Goal: Information Seeking & Learning: Learn about a topic

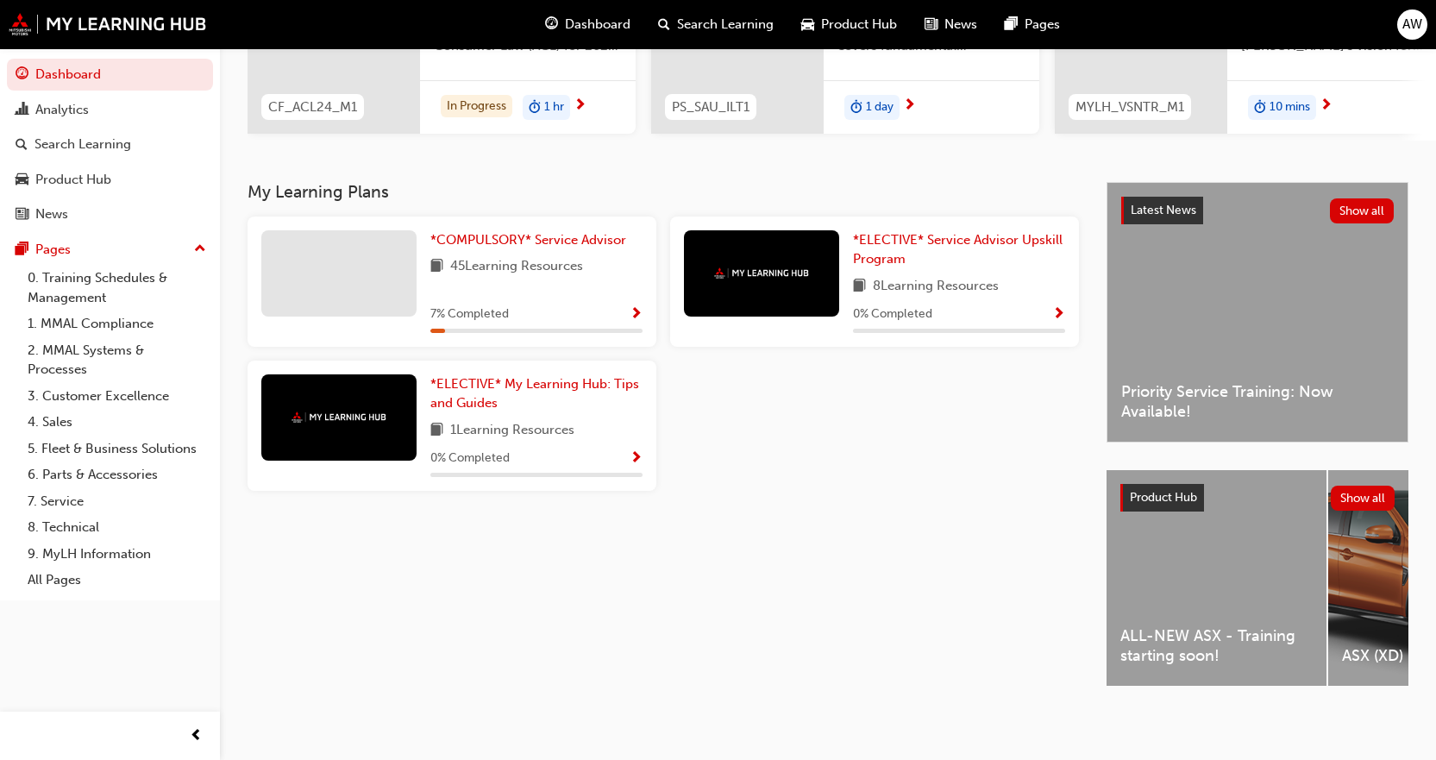
scroll to position [172, 0]
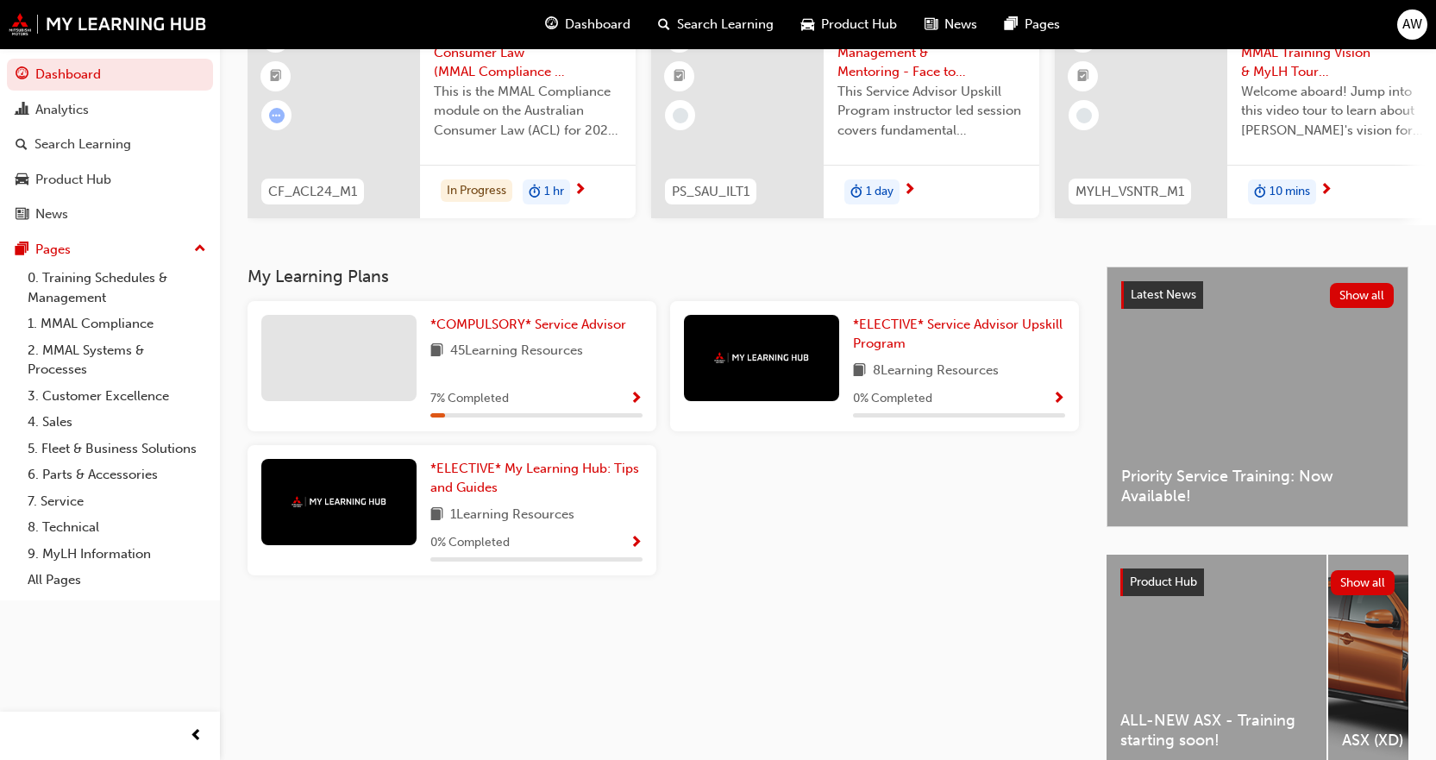
click at [631, 398] on span "Show Progress" at bounding box center [635, 399] width 13 height 16
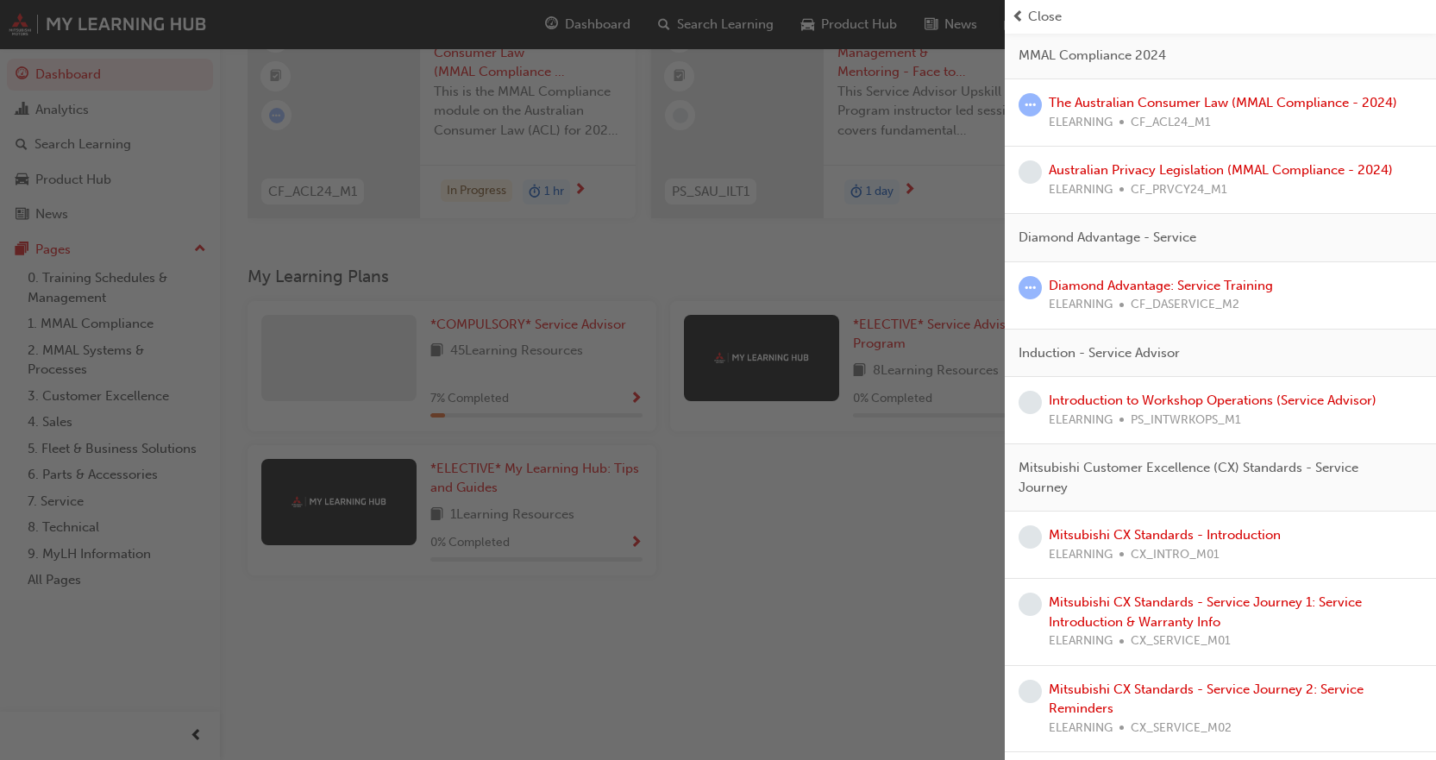
scroll to position [0, 0]
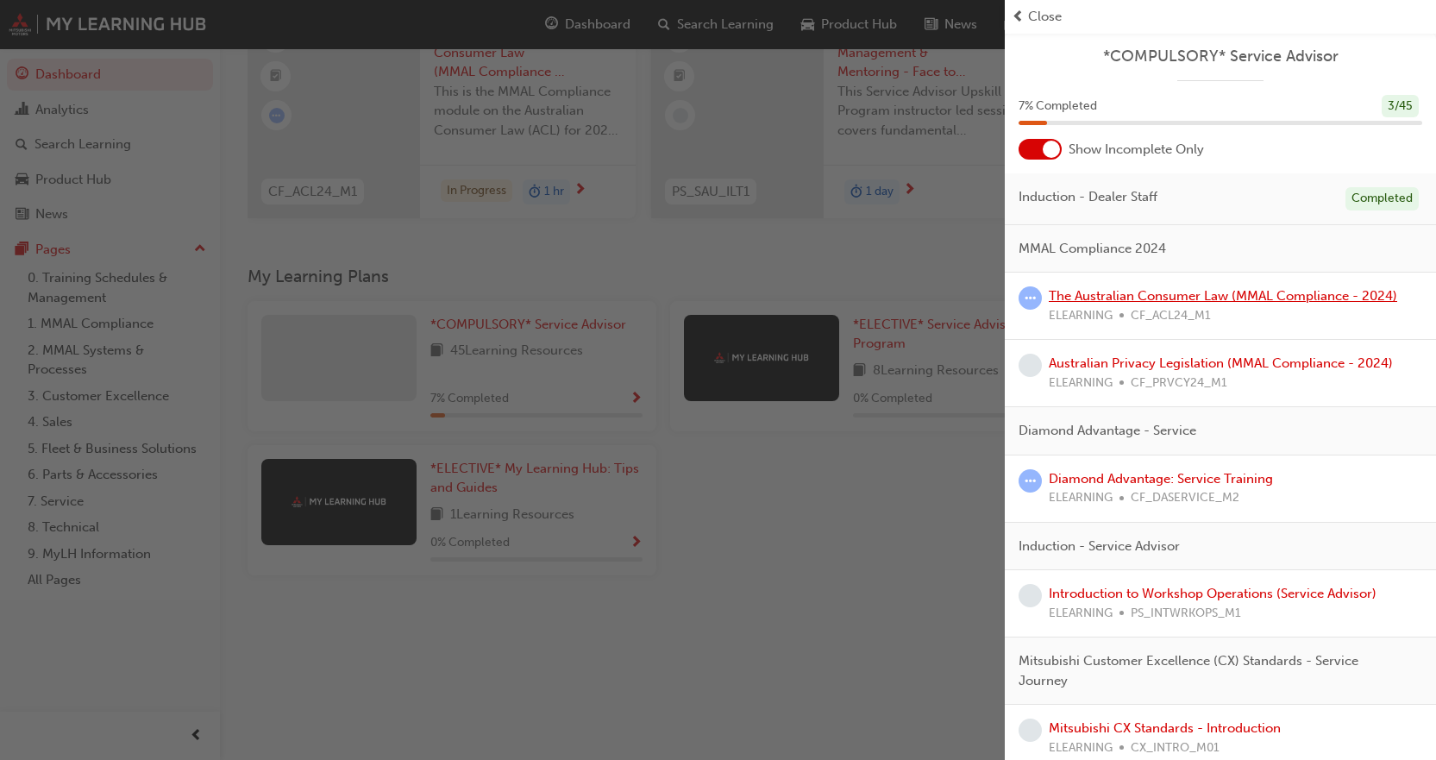
click at [1133, 302] on link "The Australian Consumer Law (MMAL Compliance - 2024)" at bounding box center [1223, 296] width 348 height 16
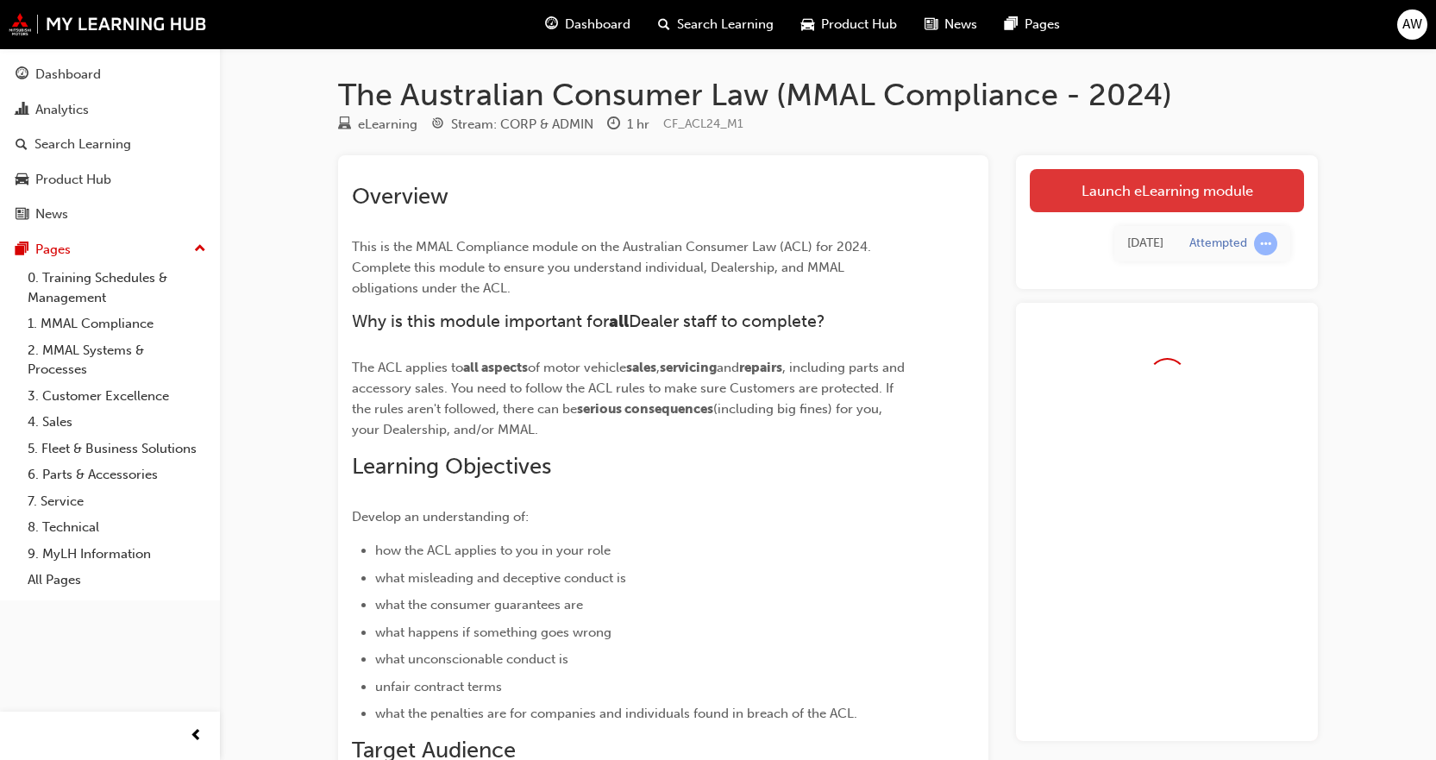
click at [1149, 188] on link "Launch eLearning module" at bounding box center [1167, 190] width 274 height 43
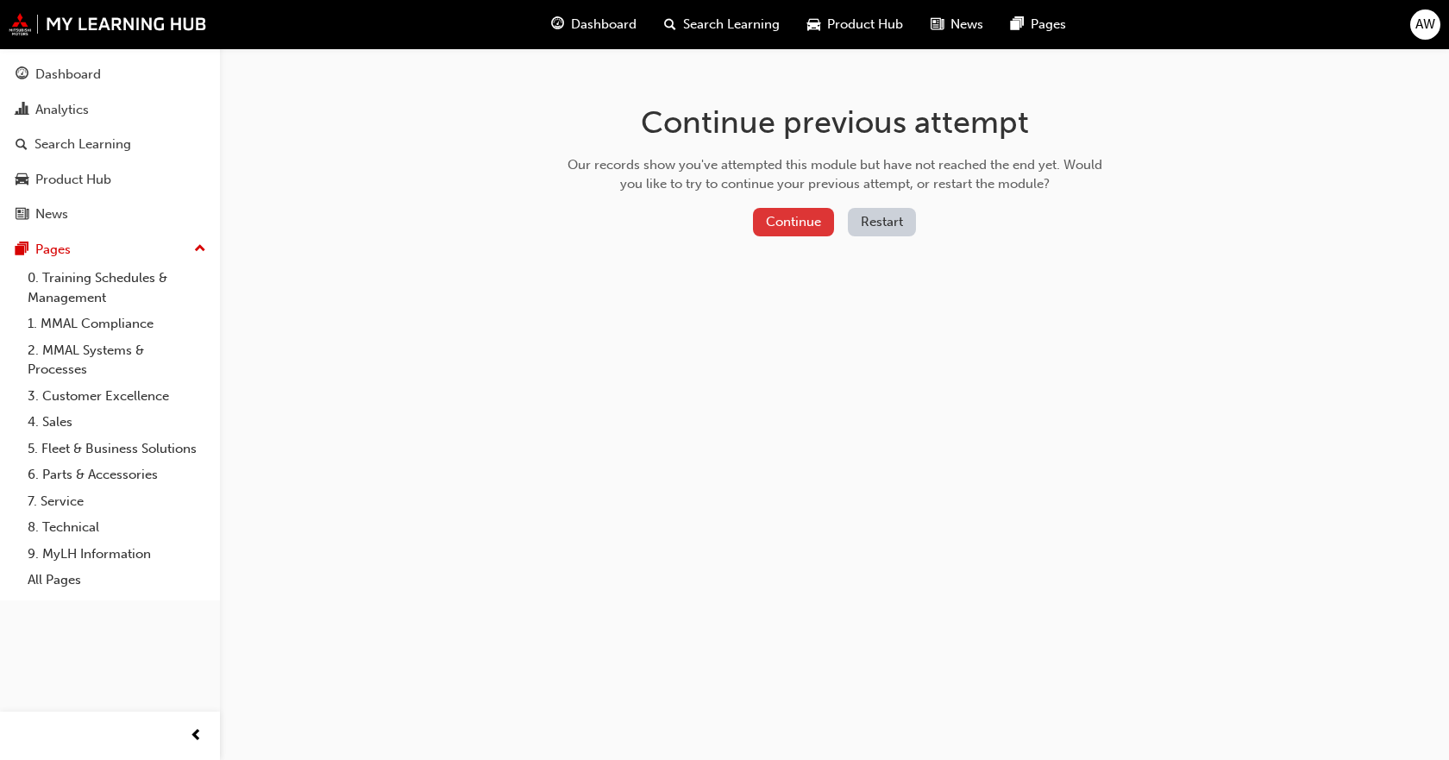
click at [817, 216] on button "Continue" at bounding box center [793, 222] width 81 height 28
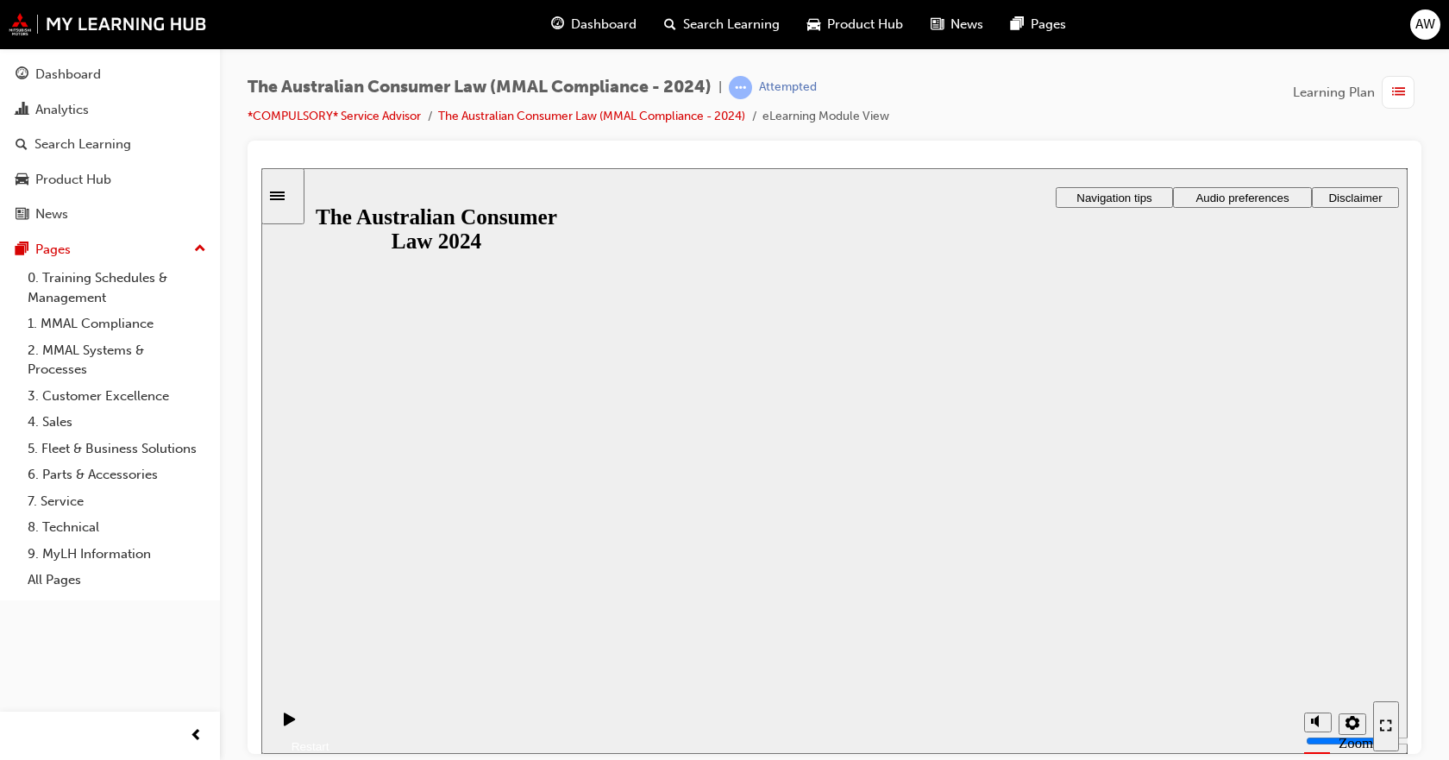
click at [329, 714] on button "Resume" at bounding box center [295, 725] width 68 height 22
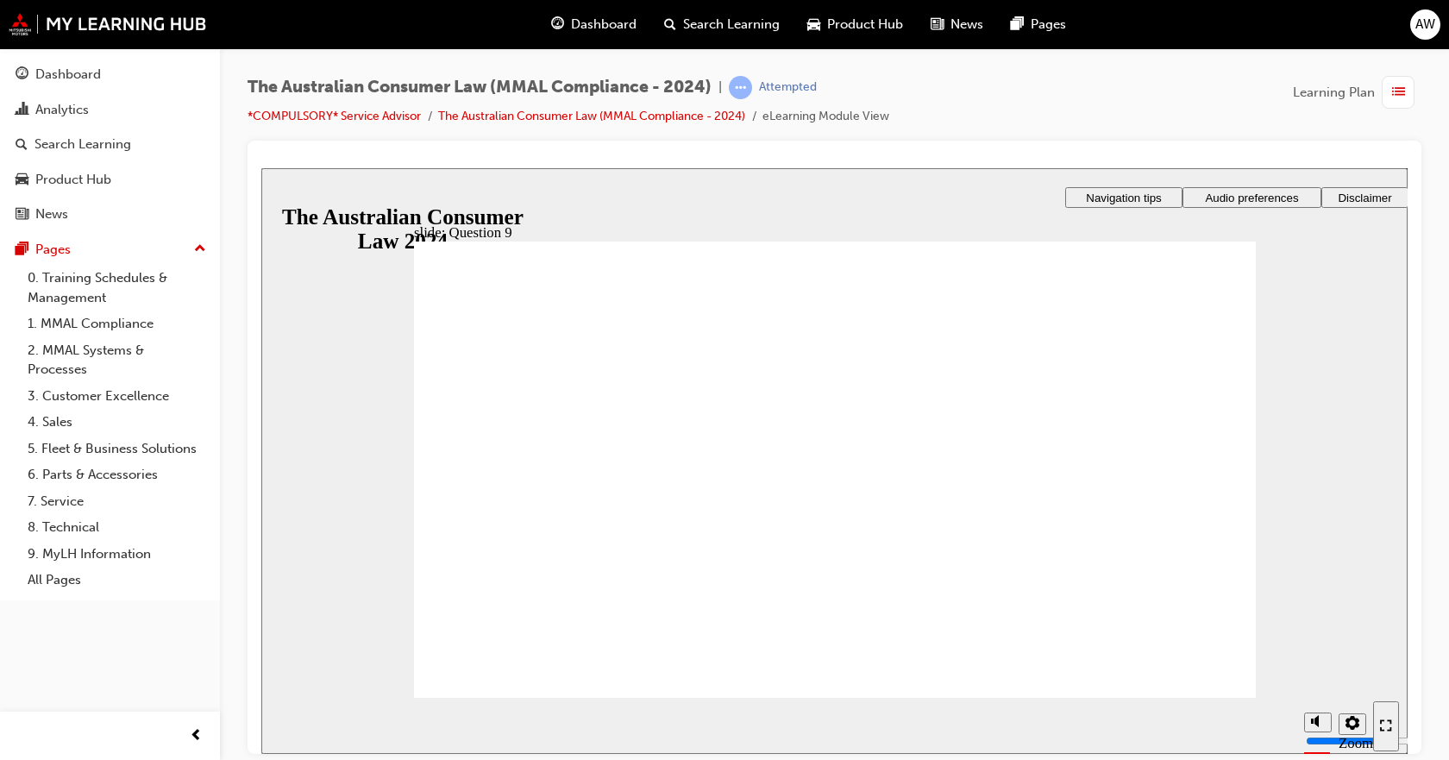
drag, startPoint x: 1188, startPoint y: 355, endPoint x: 1016, endPoint y: 302, distance: 180.5
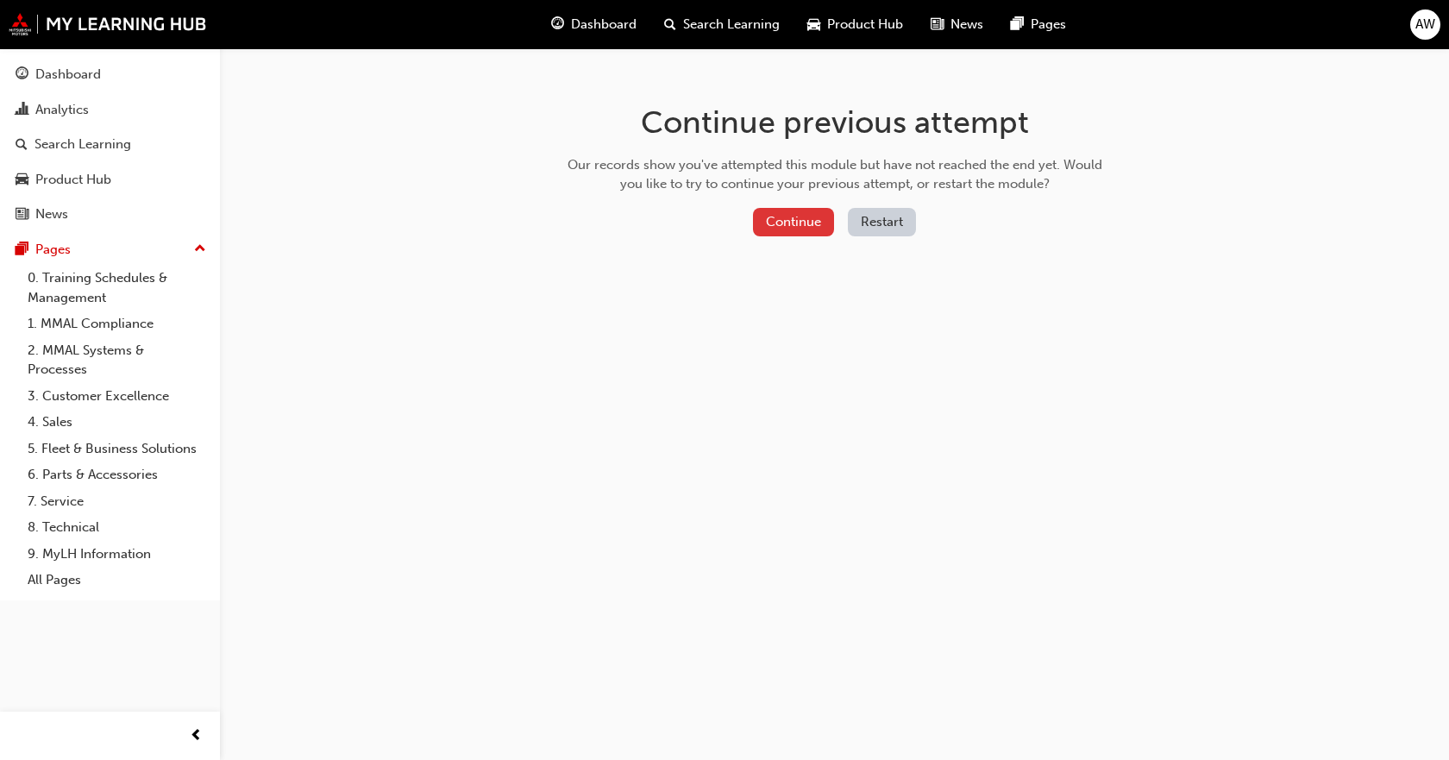
click at [793, 234] on button "Continue" at bounding box center [793, 222] width 81 height 28
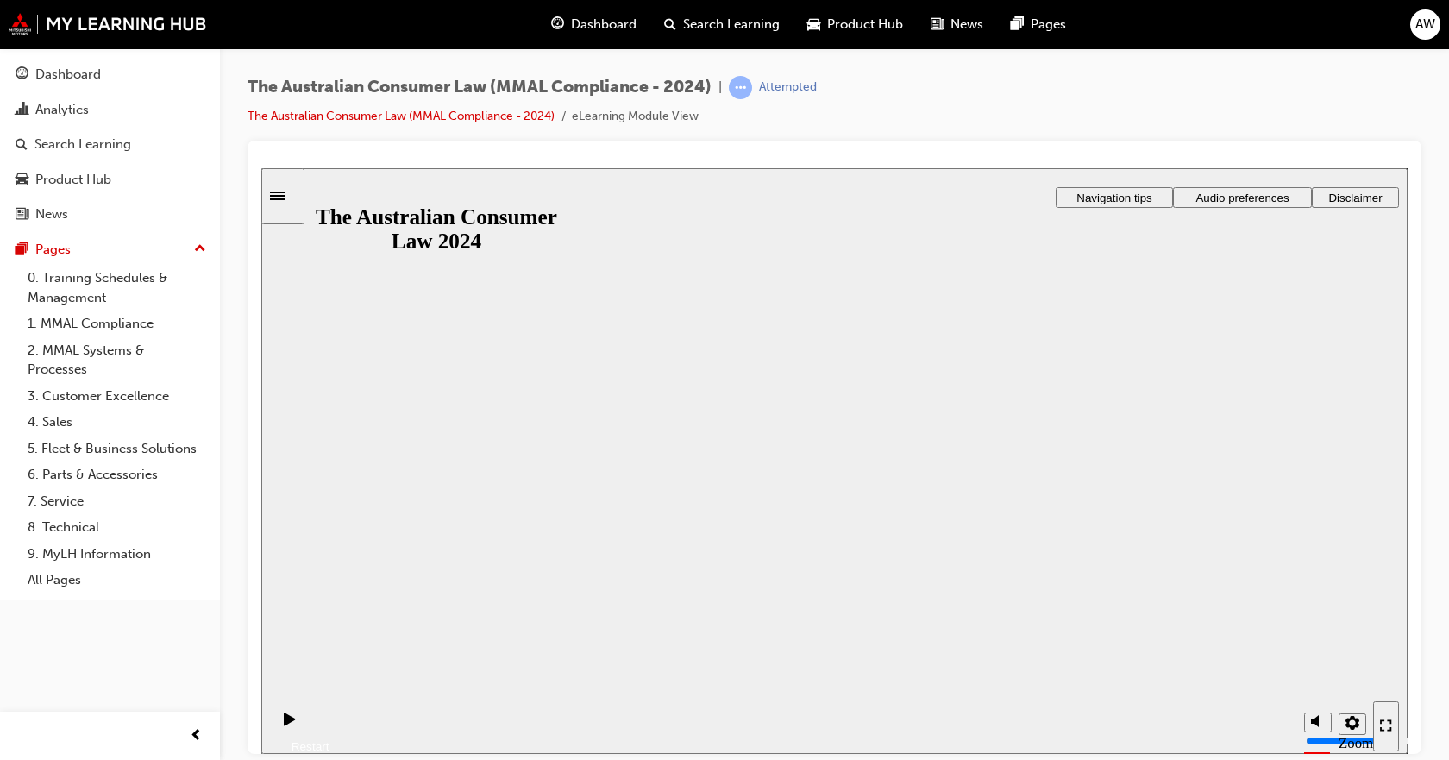
click at [329, 714] on button "Resume" at bounding box center [295, 725] width 68 height 22
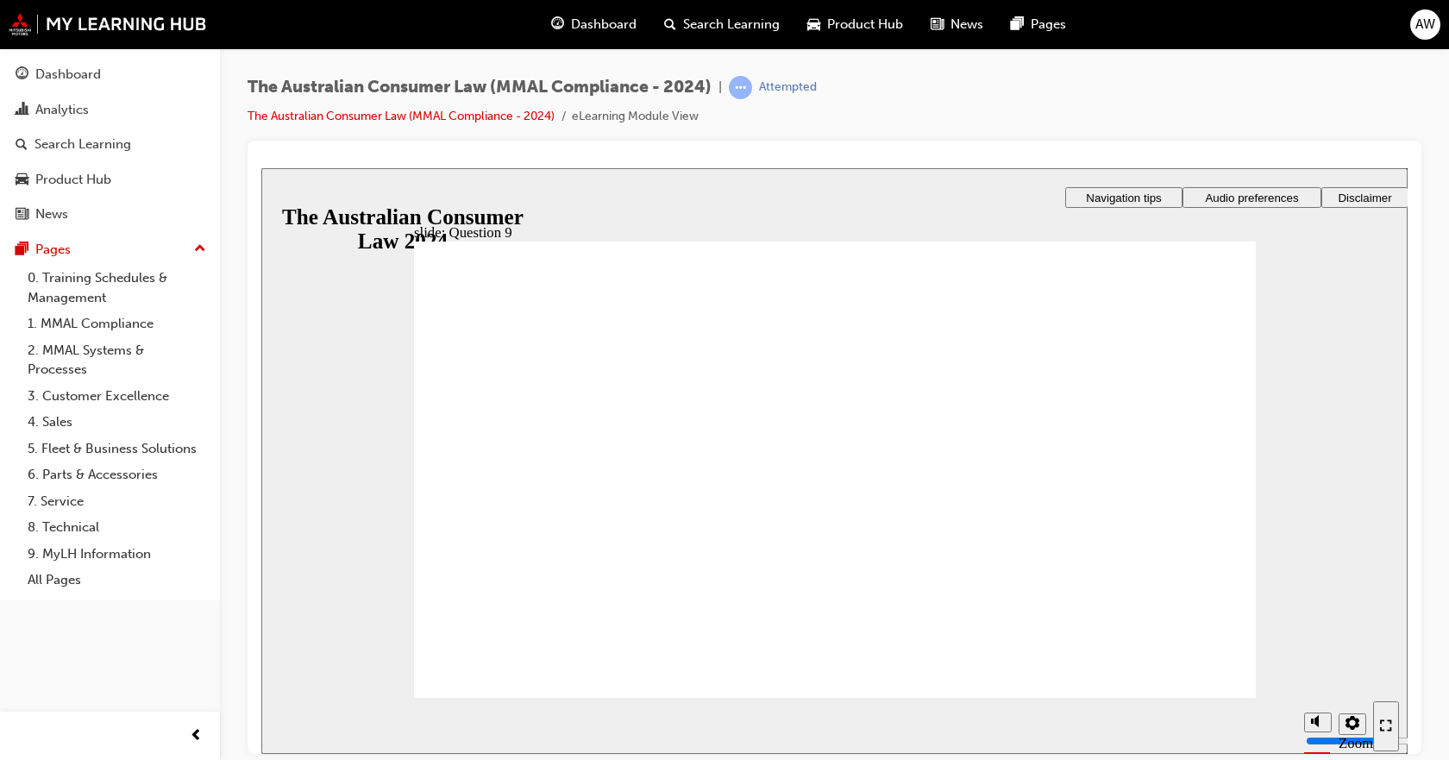
drag, startPoint x: 576, startPoint y: 355, endPoint x: 609, endPoint y: 355, distance: 32.8
checkbox input "true"
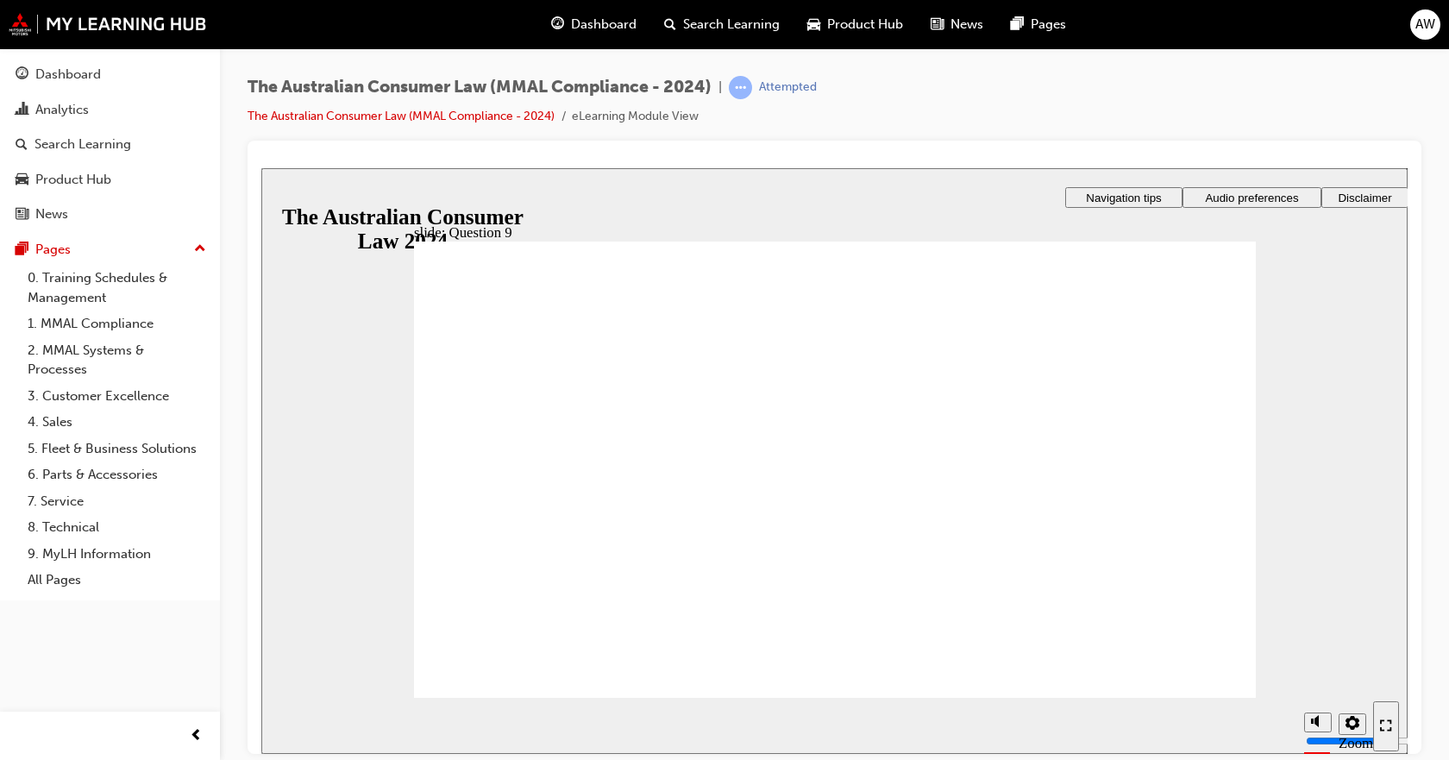
checkbox input "true"
drag, startPoint x: 585, startPoint y: 530, endPoint x: 570, endPoint y: 495, distance: 38.3
checkbox input "true"
drag, startPoint x: 506, startPoint y: 651, endPoint x: 504, endPoint y: 664, distance: 13.0
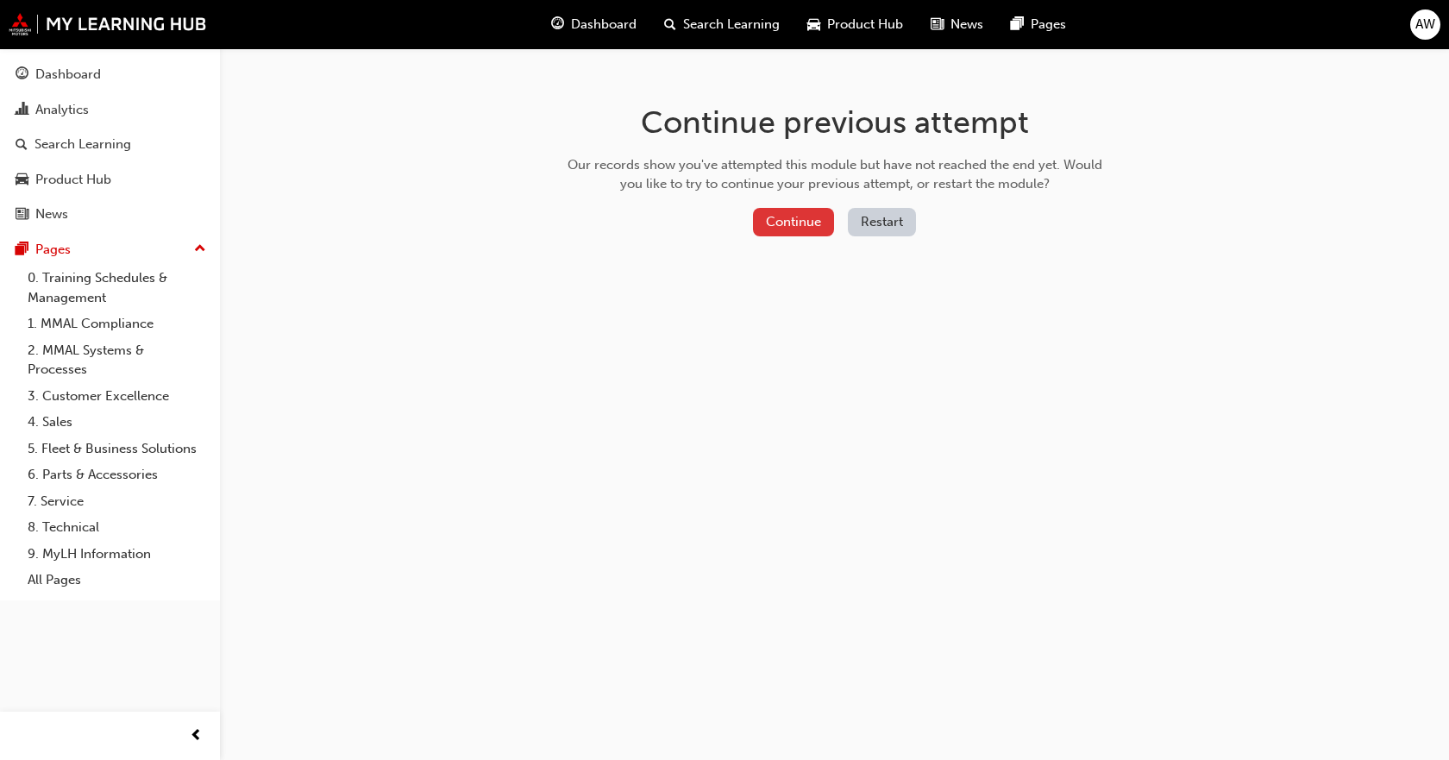
click at [804, 227] on button "Continue" at bounding box center [793, 222] width 81 height 28
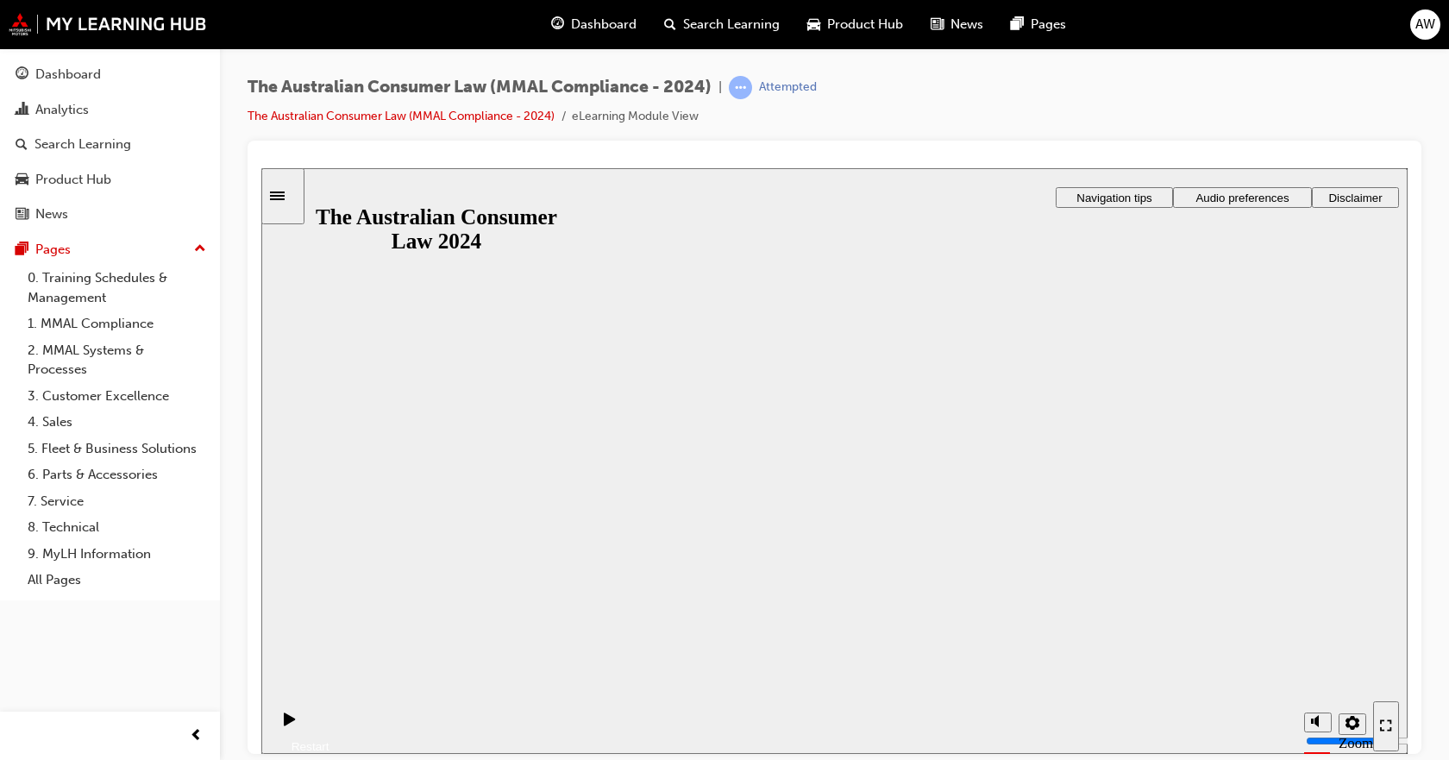
click at [329, 714] on button "Resume" at bounding box center [295, 725] width 68 height 22
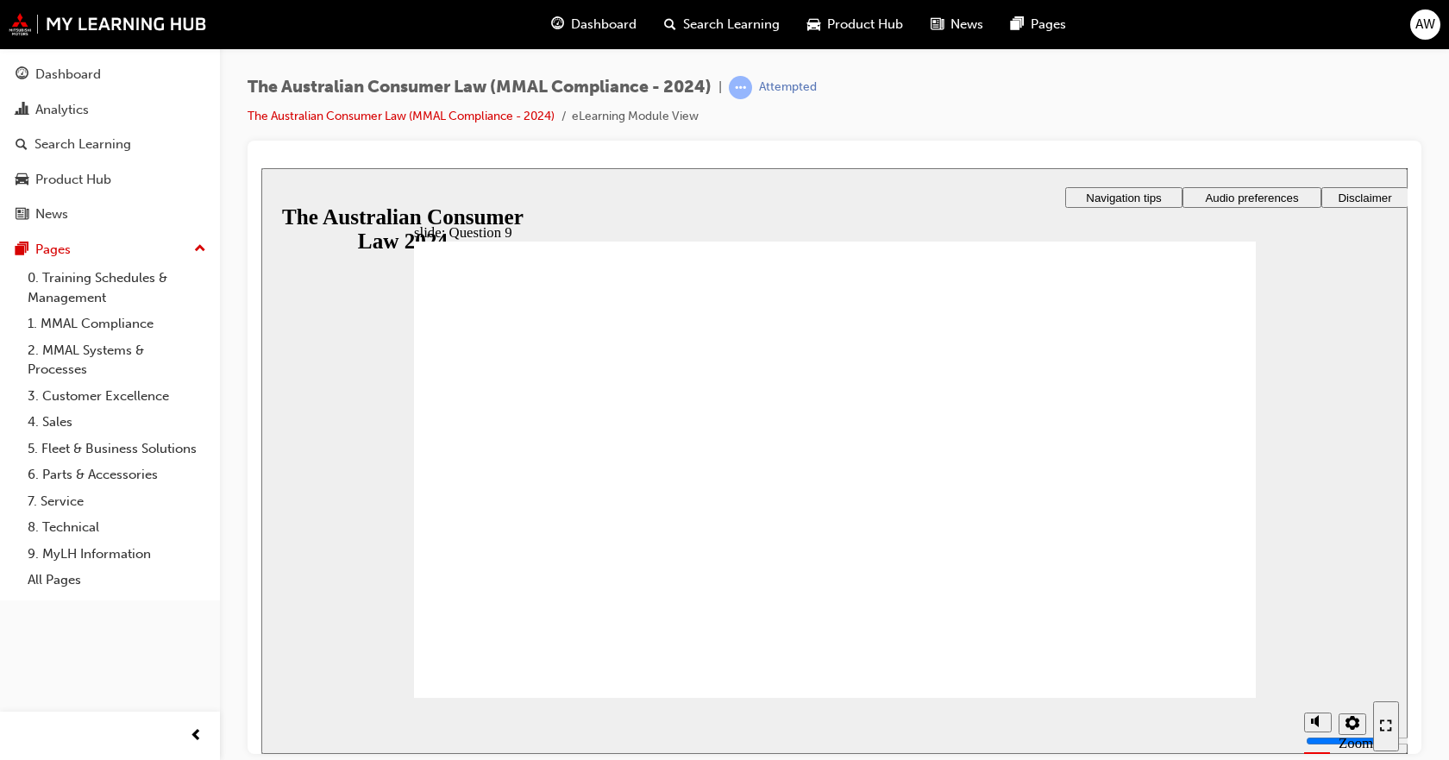
checkbox input "true"
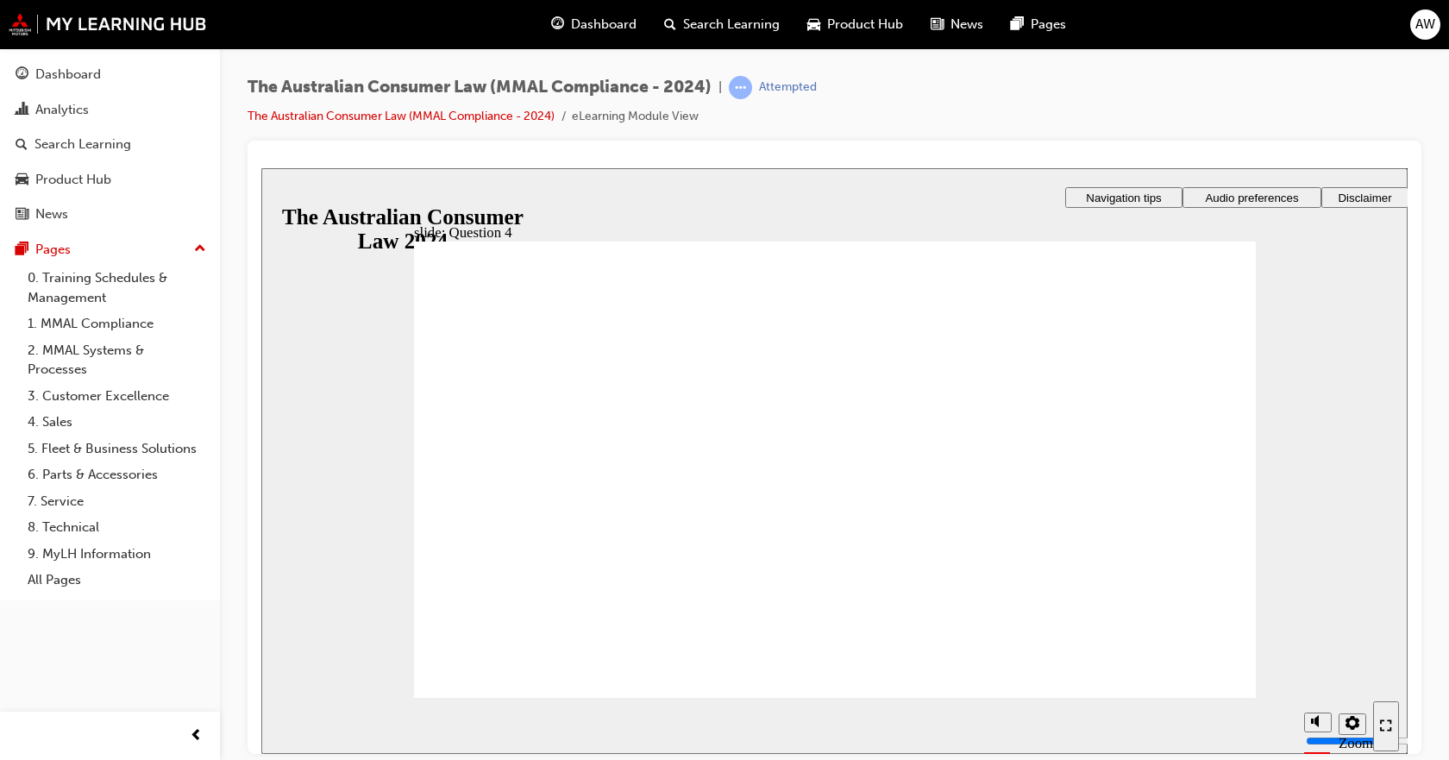
drag, startPoint x: 514, startPoint y: 549, endPoint x: 489, endPoint y: 680, distance: 133.4
radio input "true"
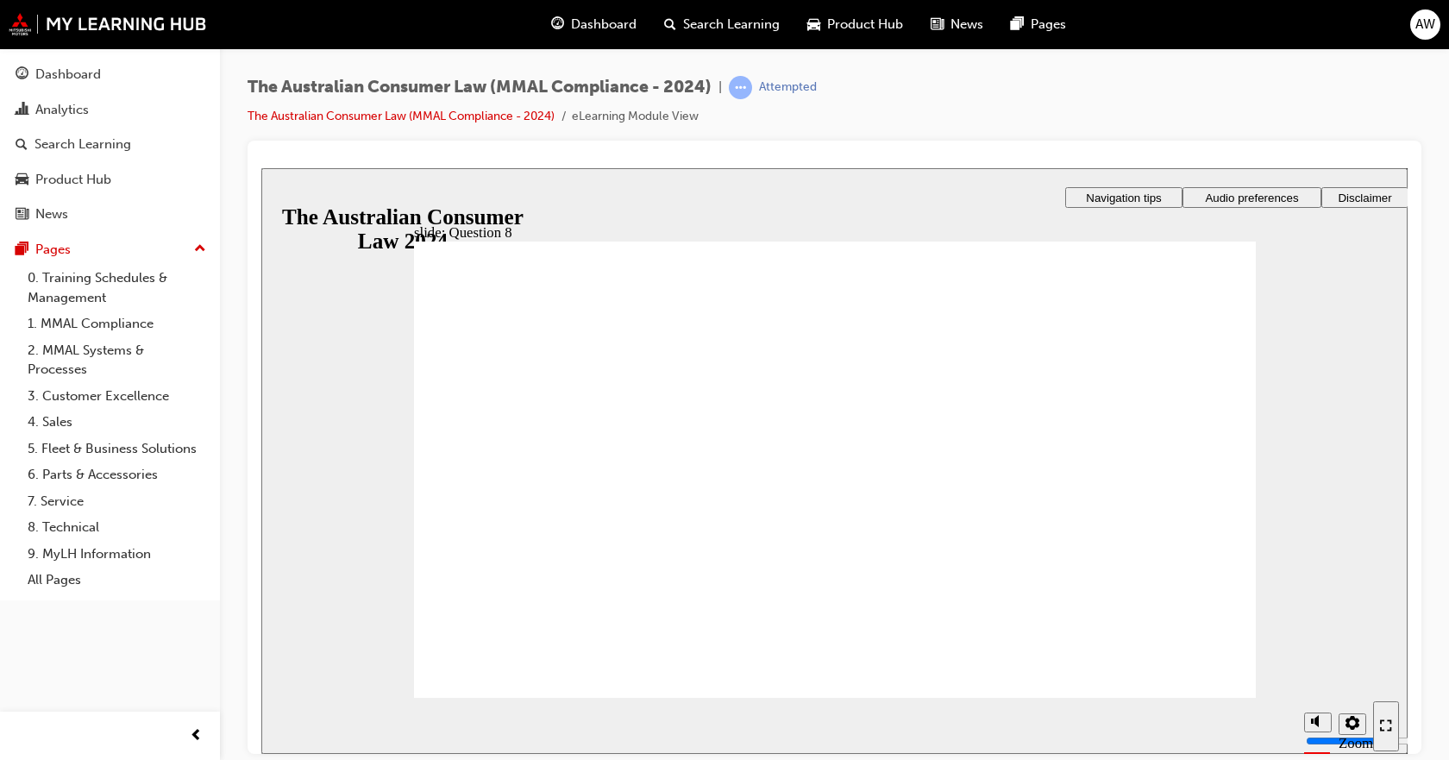
checkbox input "true"
drag, startPoint x: 543, startPoint y: 477, endPoint x: 547, endPoint y: 649, distance: 172.5
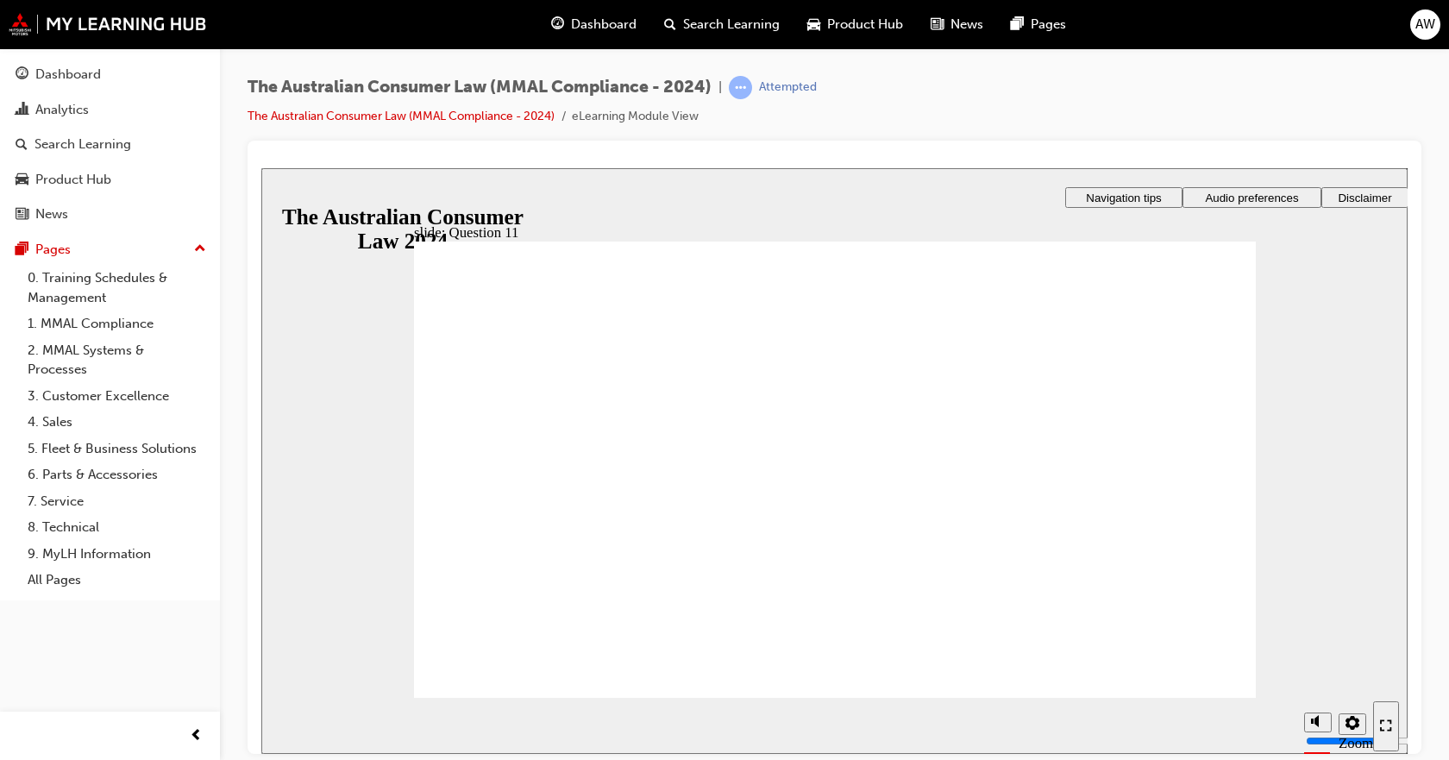
checkbox input "true"
drag, startPoint x: 910, startPoint y: 440, endPoint x: 560, endPoint y: 649, distance: 407.3
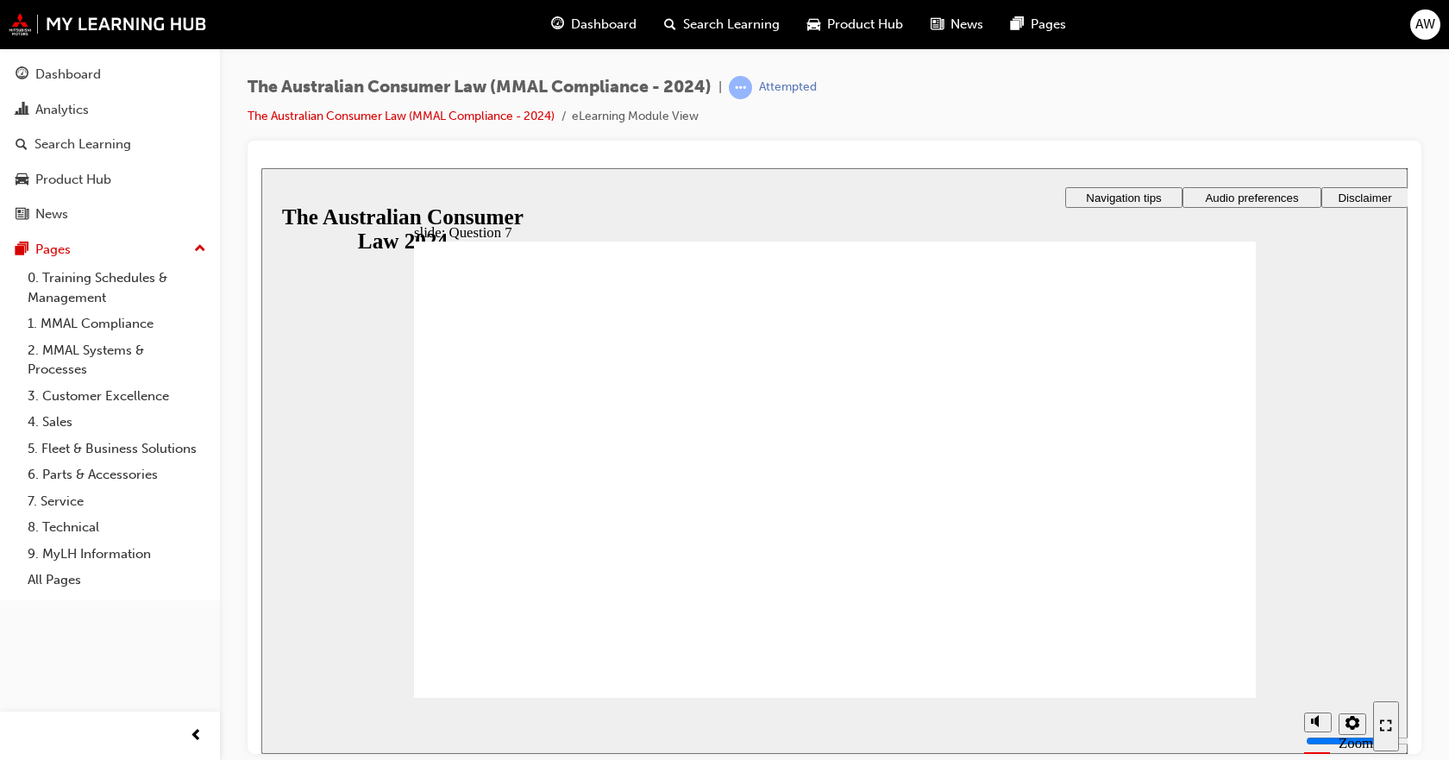
radio input "true"
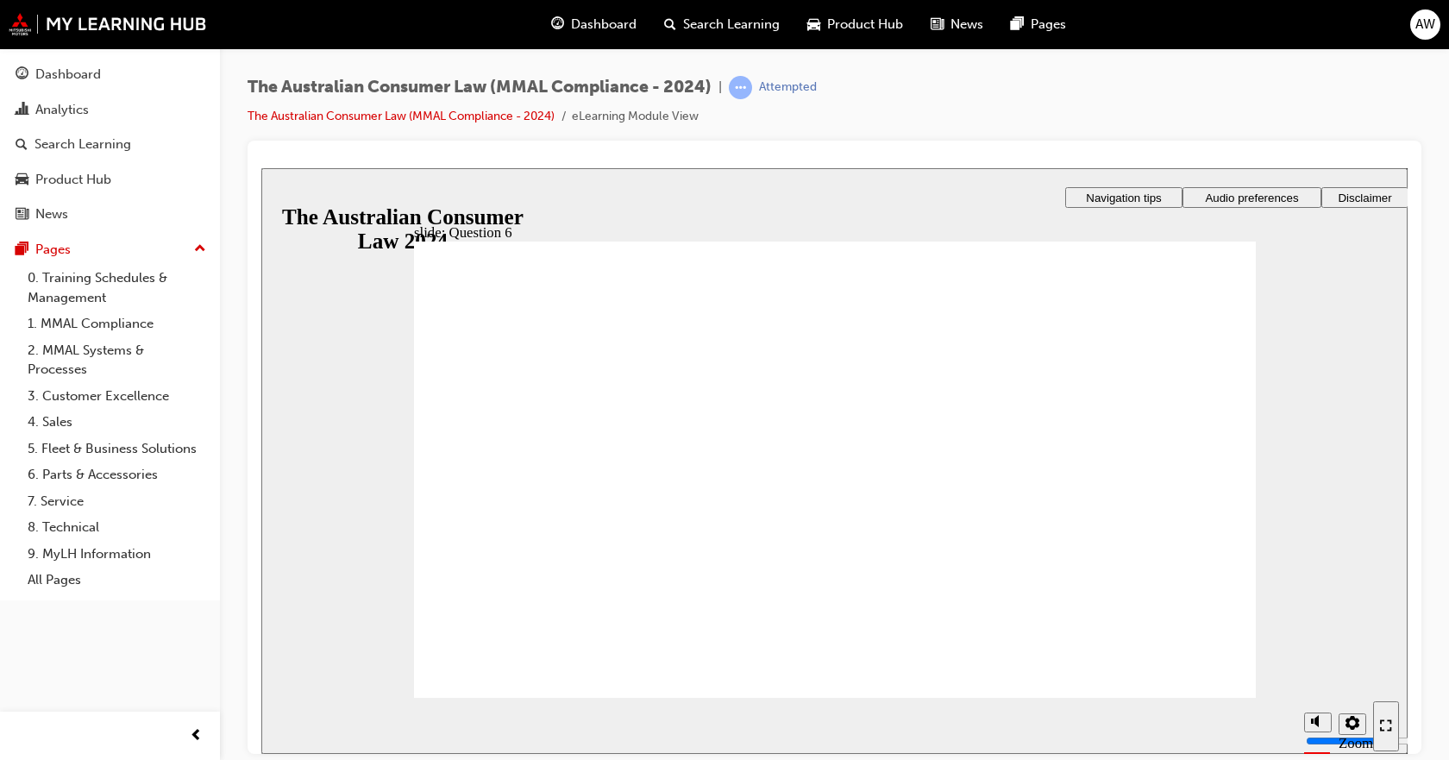
radio input "true"
checkbox input "true"
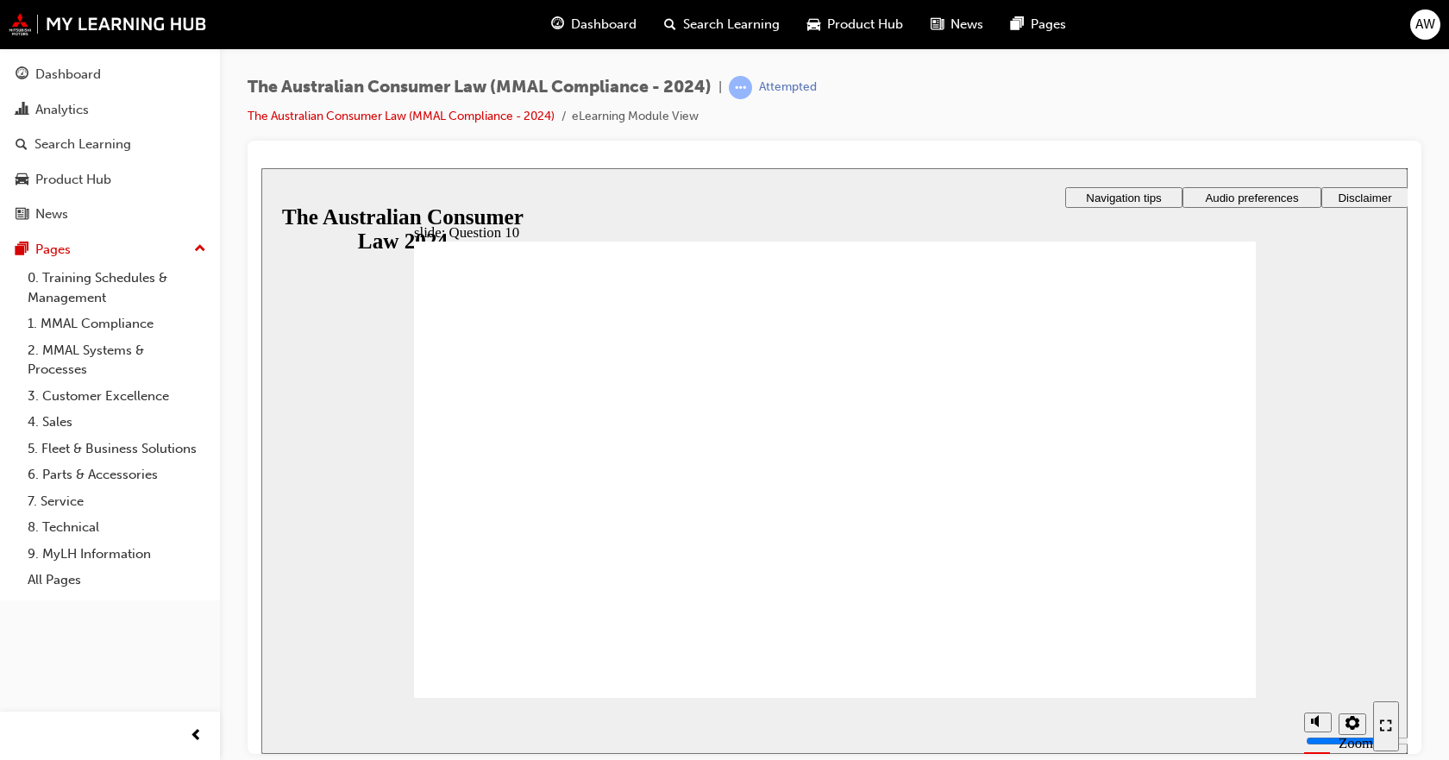
radio input "true"
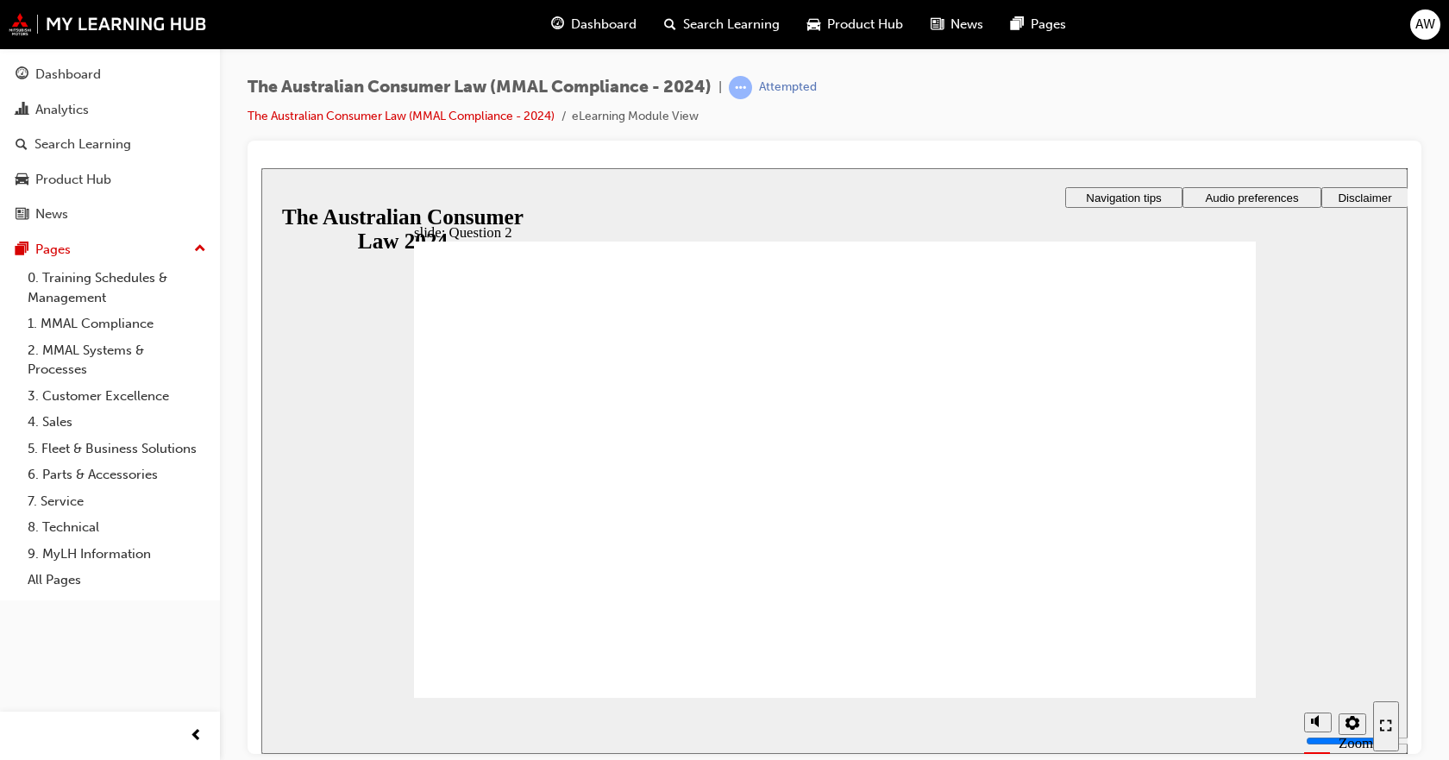
radio input "true"
drag, startPoint x: 538, startPoint y: 635, endPoint x: 535, endPoint y: 649, distance: 15.1
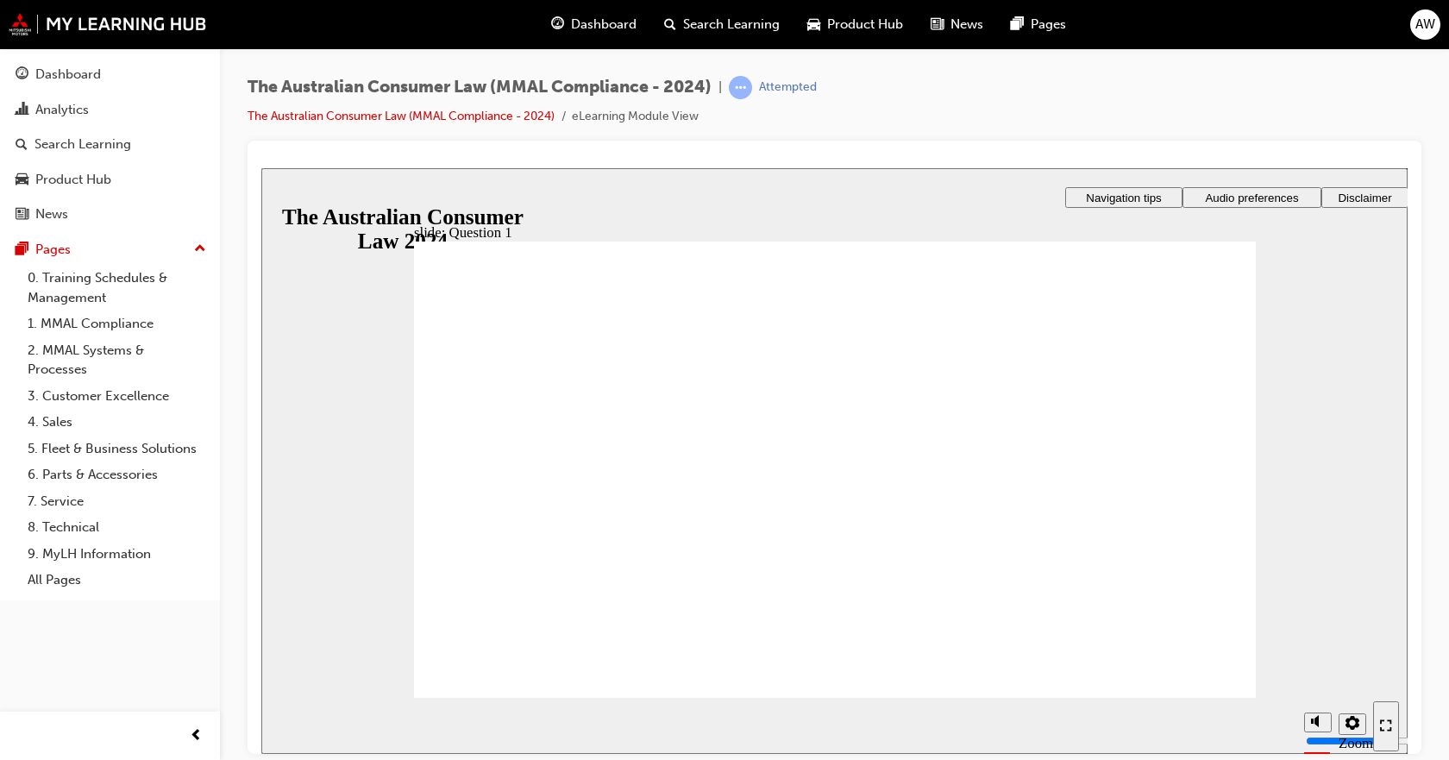
radio input "true"
click at [1181, 697] on section "Playback Speed 2 1.75 1.5 1.25 Normal" at bounding box center [834, 725] width 1146 height 56
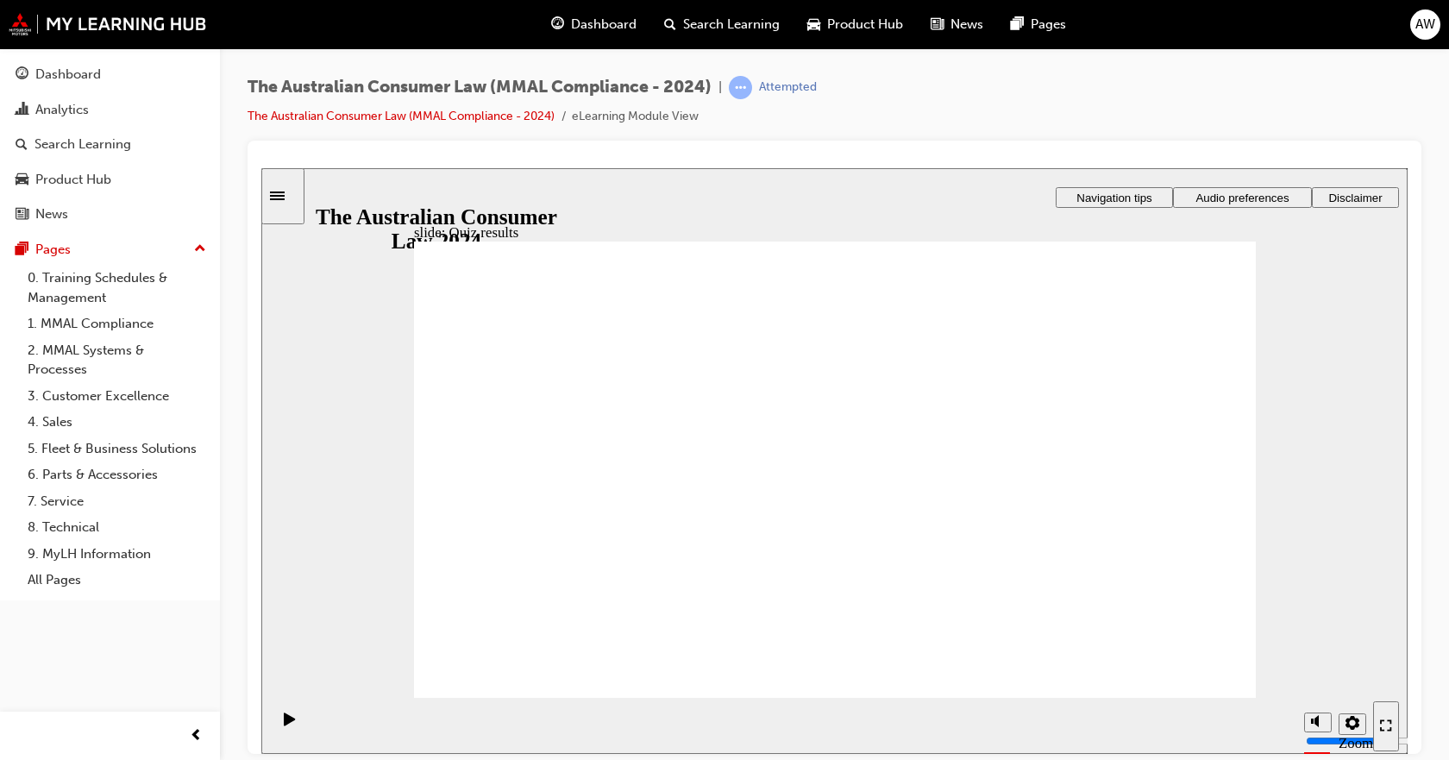
checkbox input "true"
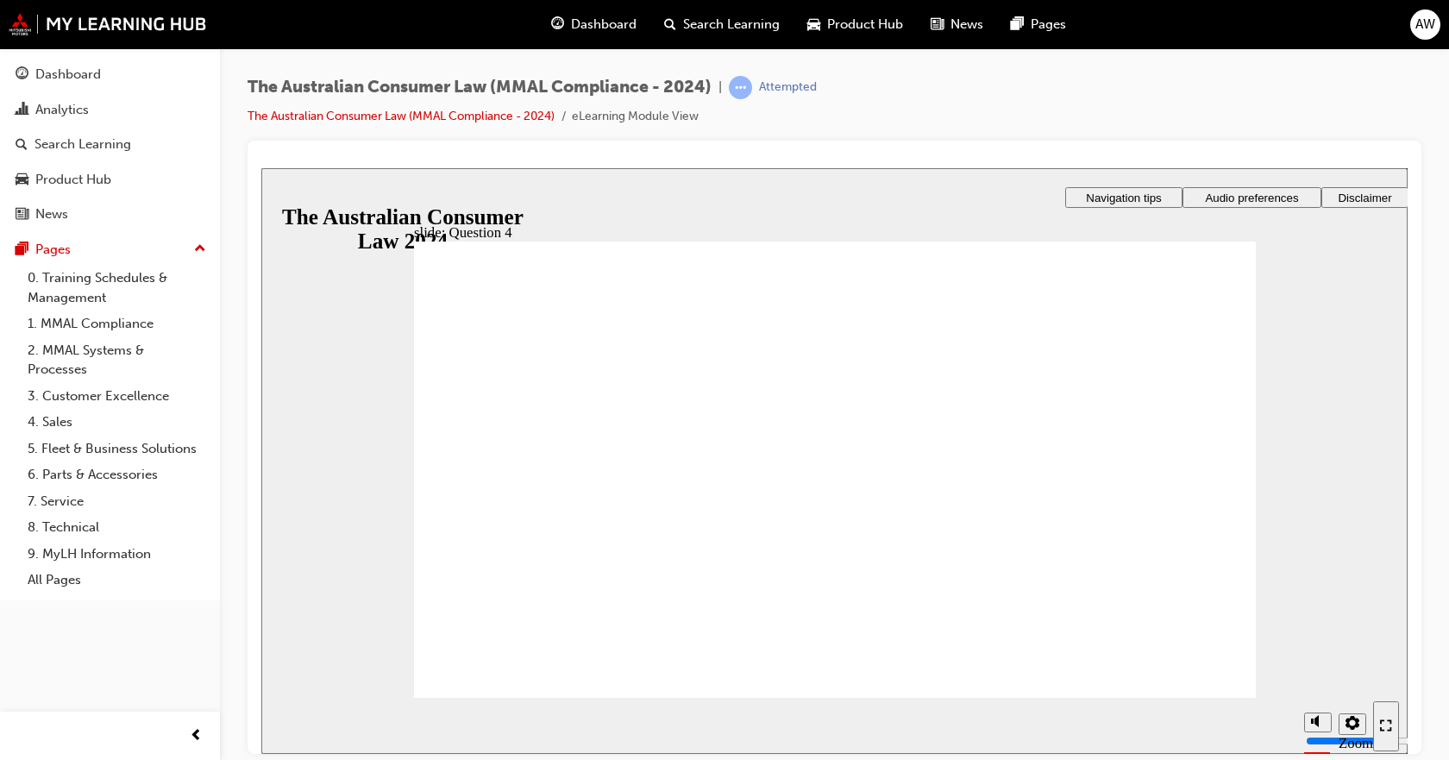
radio input "true"
drag, startPoint x: 512, startPoint y: 438, endPoint x: 569, endPoint y: 651, distance: 220.5
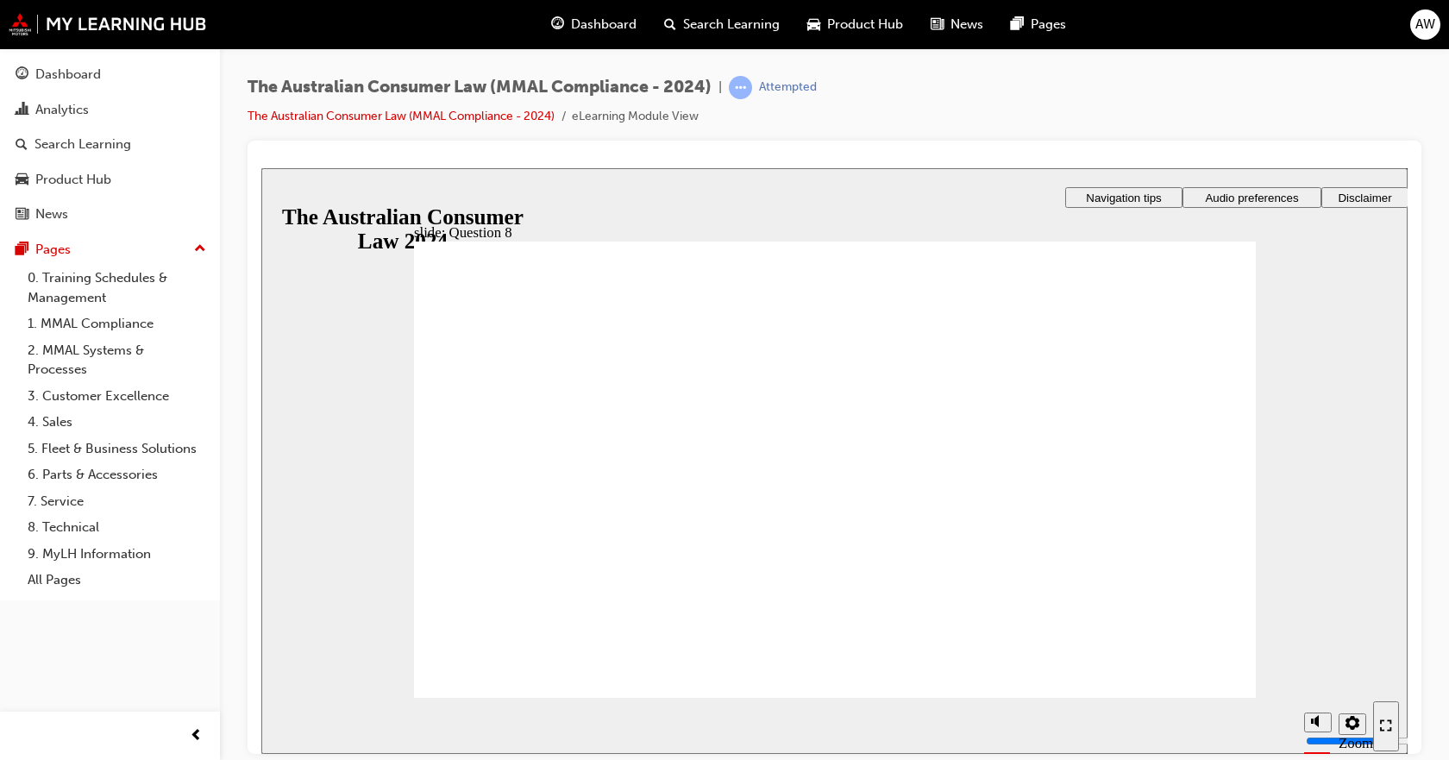
radio input "true"
checkbox input "true"
drag, startPoint x: 571, startPoint y: 467, endPoint x: 570, endPoint y: 447, distance: 20.7
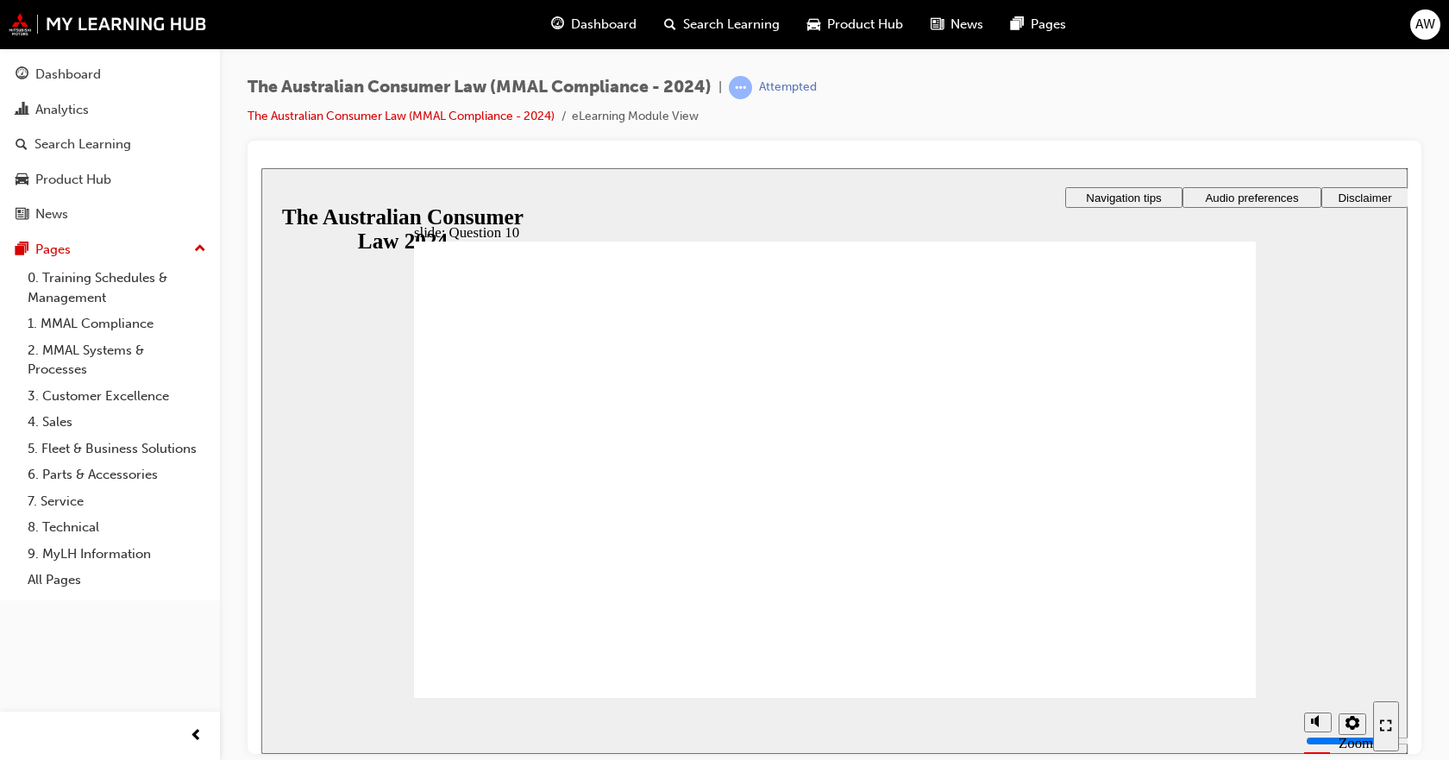
checkbox input "true"
drag, startPoint x: 569, startPoint y: 410, endPoint x: 551, endPoint y: 679, distance: 269.6
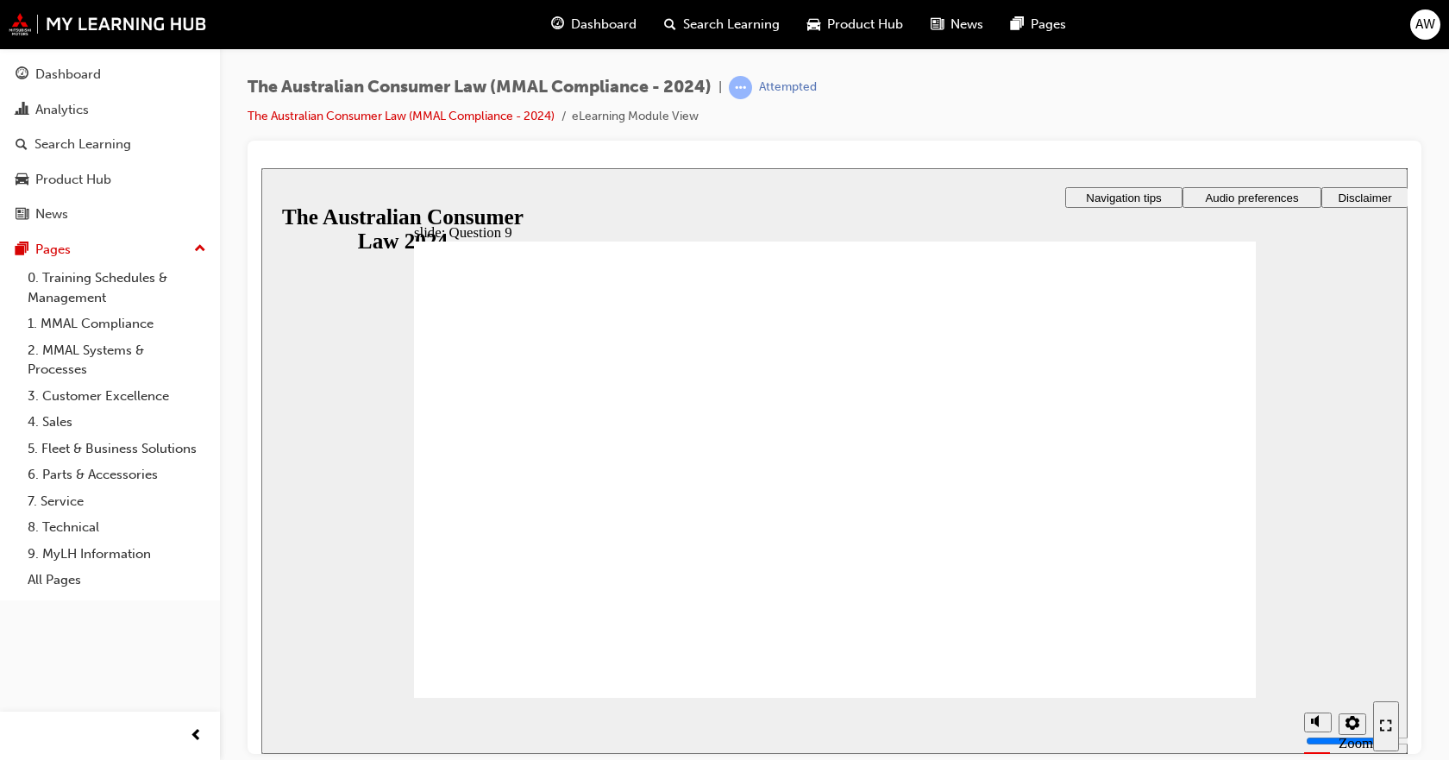
checkbox input "true"
drag, startPoint x: 532, startPoint y: 453, endPoint x: 550, endPoint y: 408, distance: 48.4
checkbox input "true"
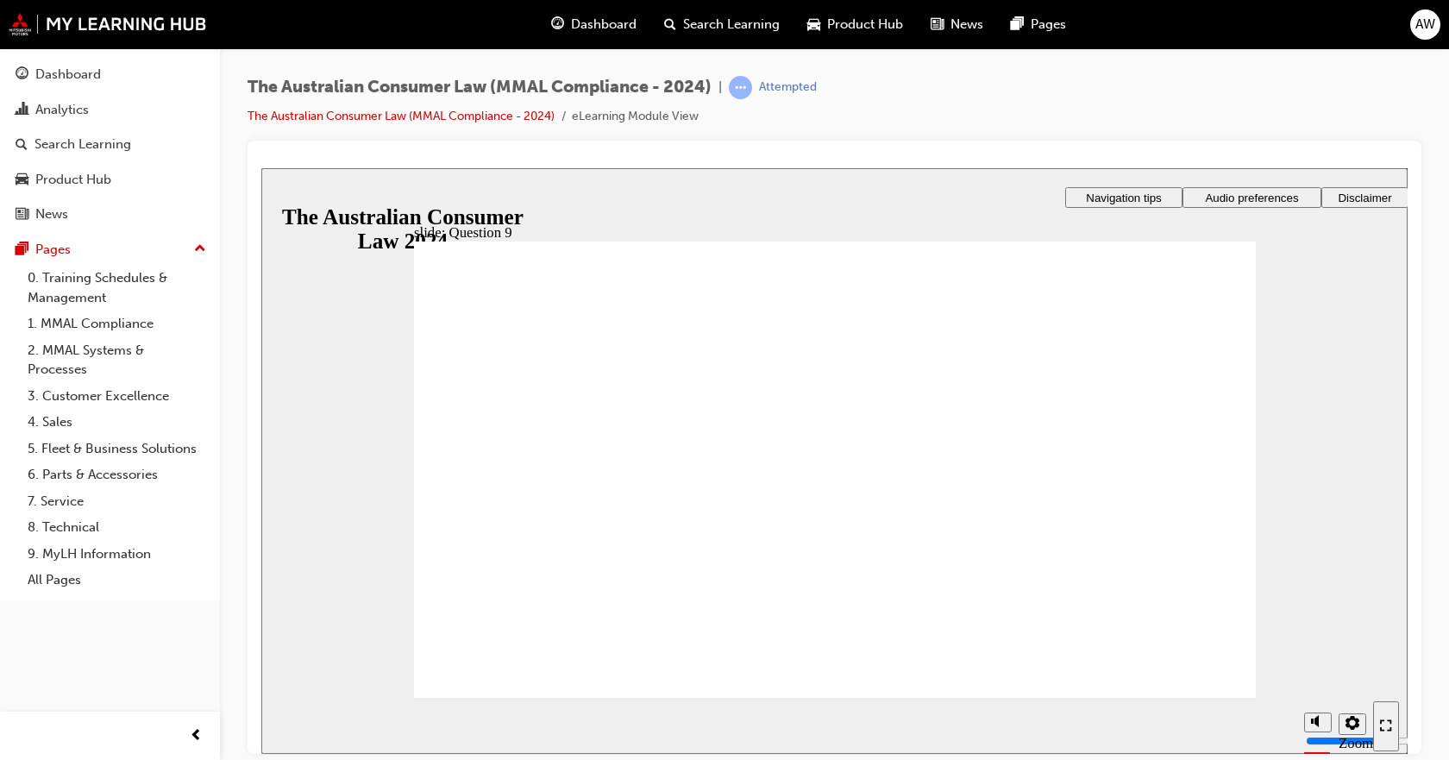
radio input "true"
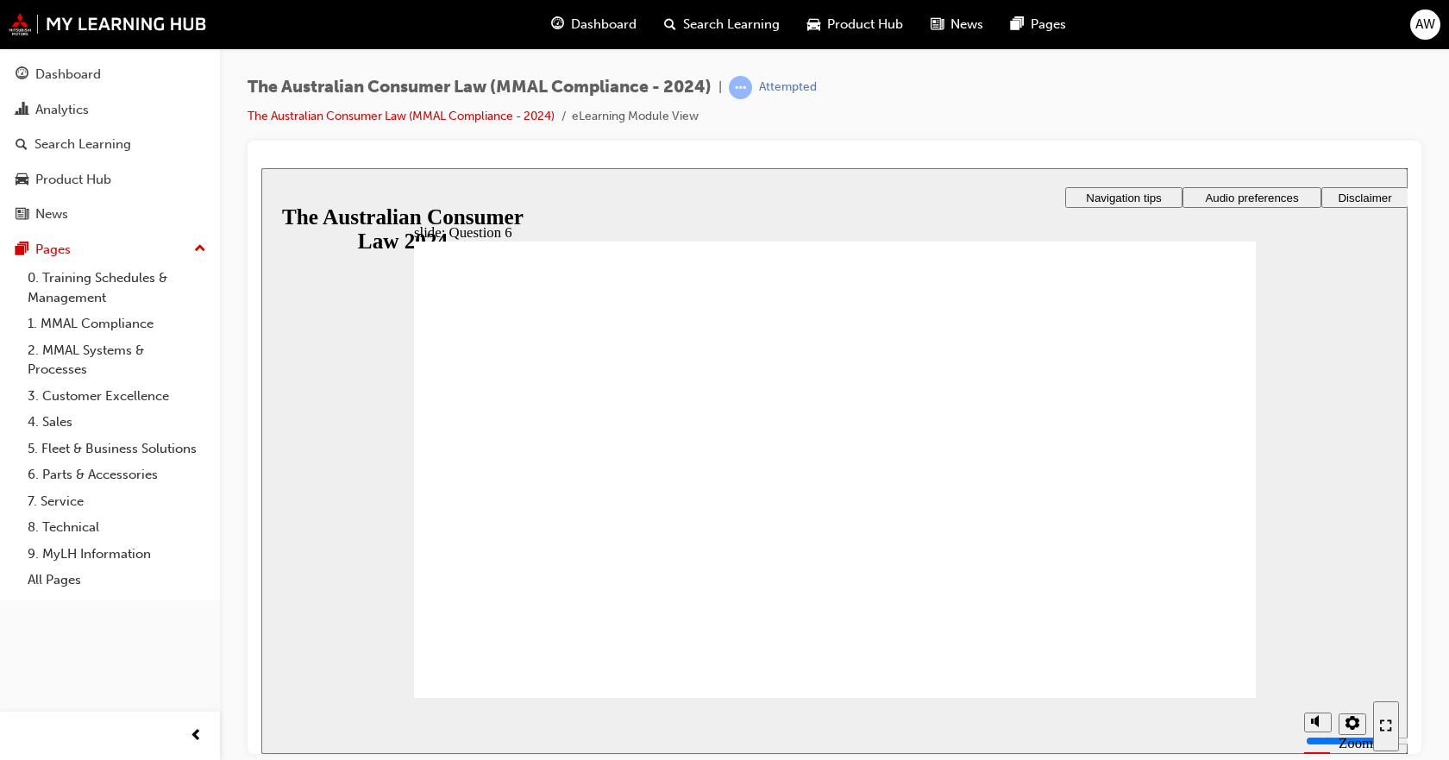
drag, startPoint x: 522, startPoint y: 525, endPoint x: 559, endPoint y: 660, distance: 140.4
click at [1205, 695] on div "slide: Question 6 Rectangle 1 That's right. tick icon 1 Rectangle 1 Rectangle 3…" at bounding box center [834, 459] width 1146 height 585
checkbox input "true"
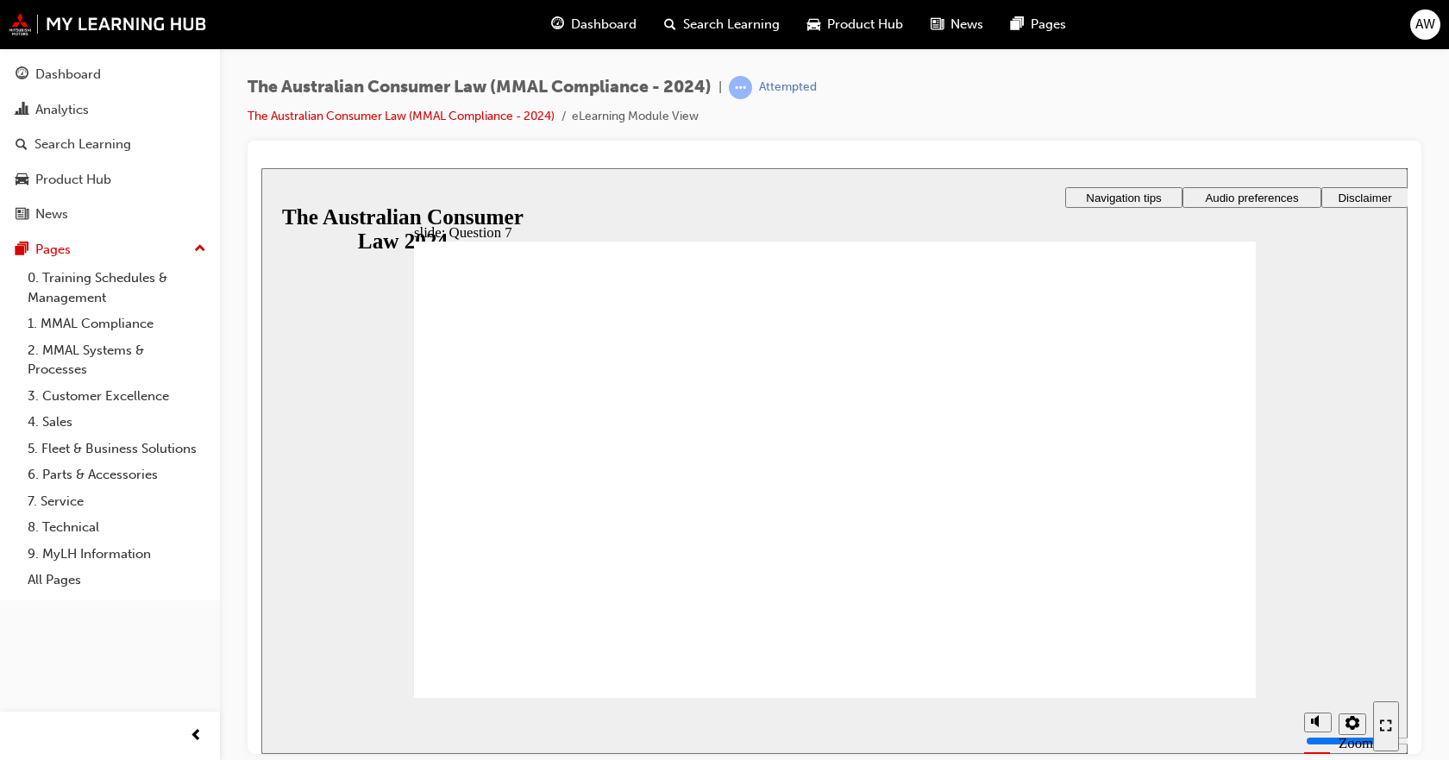
checkbox input "true"
checkbox input "false"
checkbox input "true"
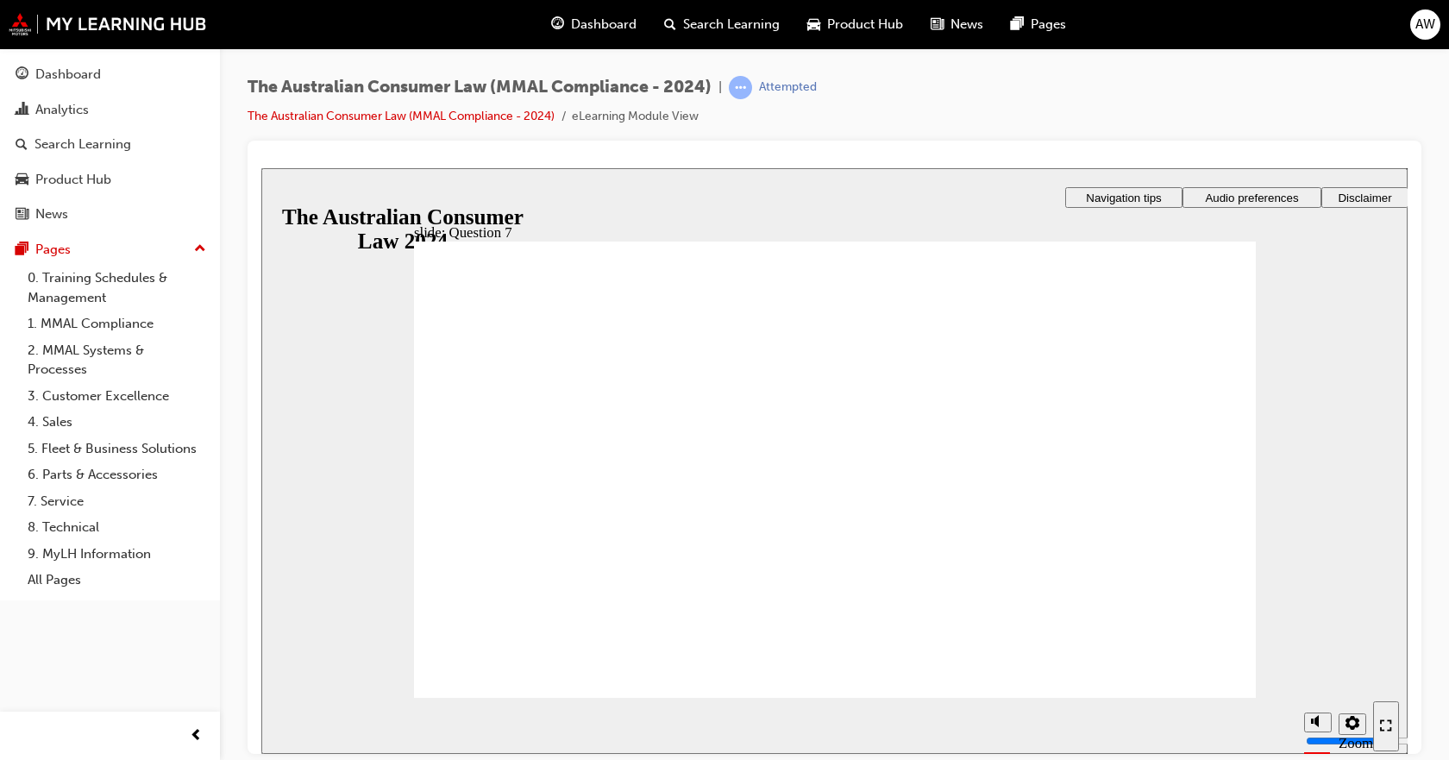
drag, startPoint x: 601, startPoint y: 437, endPoint x: 531, endPoint y: 650, distance: 224.1
checkbox input "true"
drag, startPoint x: 561, startPoint y: 397, endPoint x: 567, endPoint y: 457, distance: 60.6
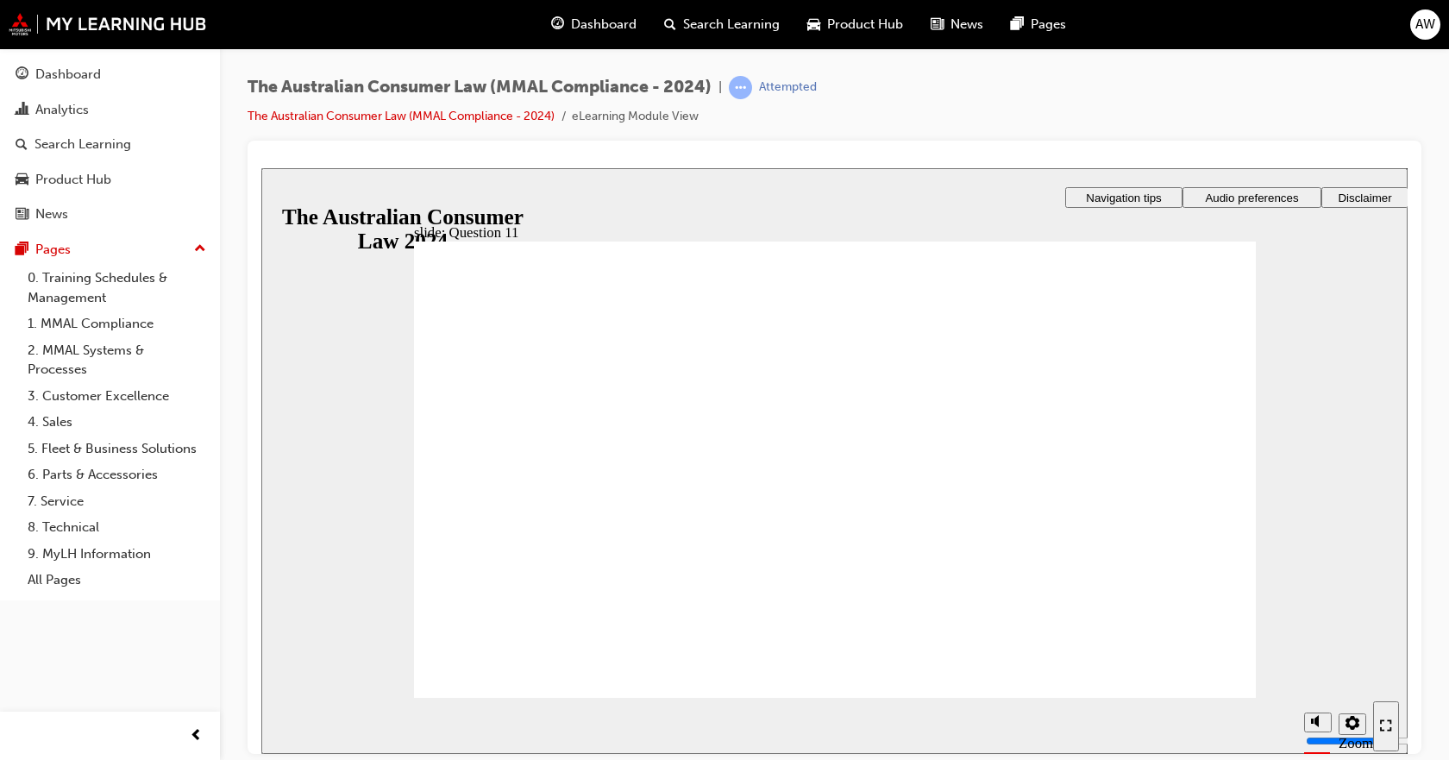
checkbox input "true"
radio input "true"
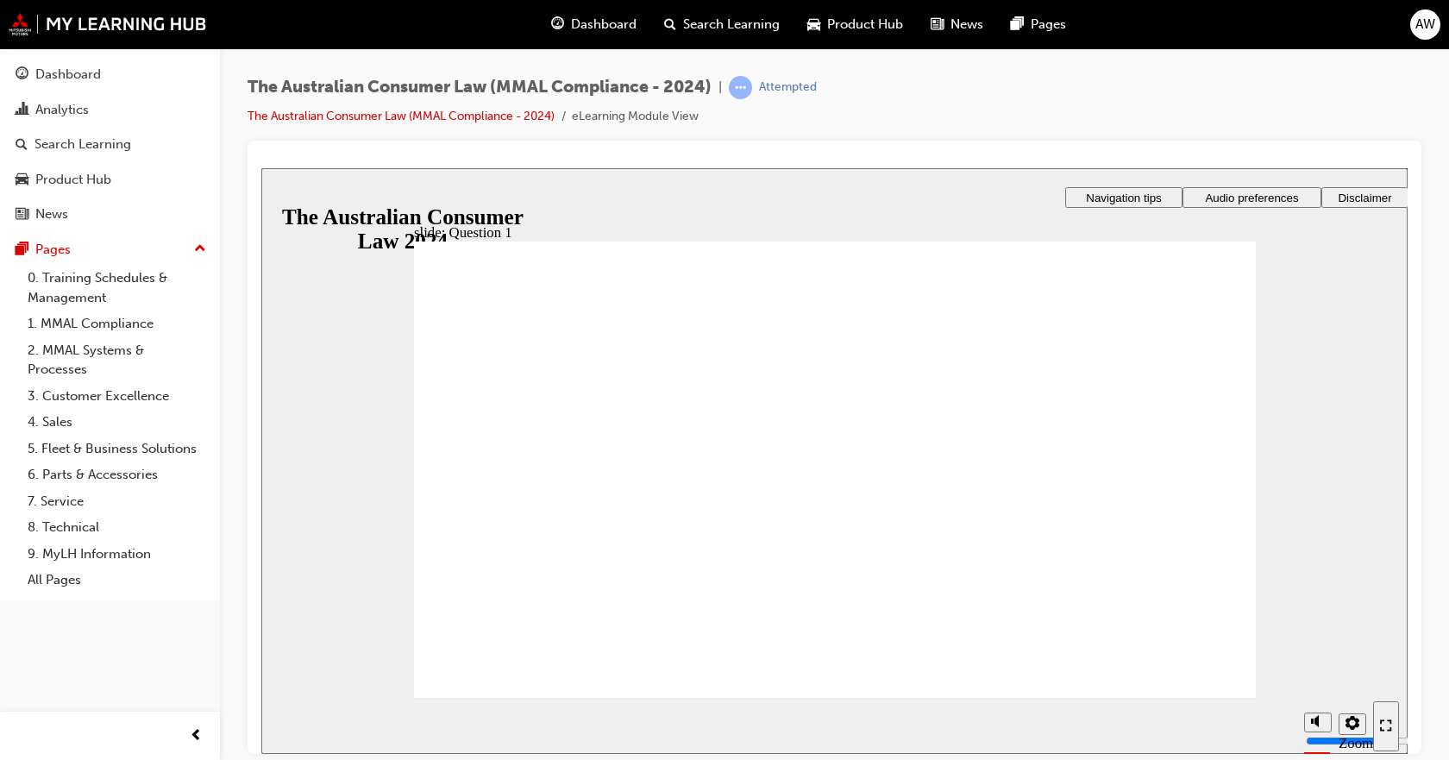
radio input "true"
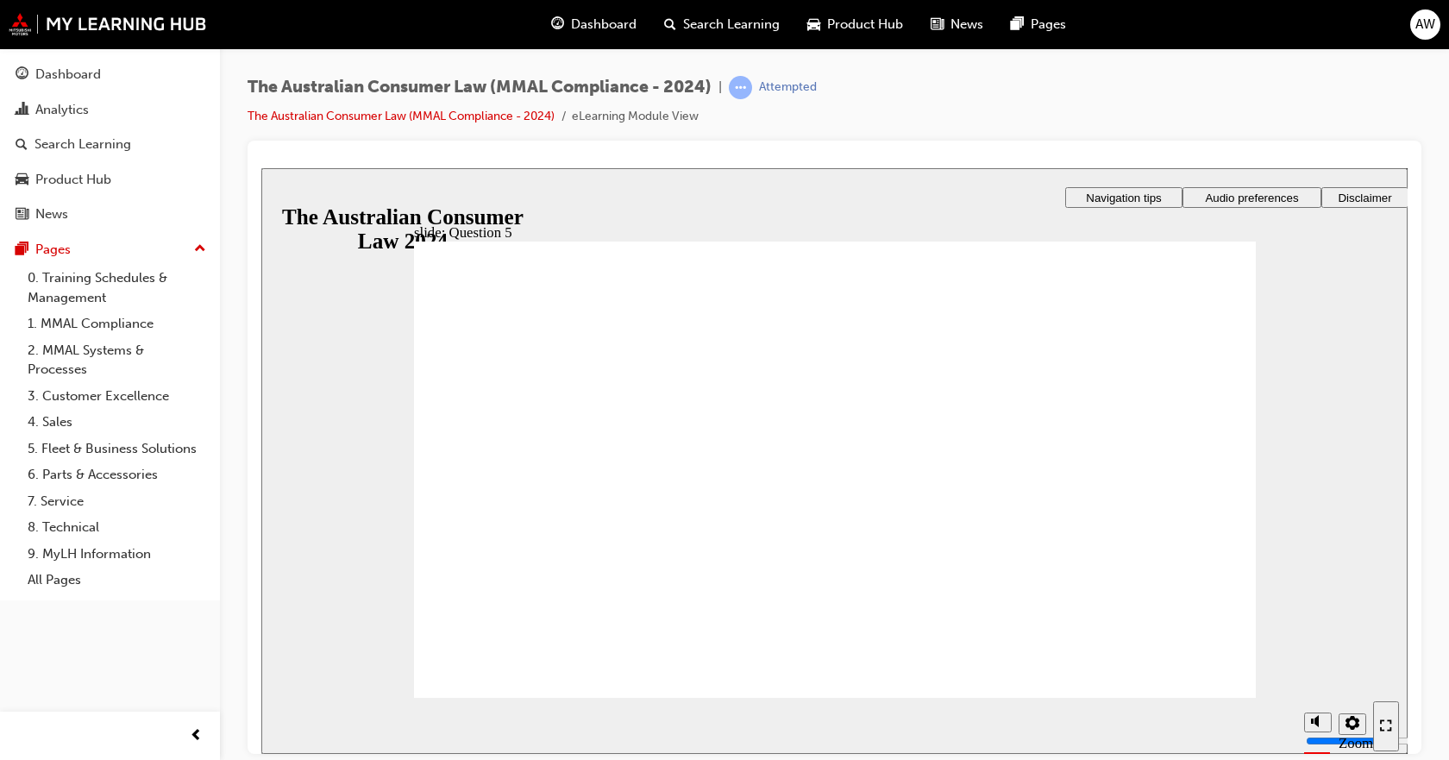
radio input "true"
drag, startPoint x: 612, startPoint y: 436, endPoint x: 516, endPoint y: 460, distance: 98.5
radio input "true"
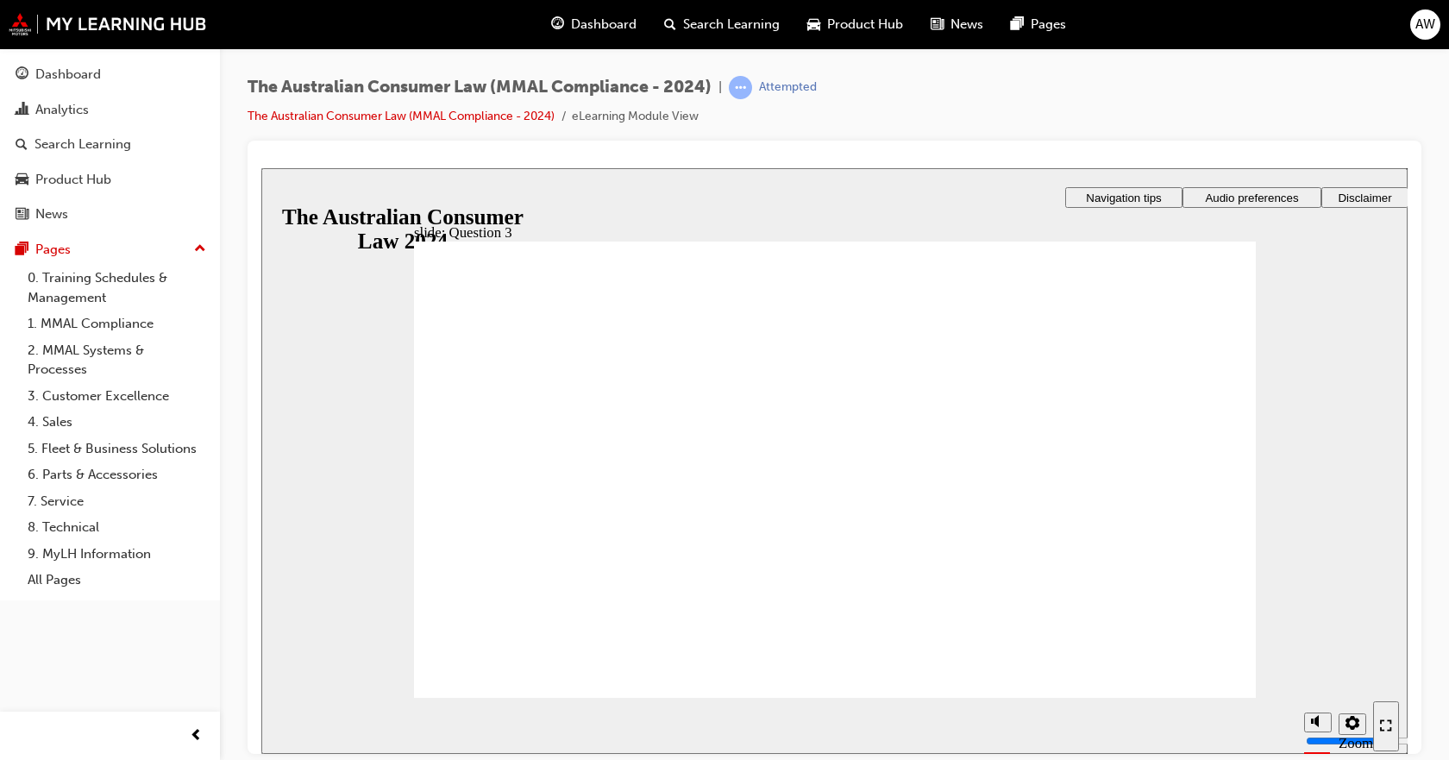
checkbox input "true"
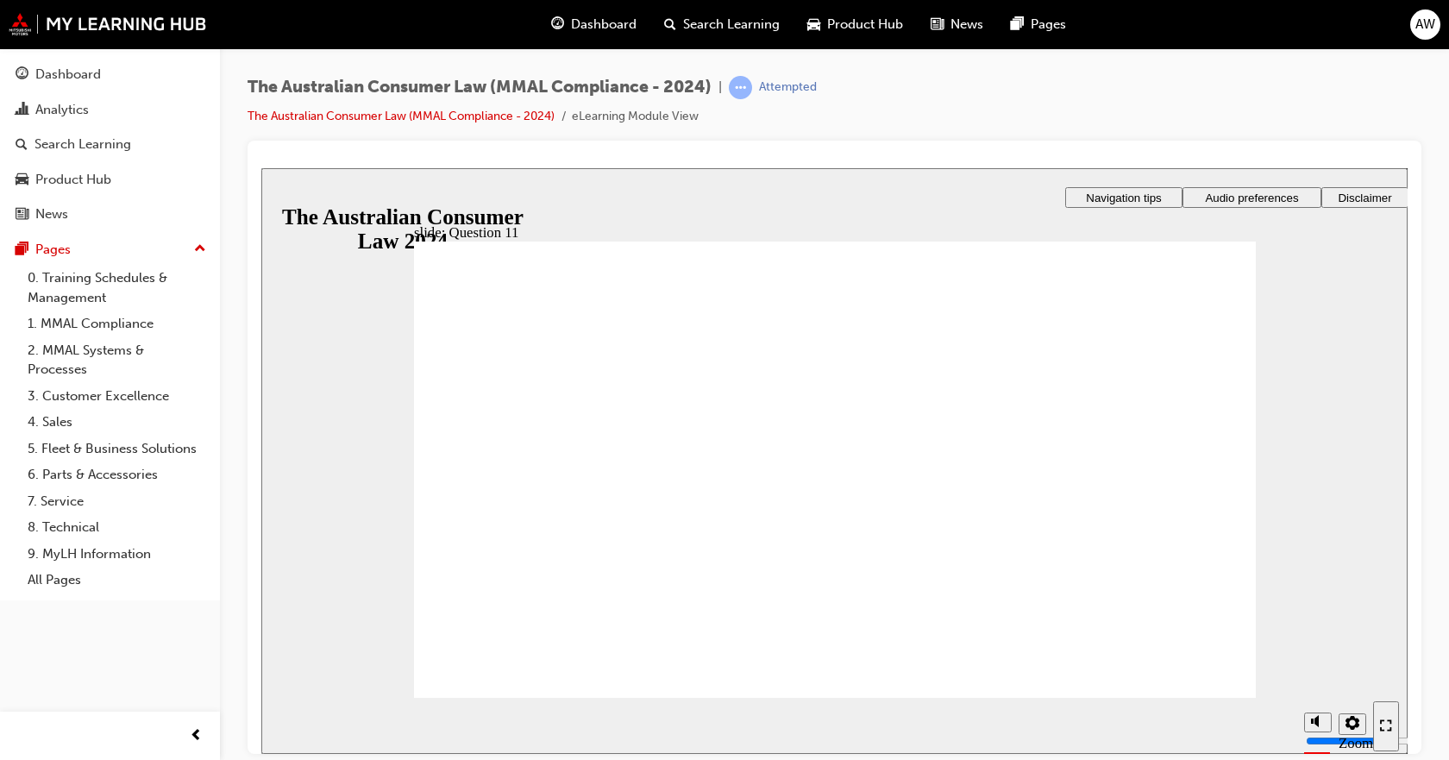
checkbox input "true"
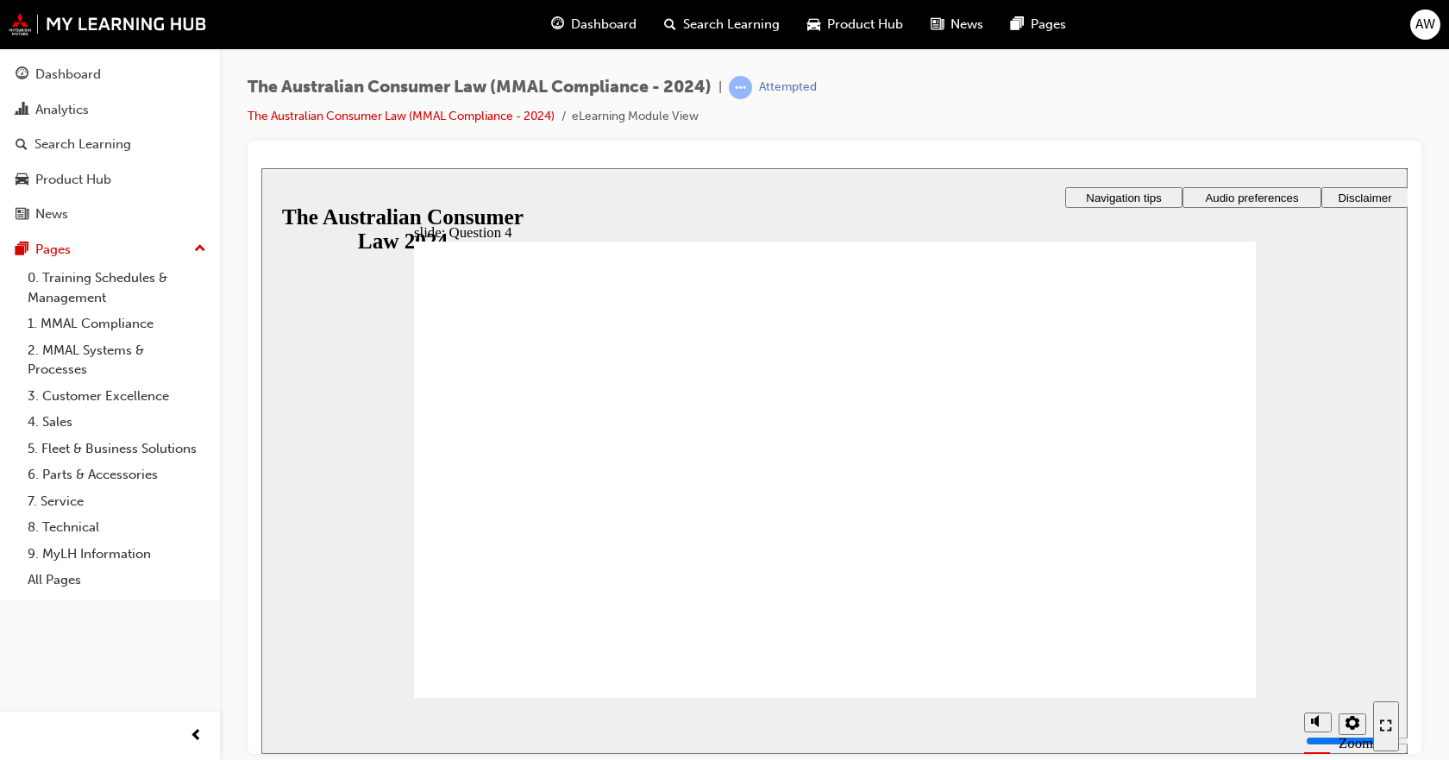
checkbox input "true"
radio input "true"
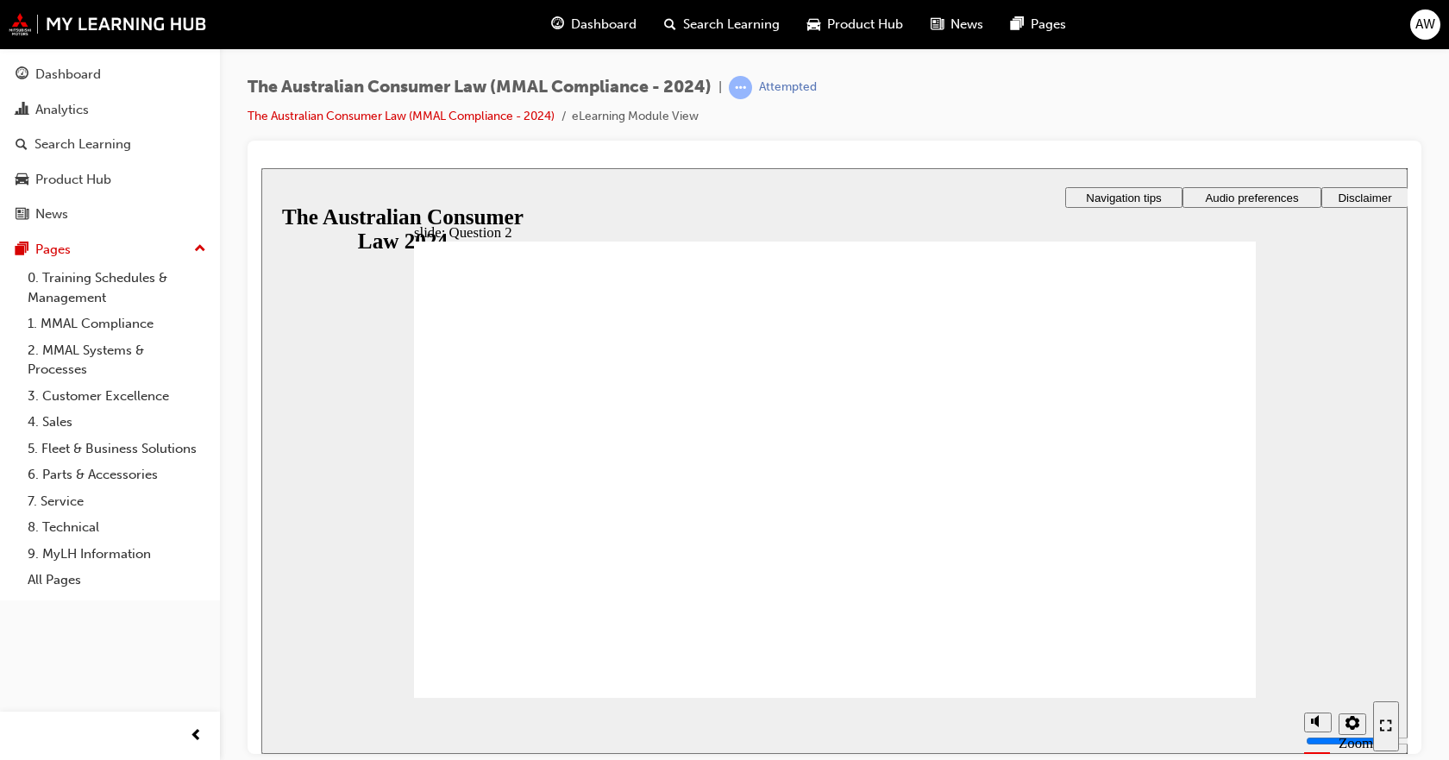
checkbox input "true"
drag, startPoint x: 541, startPoint y: 534, endPoint x: 532, endPoint y: 652, distance: 118.4
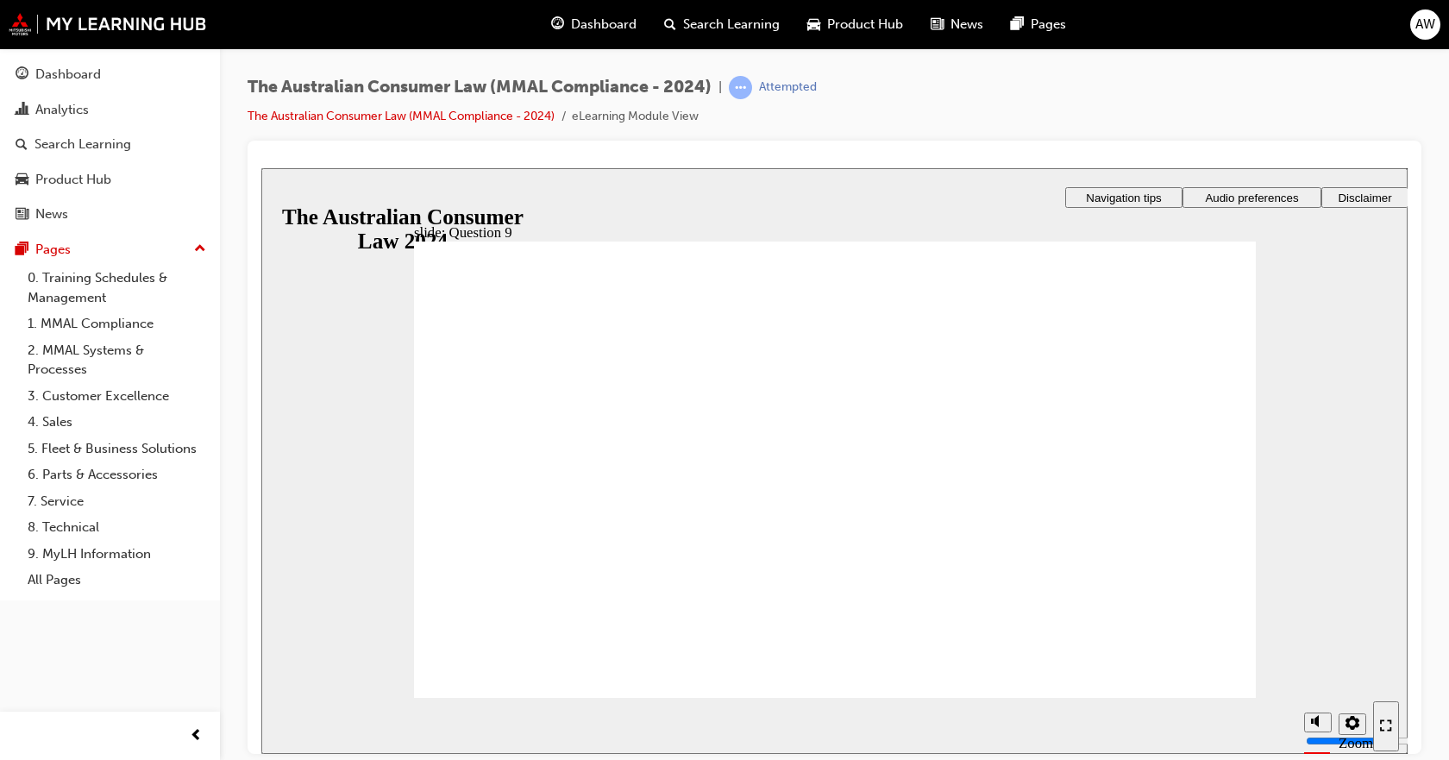
radio input "true"
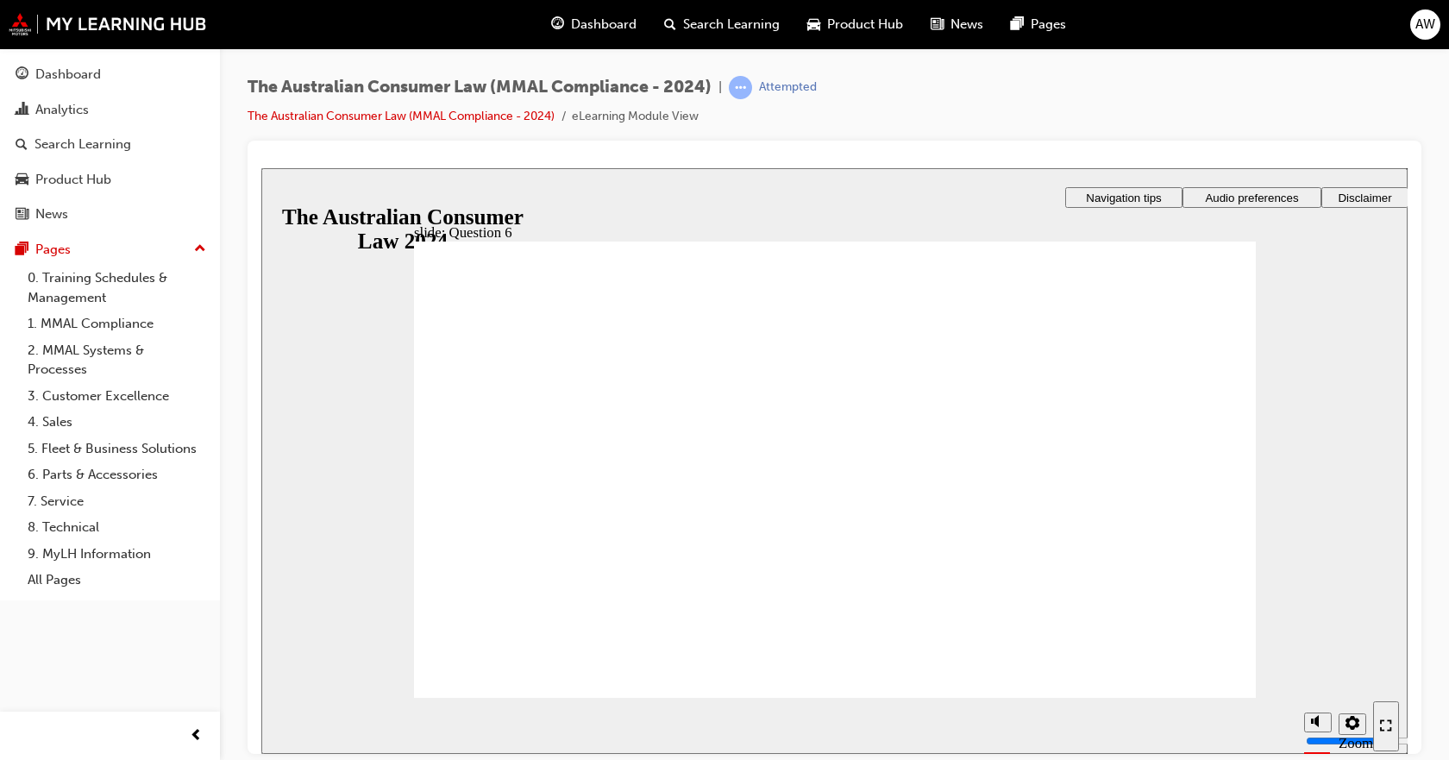
radio input "true"
checkbox input "true"
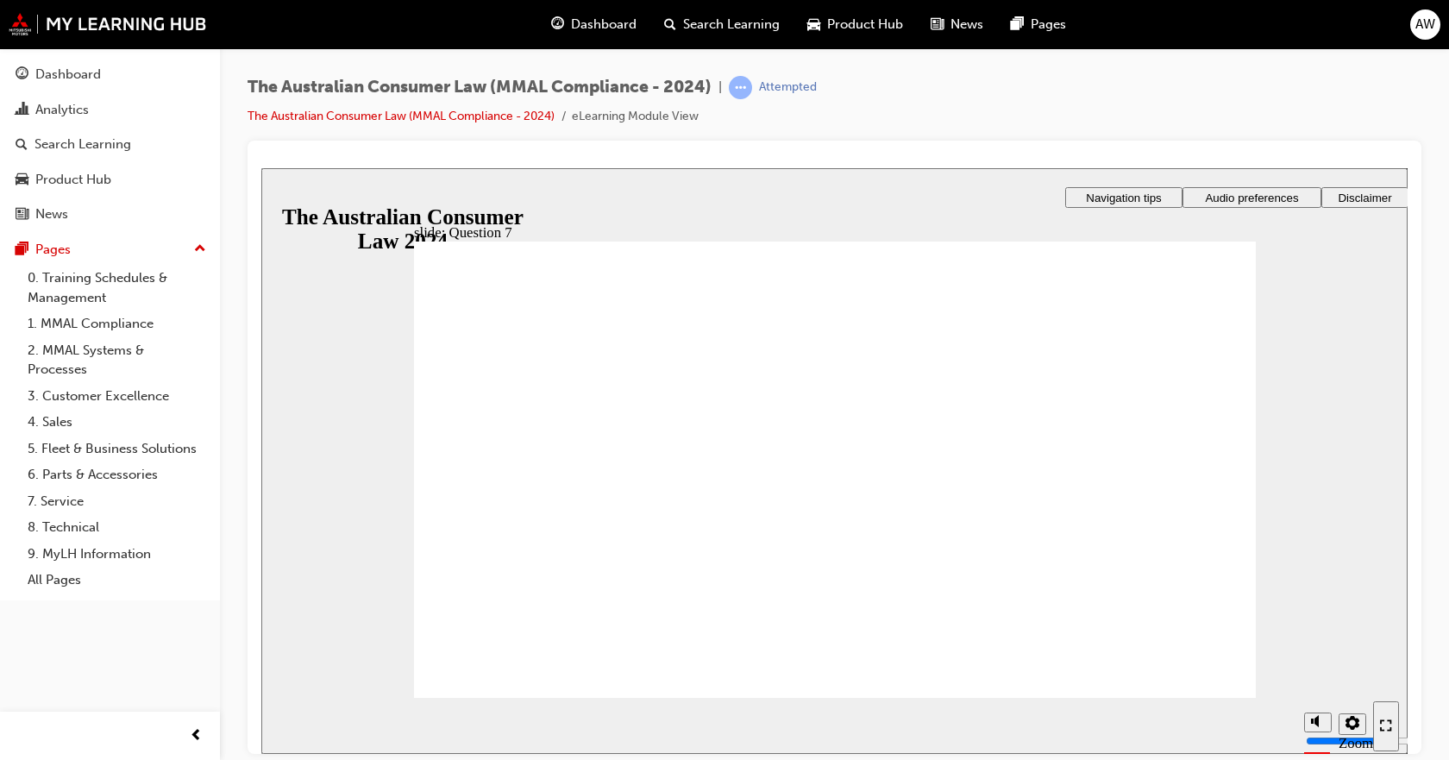
checkbox input "true"
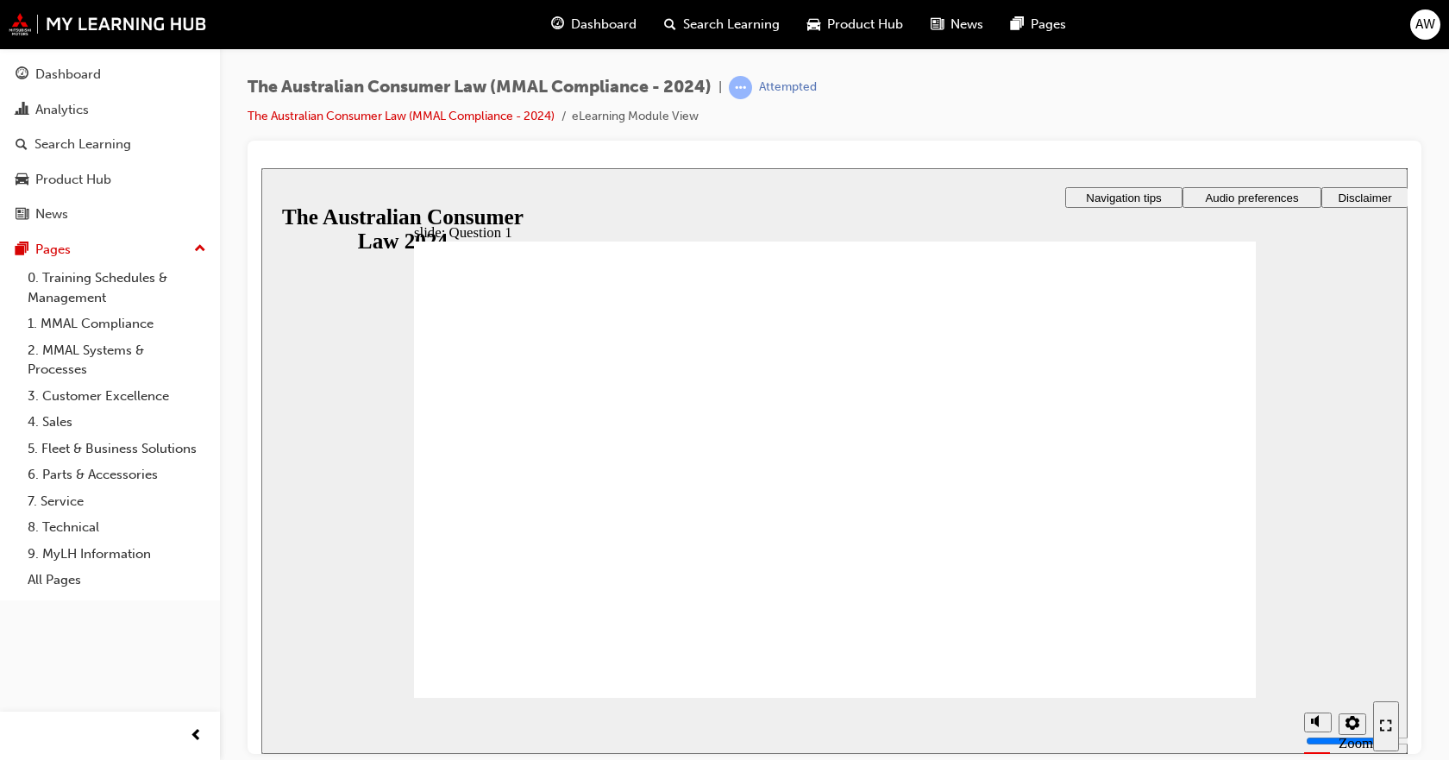
radio input "true"
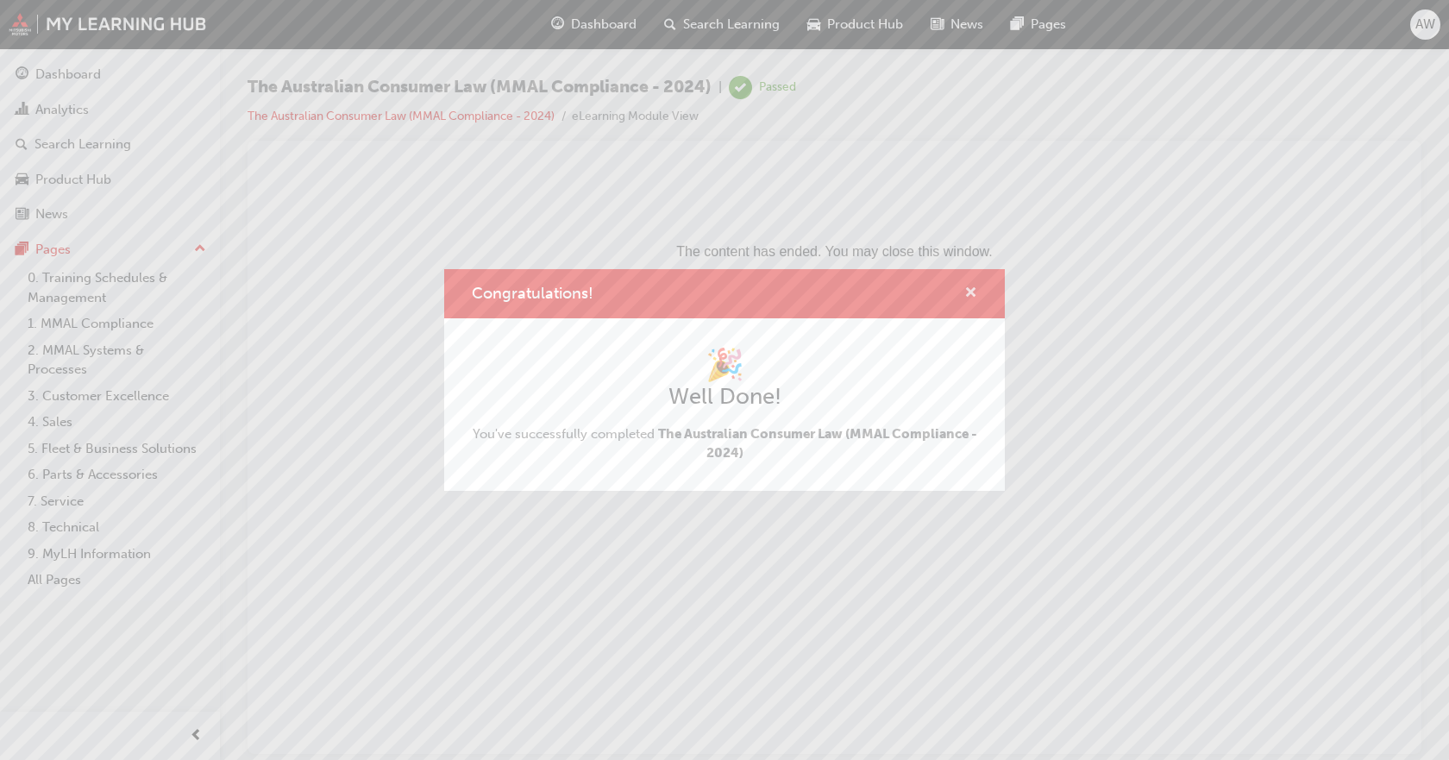
click at [964, 291] on span "cross-icon" at bounding box center [970, 294] width 13 height 16
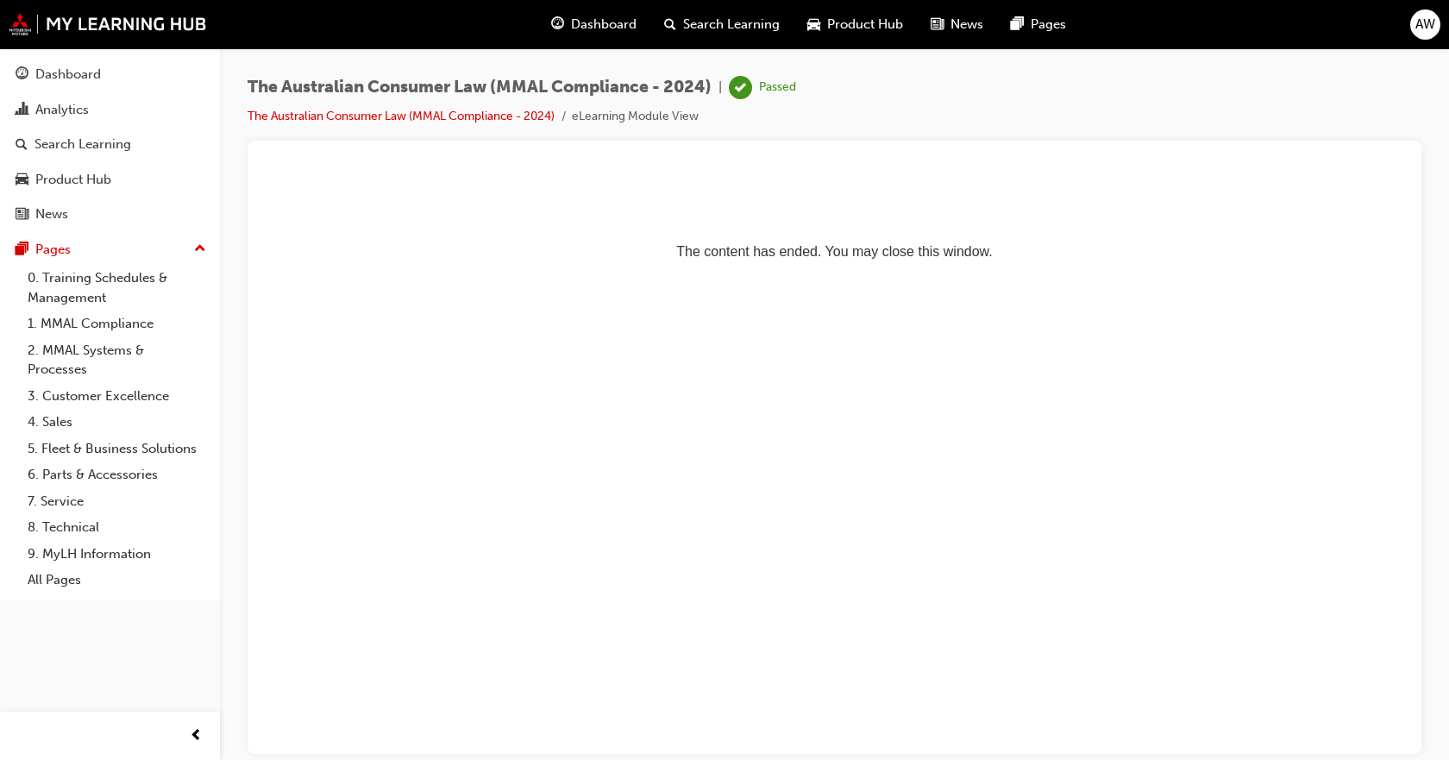
click at [116, 162] on button "Dashboard Analytics Search Learning Product Hub News Pages" at bounding box center [110, 144] width 206 height 178
click at [103, 123] on link "Analytics" at bounding box center [110, 110] width 206 height 32
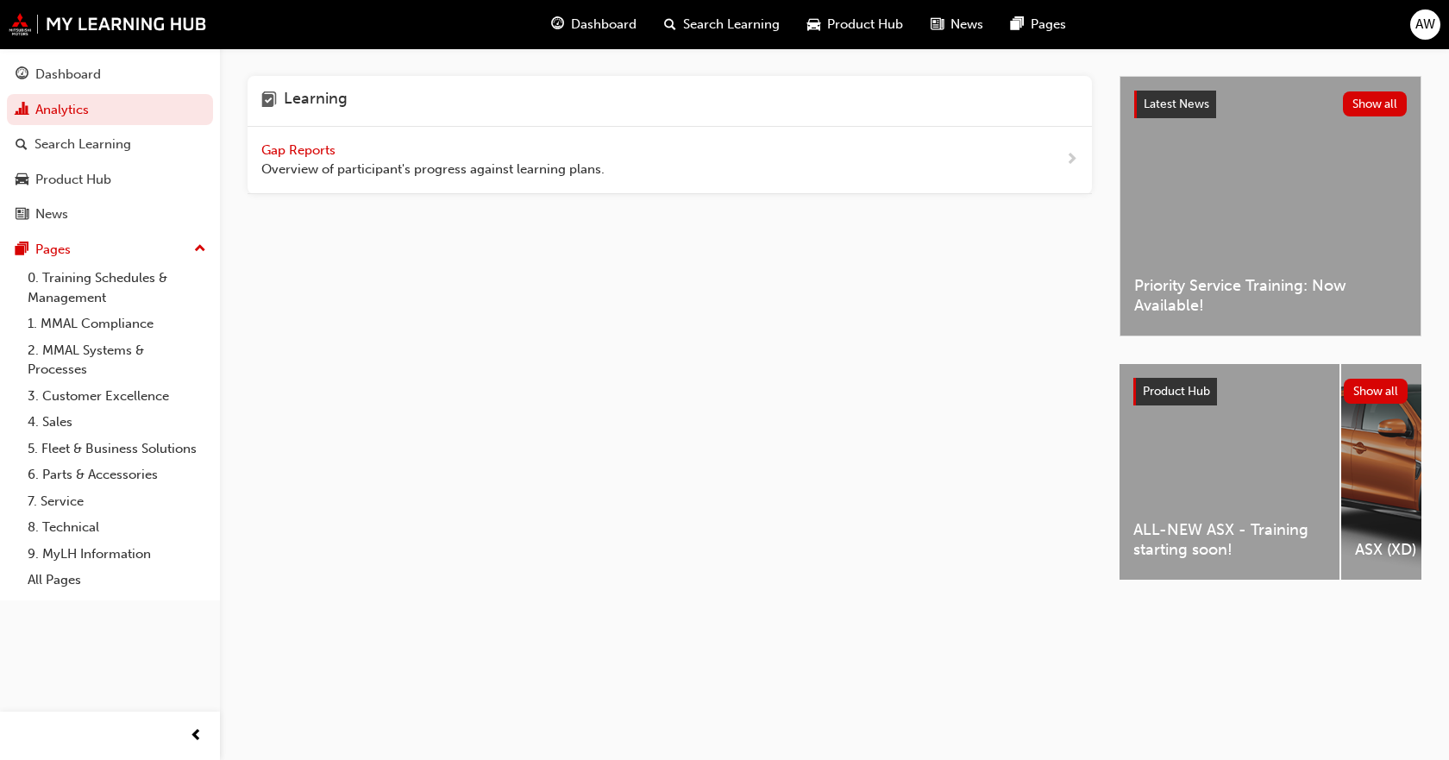
click at [423, 179] on div "Gap Reports Overview of participant's progress against learning plans." at bounding box center [669, 160] width 844 height 67
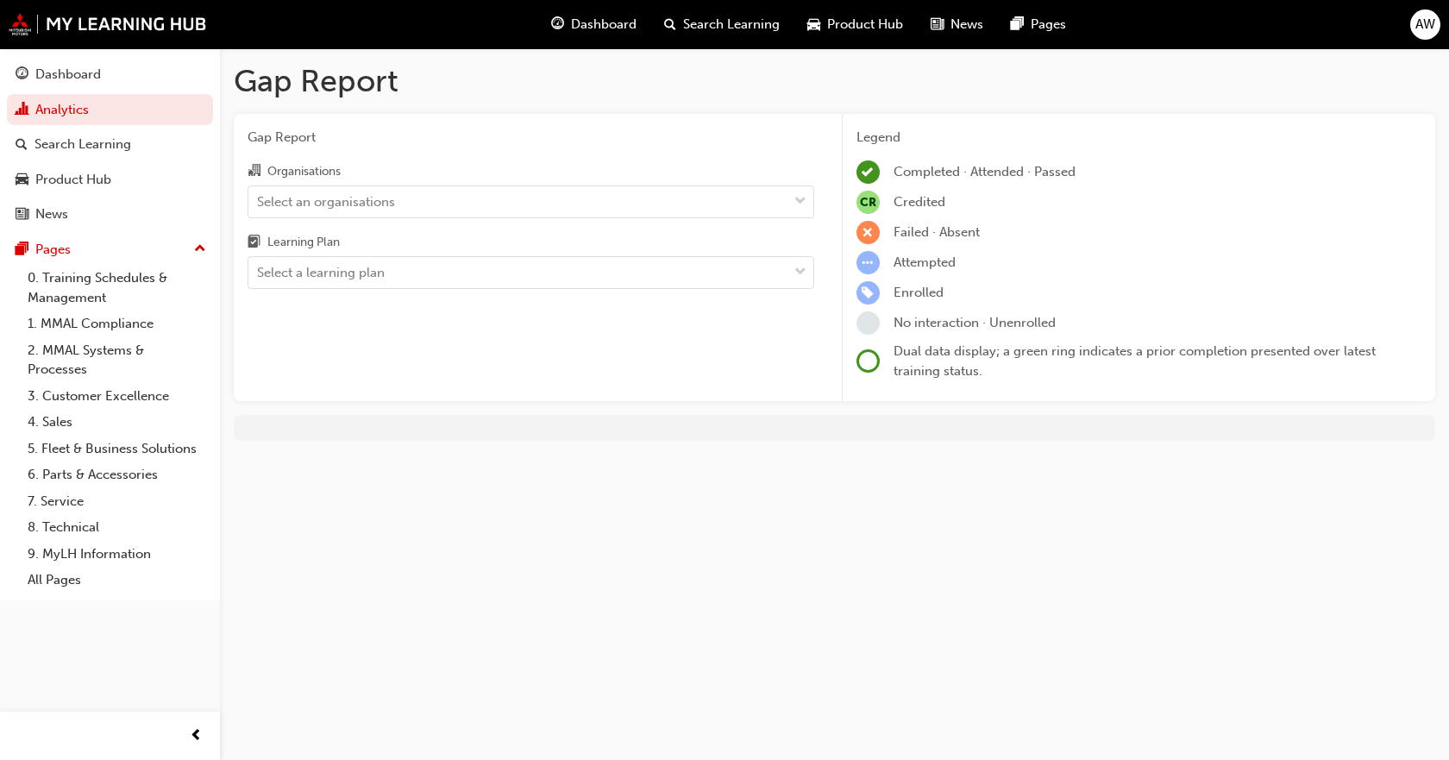
click at [517, 224] on div "Organisations Select an organisations Learning Plan Select a learning plan" at bounding box center [530, 224] width 567 height 128
click at [498, 200] on div "Select an organisations" at bounding box center [517, 201] width 539 height 30
click at [259, 200] on input "Organisations Select an organisations" at bounding box center [258, 200] width 2 height 15
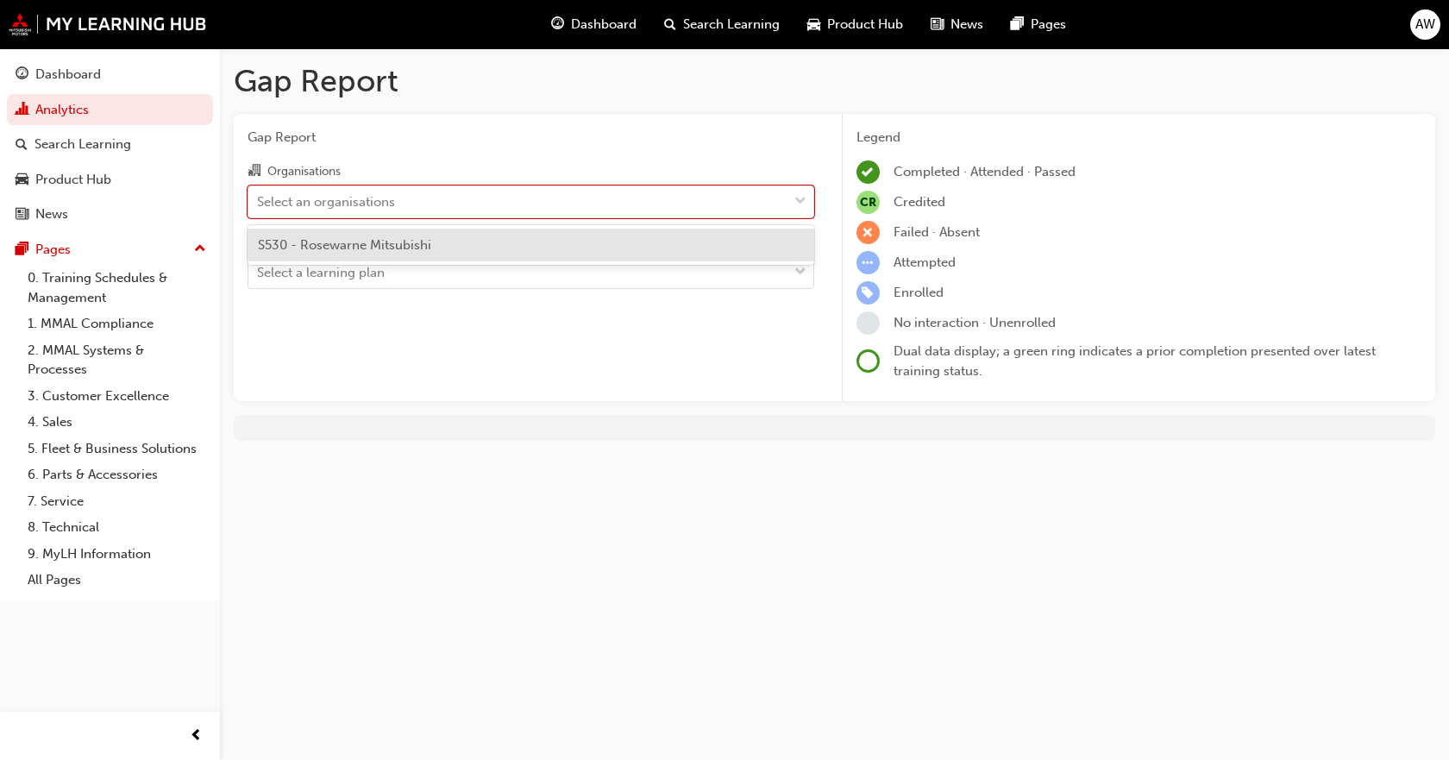
click at [445, 238] on div "S530 - Rosewarne Mitsubishi" at bounding box center [530, 245] width 567 height 34
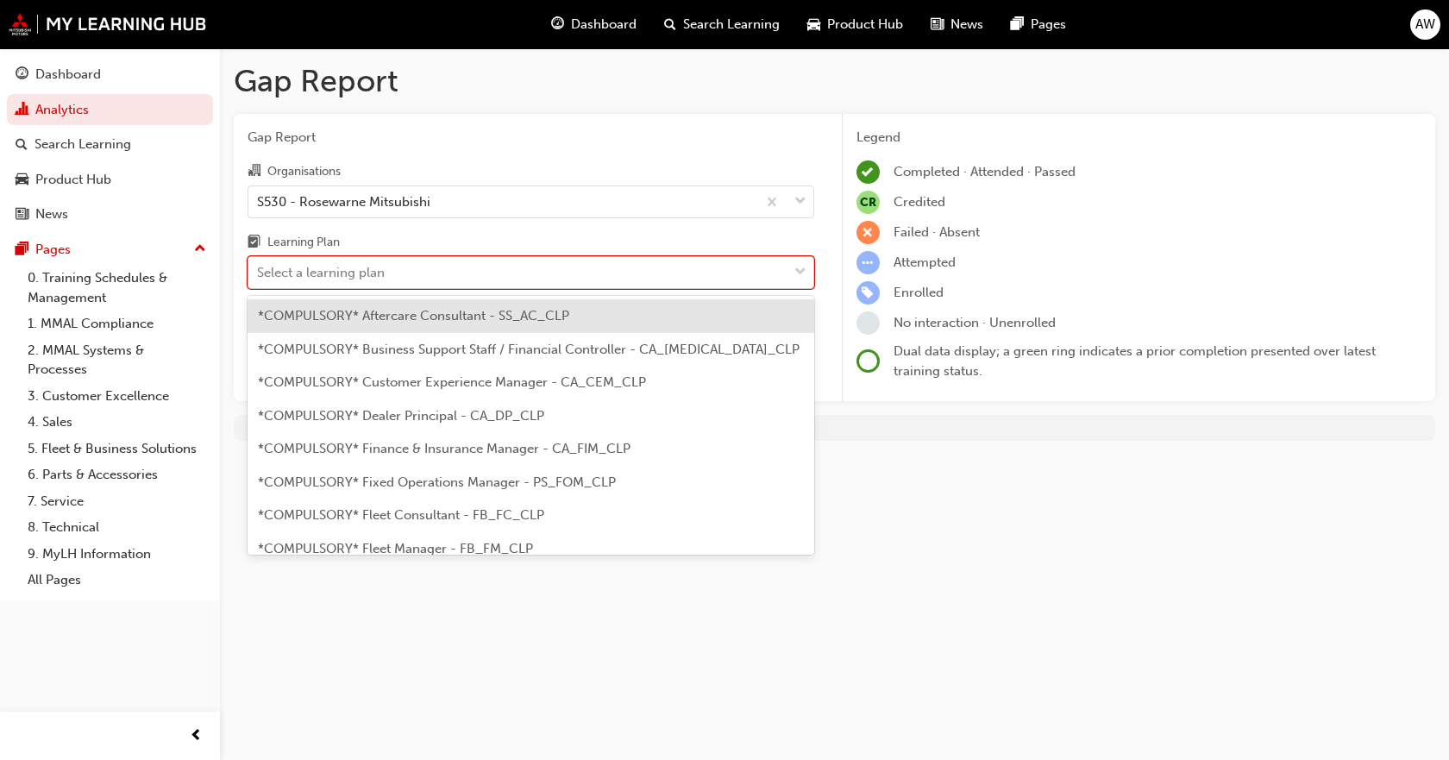
click at [424, 265] on div "Select a learning plan" at bounding box center [517, 273] width 539 height 30
click at [259, 265] on input "Learning Plan option *COMPULSORY* Aftercare Consultant - SS_AC_CLP focused, 1 o…" at bounding box center [258, 272] width 2 height 15
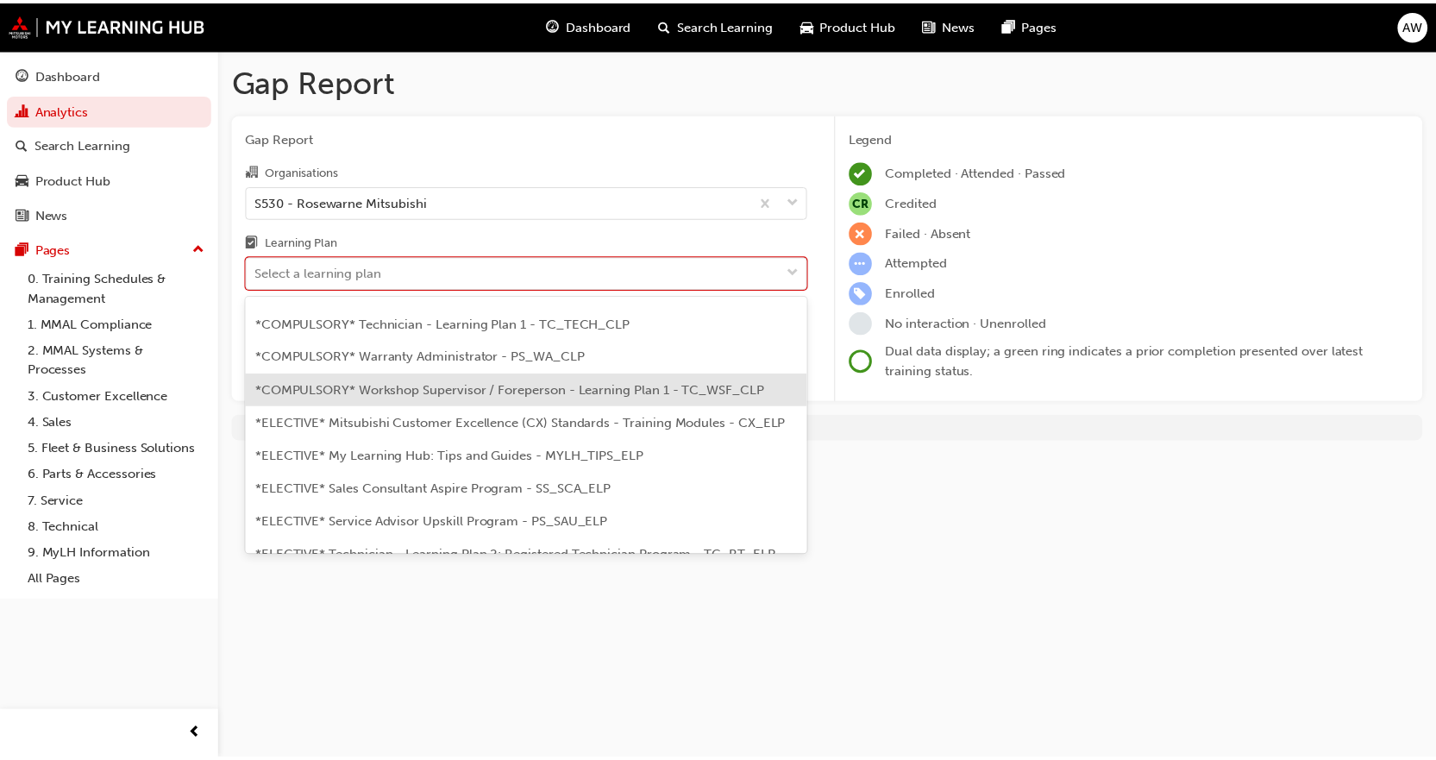
scroll to position [604, 0]
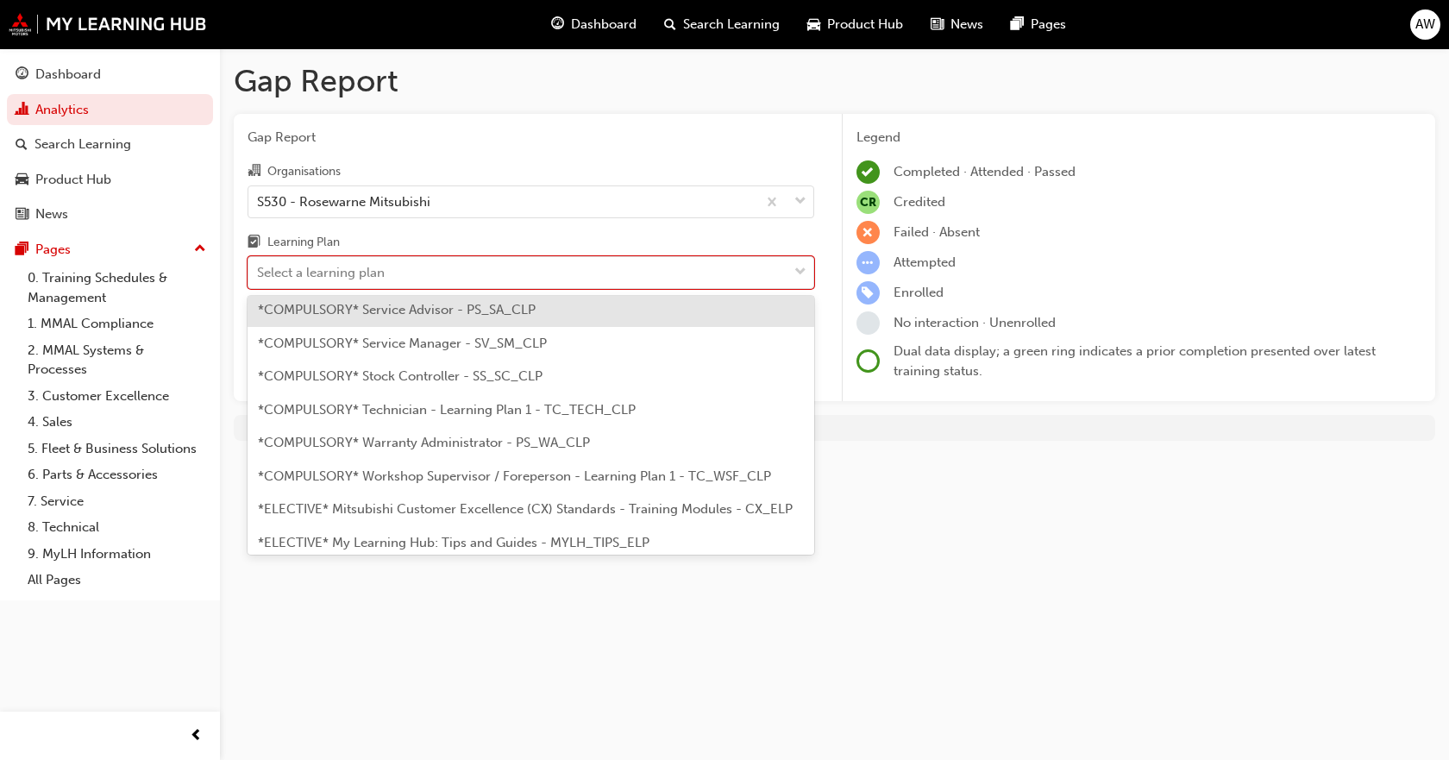
click at [435, 311] on span "*COMPULSORY* Service Advisor - PS_SA_CLP" at bounding box center [397, 310] width 278 height 16
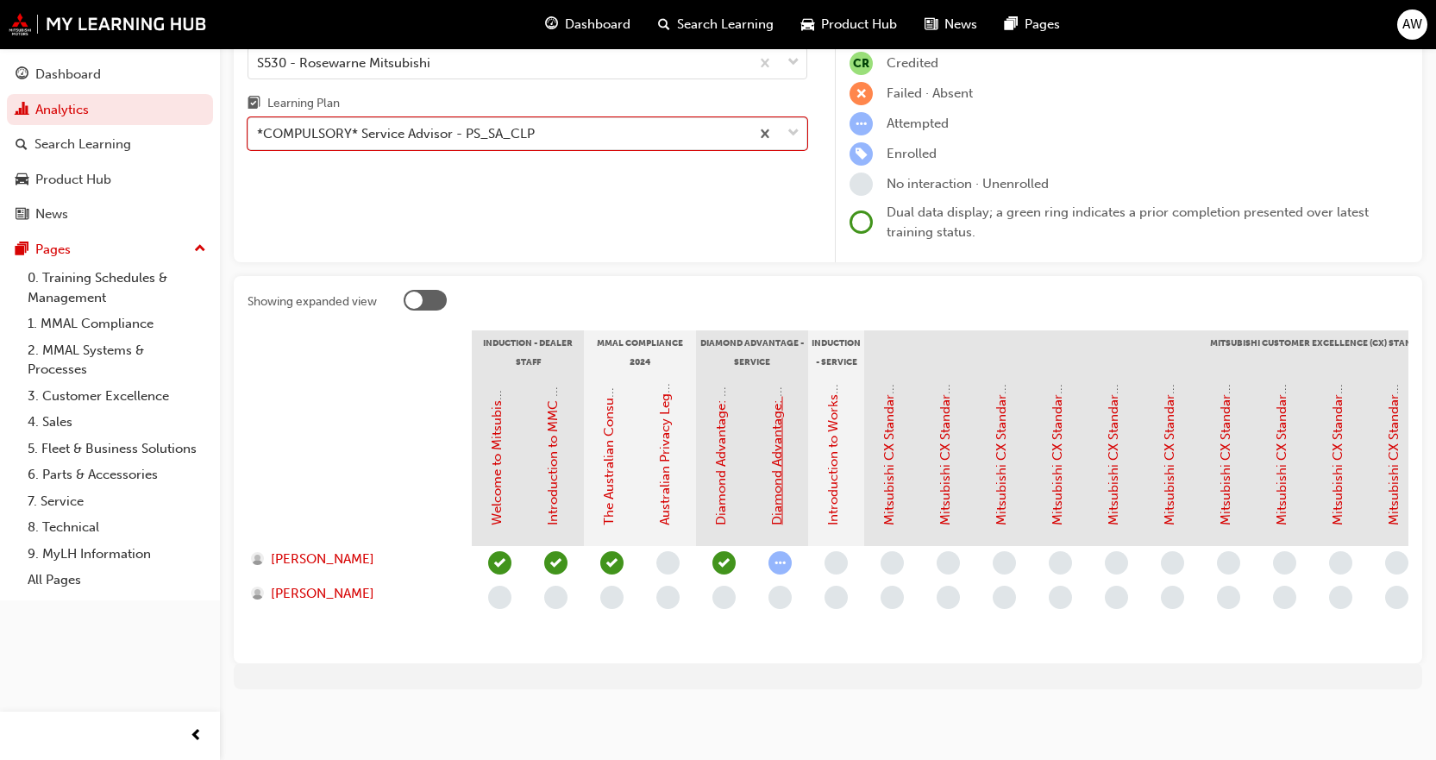
scroll to position [152, 0]
click at [669, 498] on link "Australian Privacy Legislation (MMAL Compliance - 2024)" at bounding box center [665, 353] width 16 height 344
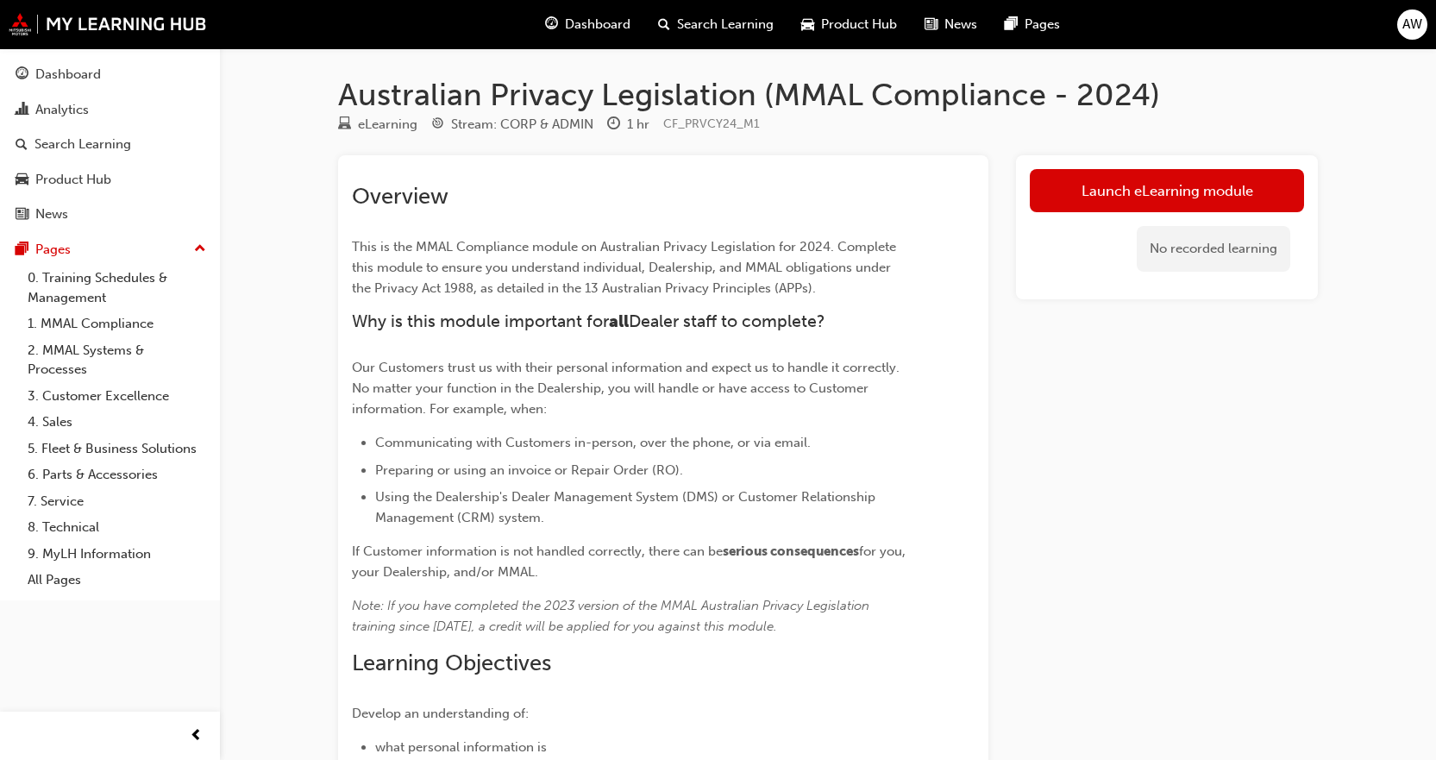
click at [1135, 154] on div "Australian Privacy Legislation (MMAL Compliance - 2024) eLearning Stream: CORP …" at bounding box center [827, 632] width 1035 height 1112
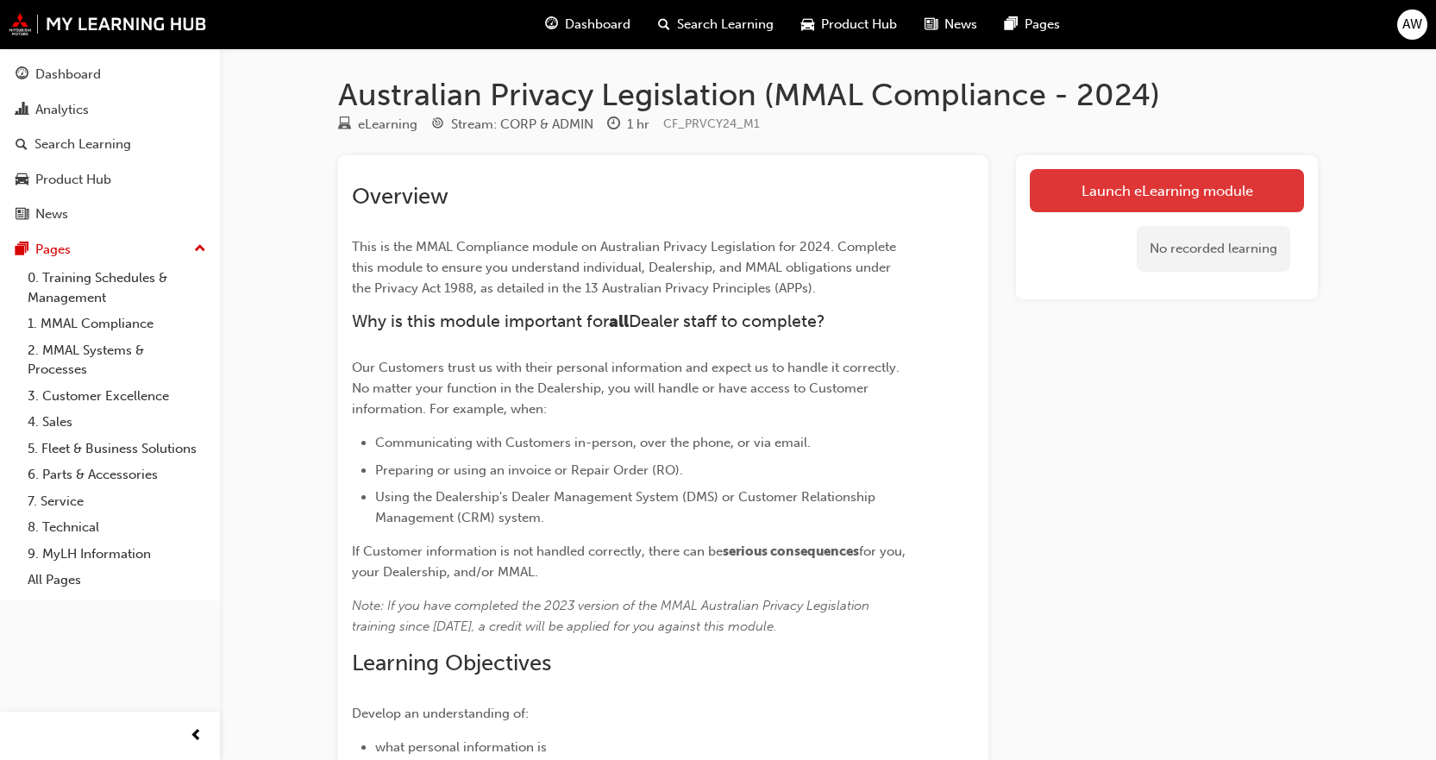
click at [1125, 190] on link "Launch eLearning module" at bounding box center [1167, 190] width 274 height 43
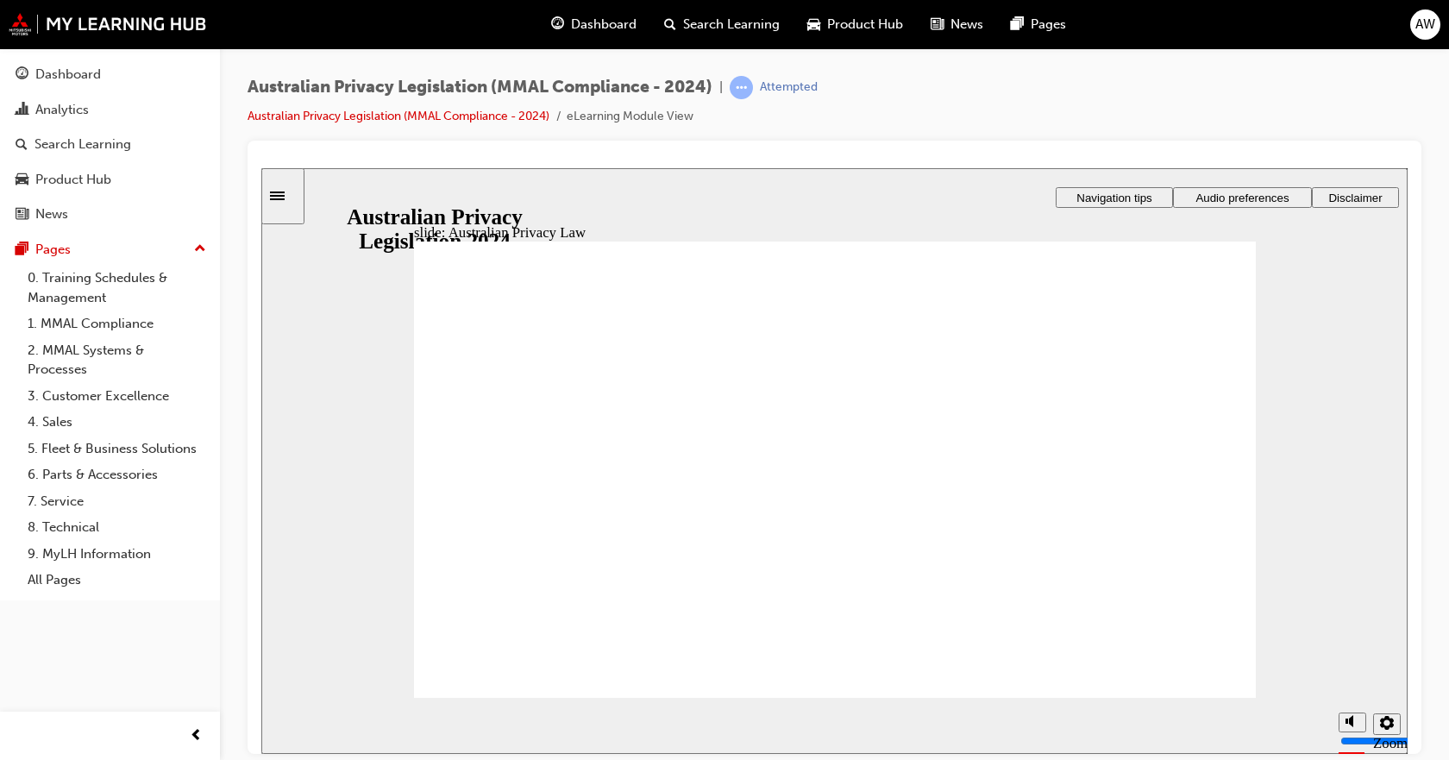
checkbox input "true"
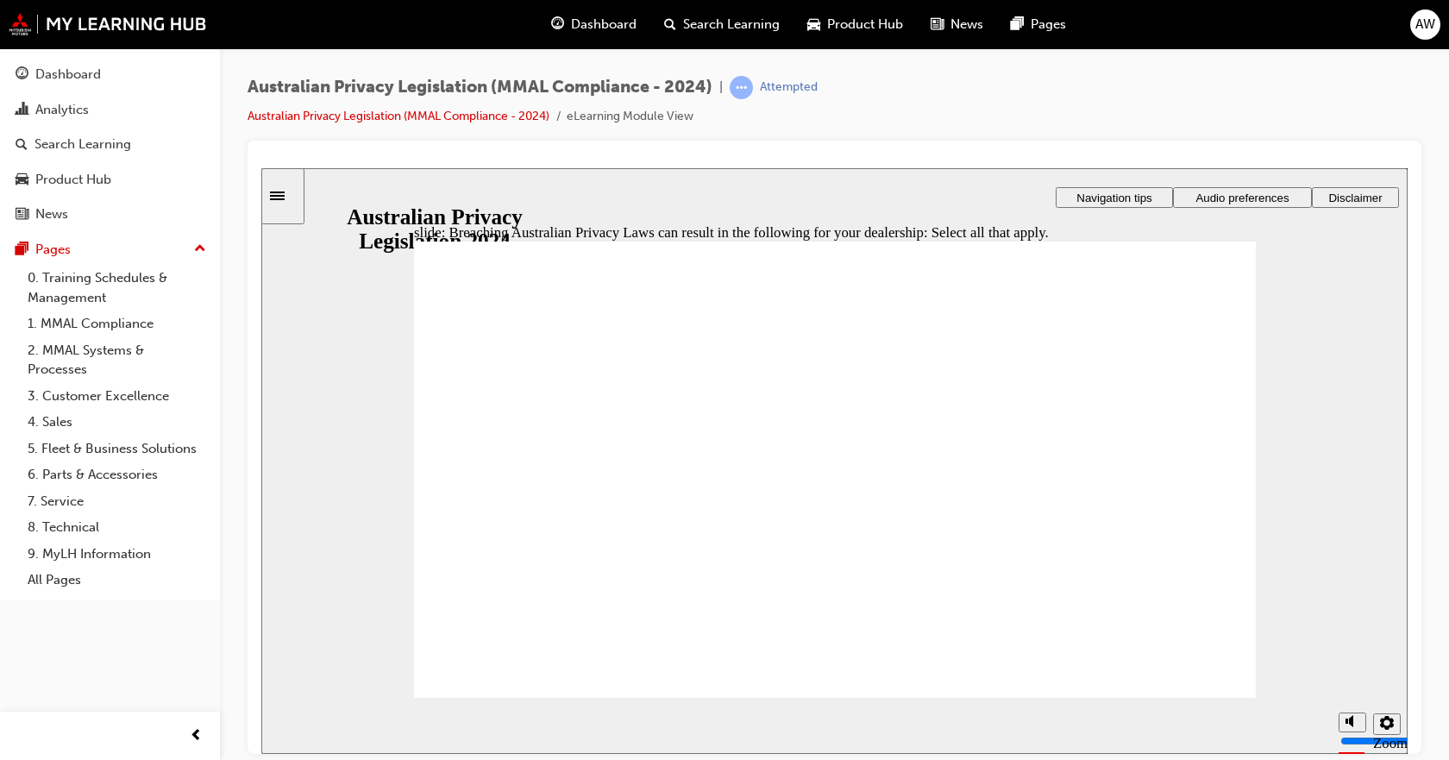
checkbox input "true"
click at [1227, 697] on section "Playback Speed 2 1.75 1.5 1.25 0.75" at bounding box center [834, 725] width 1146 height 56
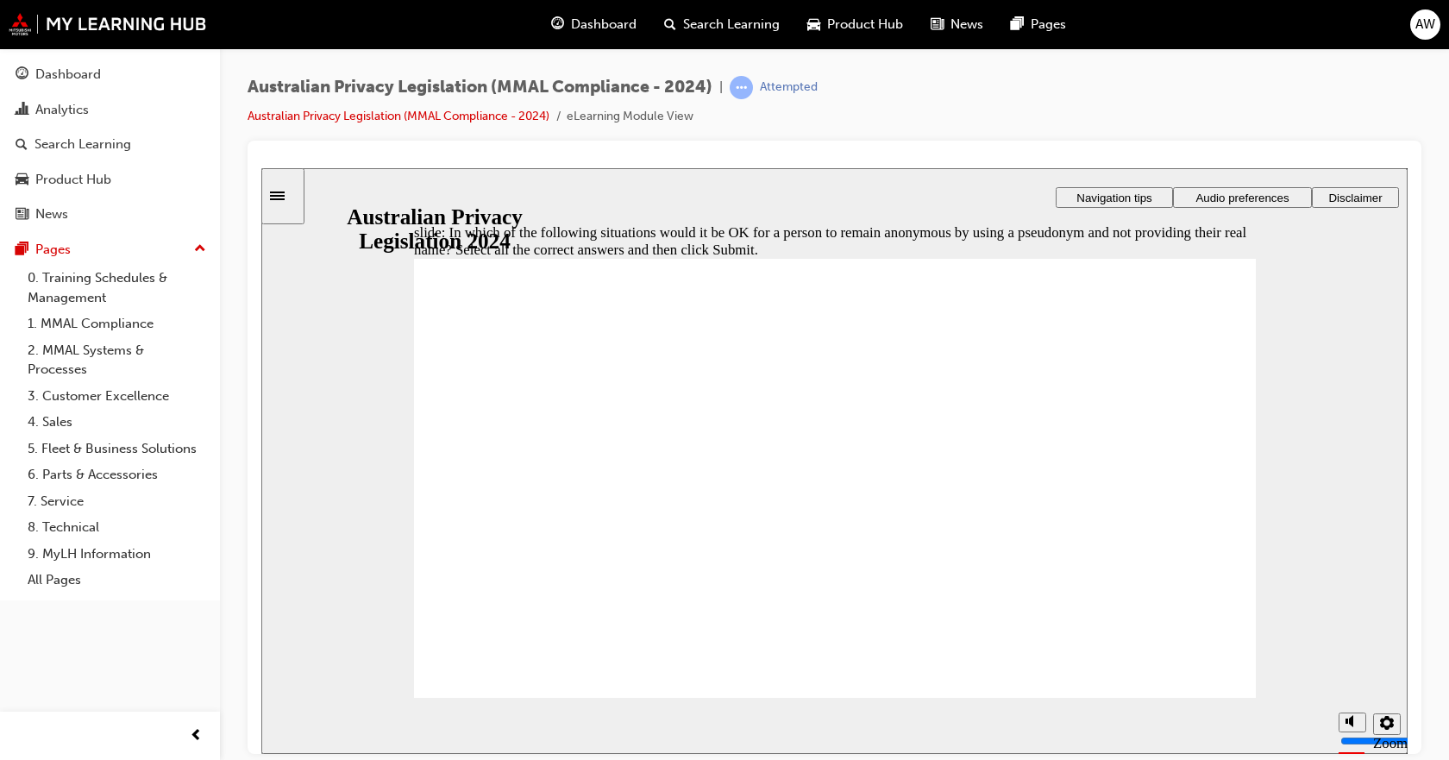
checkbox input "true"
checkbox input "false"
radio input "false"
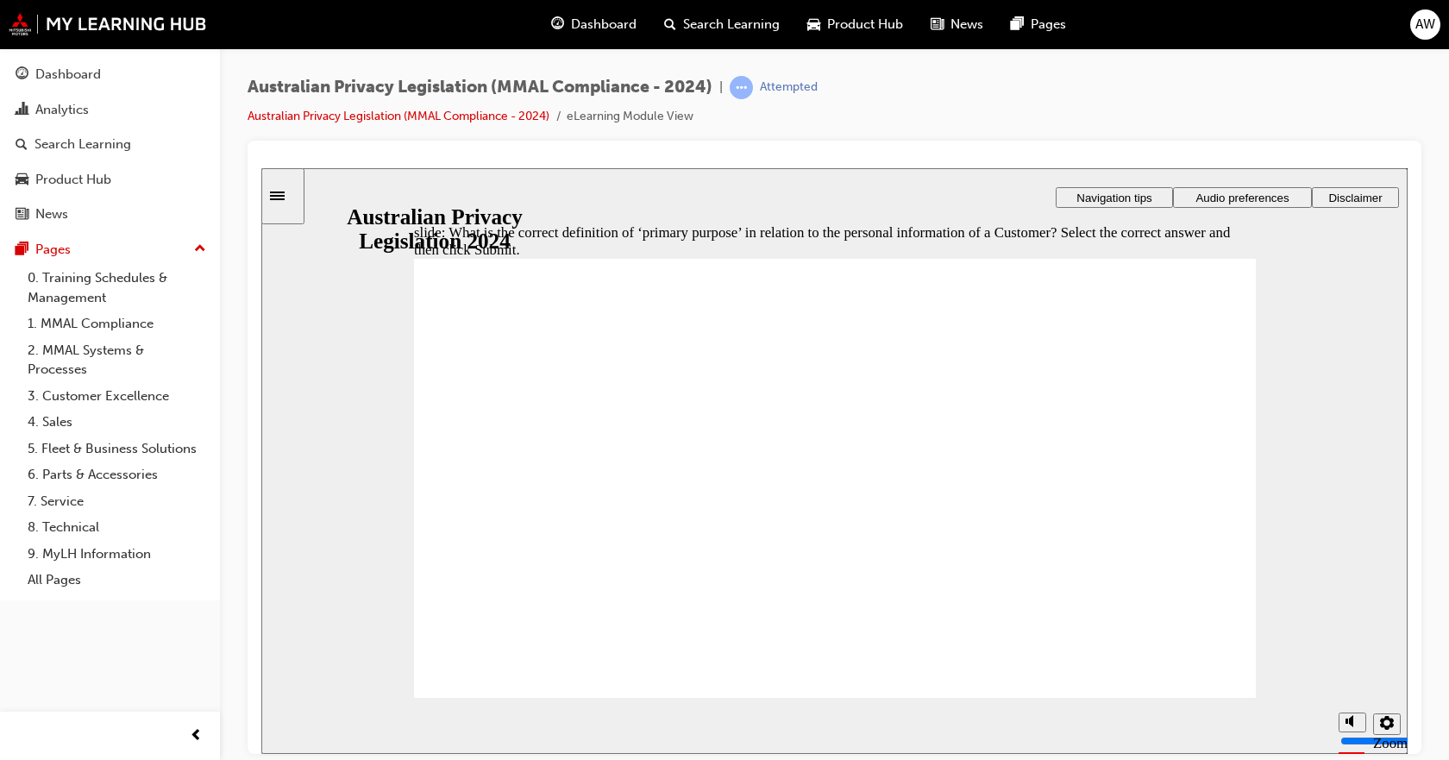
radio input "true"
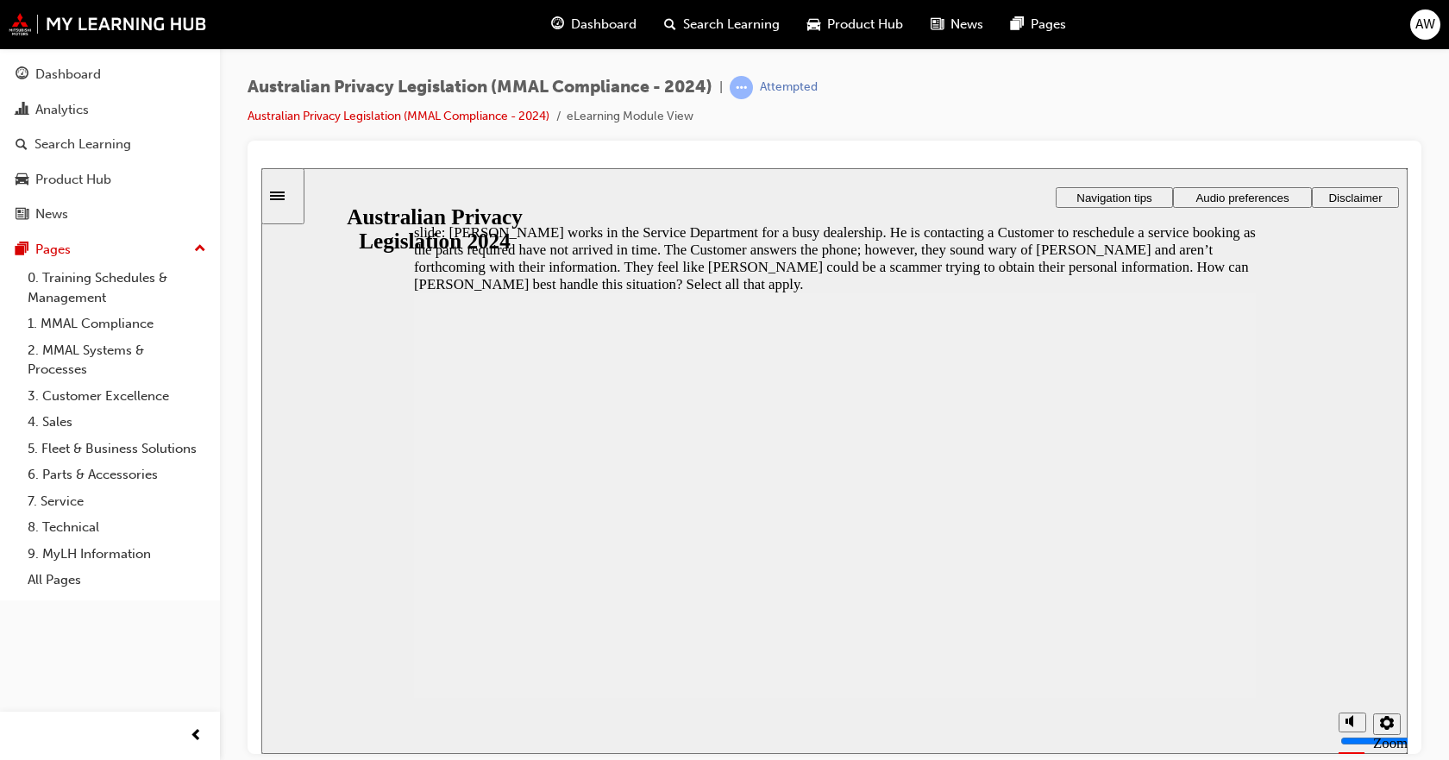
checkbox input "true"
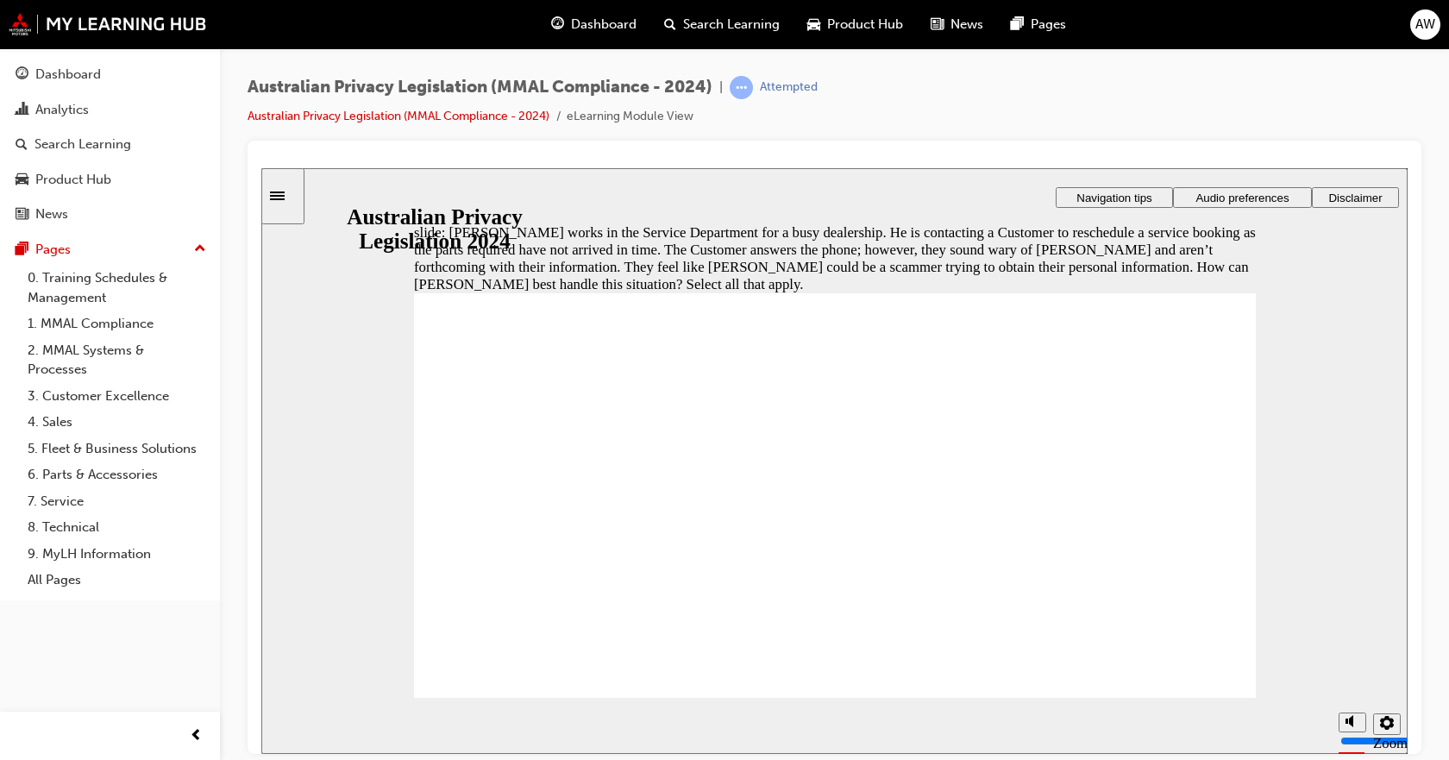
drag, startPoint x: 601, startPoint y: 496, endPoint x: 538, endPoint y: 634, distance: 151.6
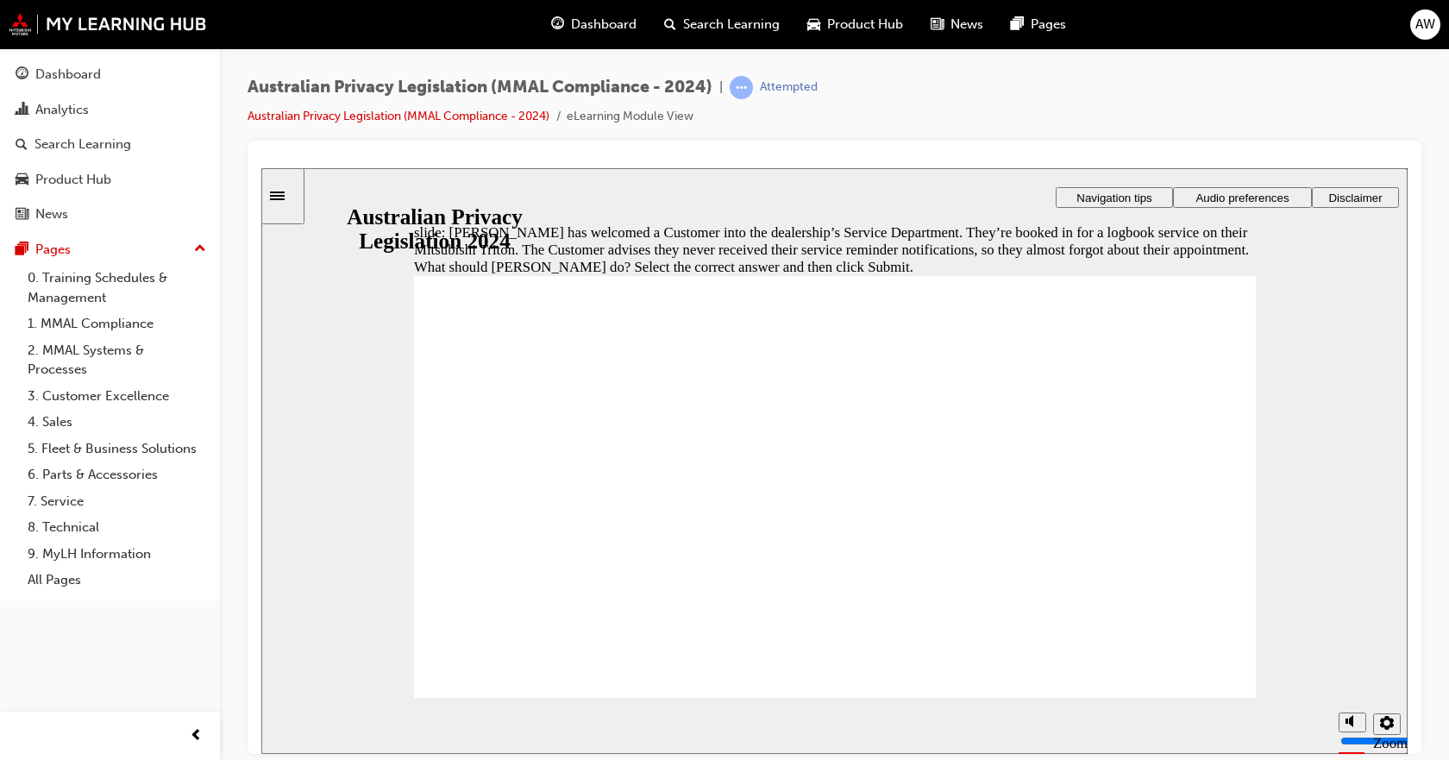
radio input "true"
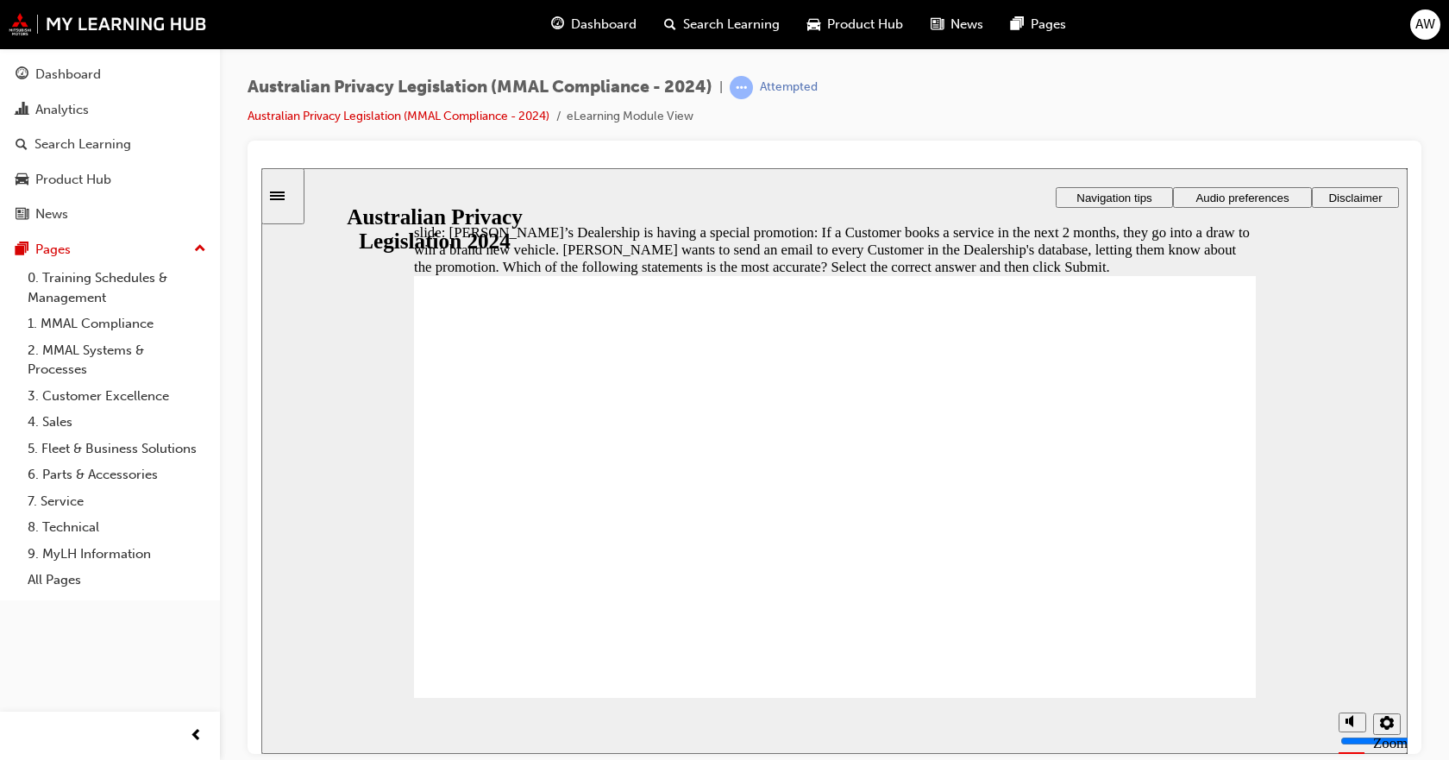
radio input "true"
drag, startPoint x: 516, startPoint y: 464, endPoint x: 492, endPoint y: 648, distance: 186.1
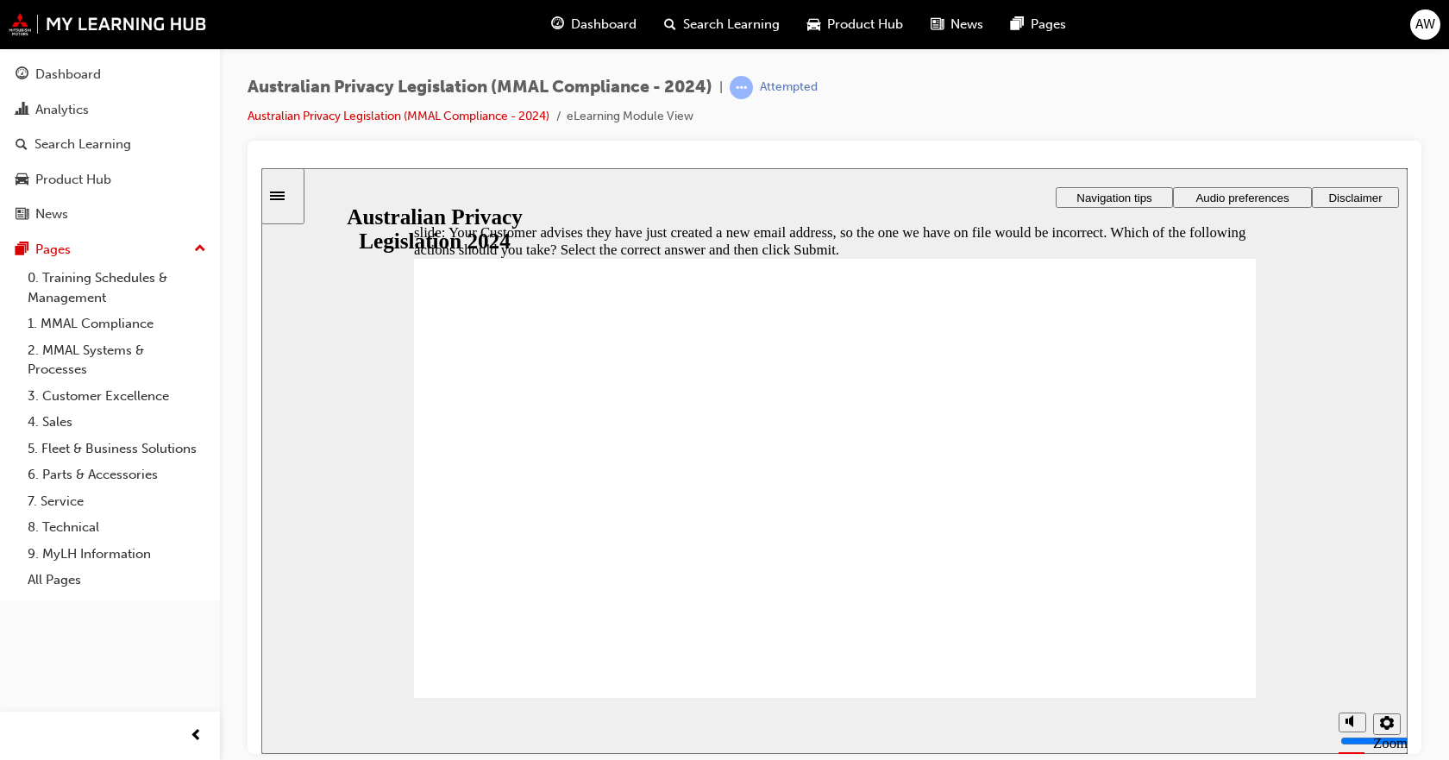
radio input "true"
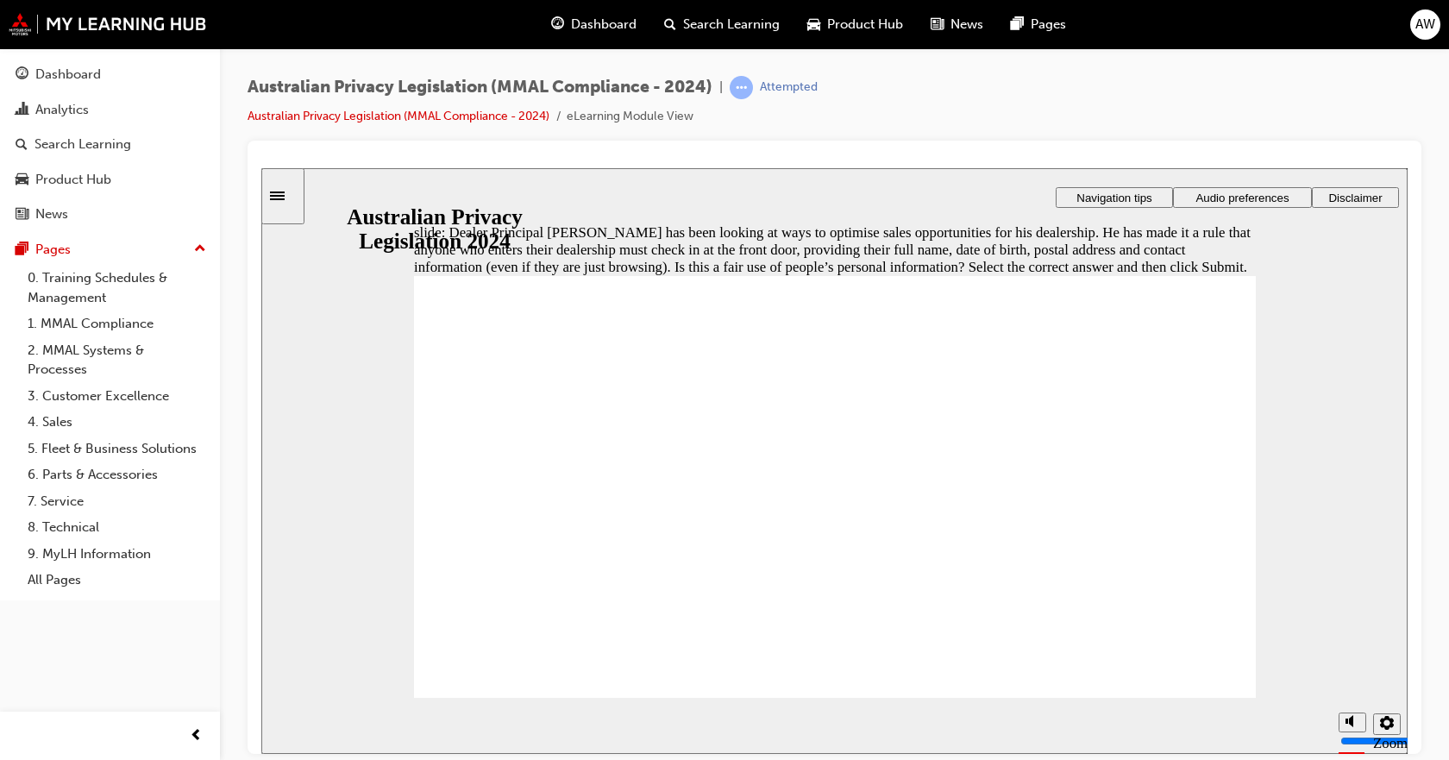
radio input "true"
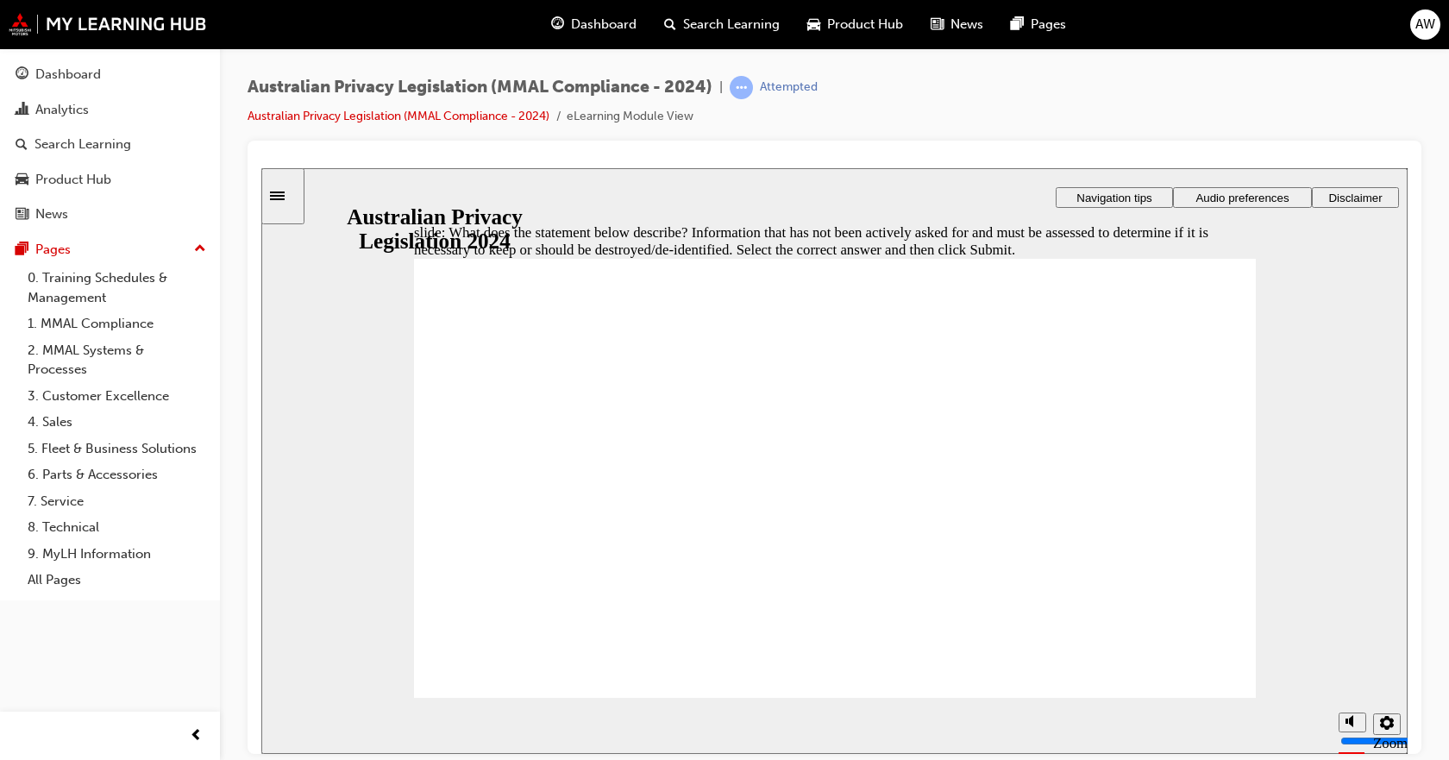
radio input "false"
radio input "true"
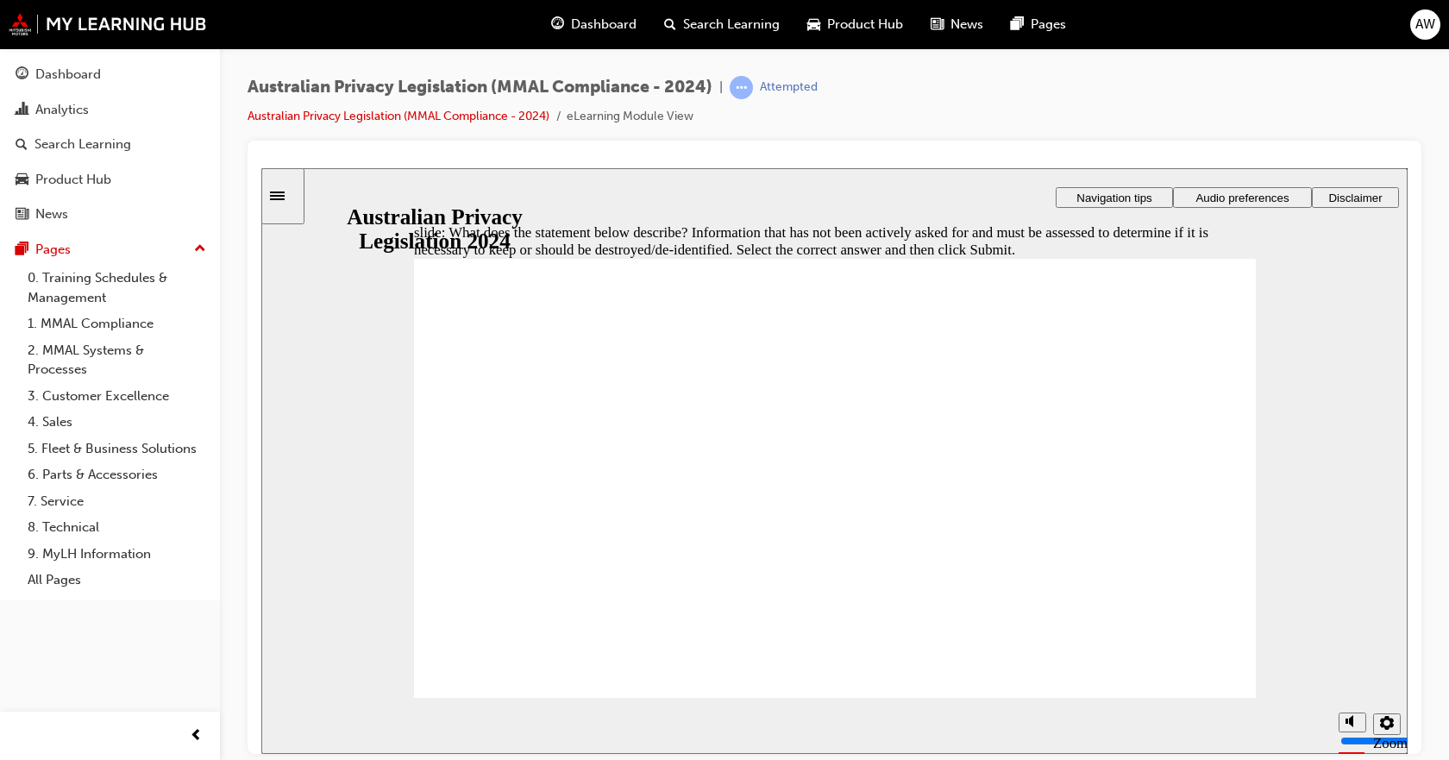
drag, startPoint x: 1211, startPoint y: 688, endPoint x: 1200, endPoint y: 689, distance: 11.2
checkbox input "true"
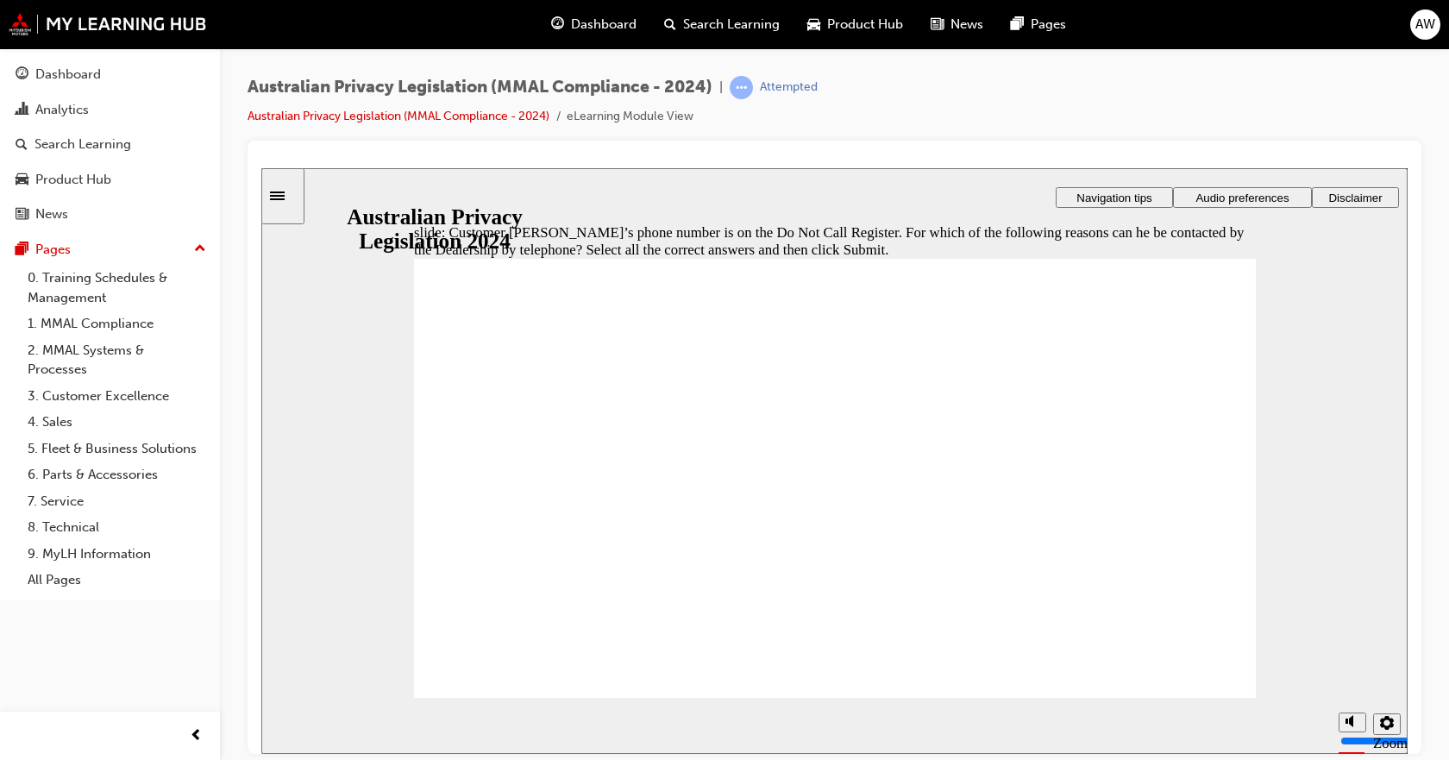
checkbox input "true"
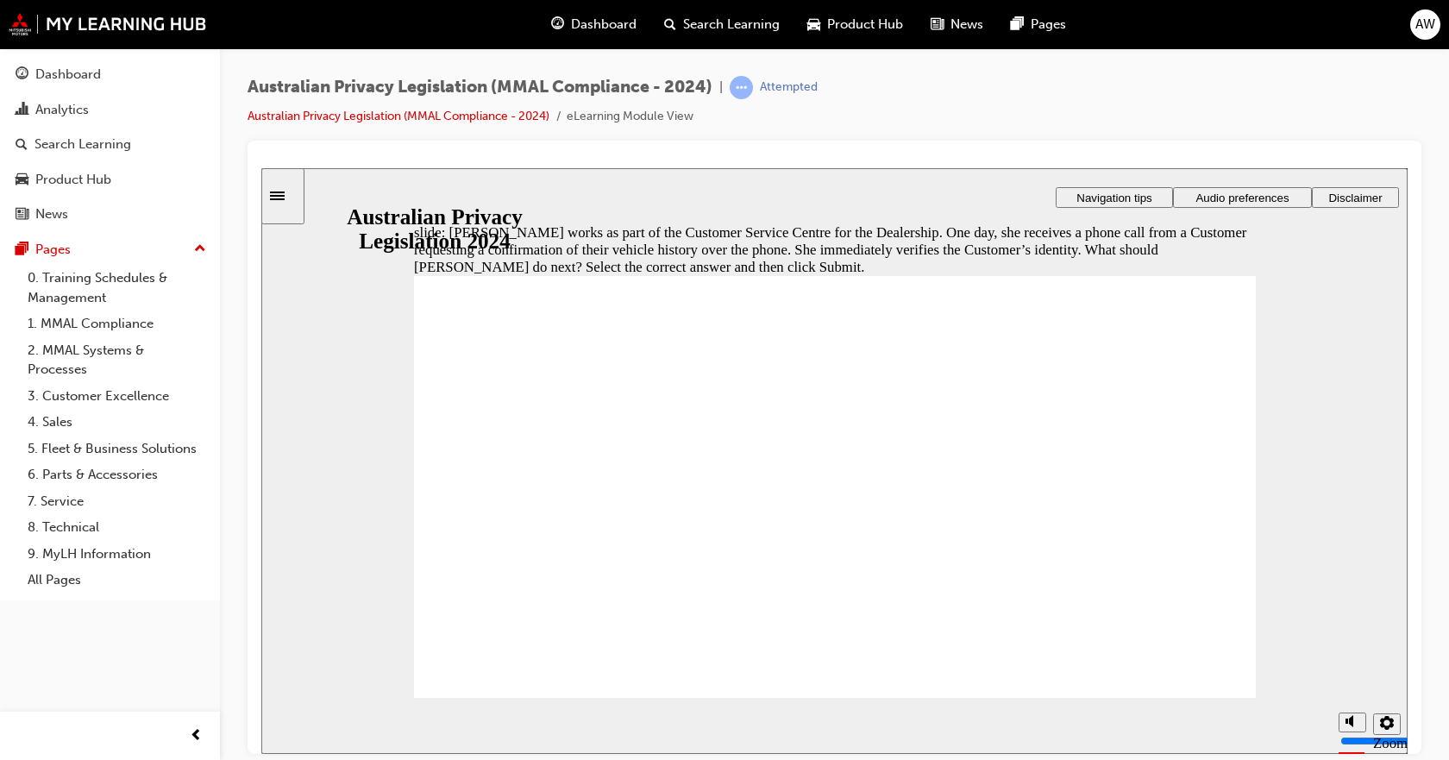
radio input "true"
drag, startPoint x: 1189, startPoint y: 713, endPoint x: 1190, endPoint y: 690, distance: 23.3
click at [1190, 712] on section "Playback Speed 2 1.75 1.5 1.25 0.75" at bounding box center [834, 725] width 1146 height 56
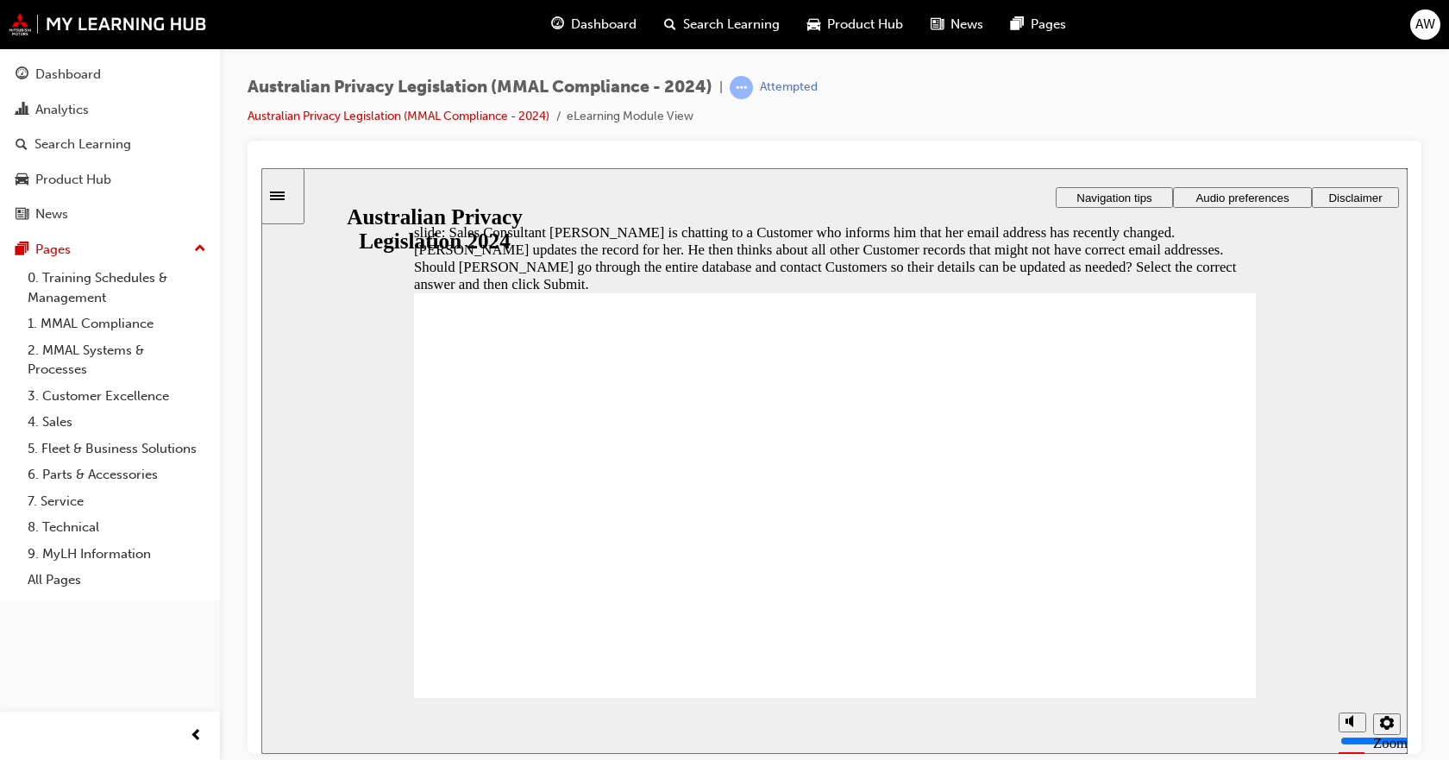
radio input "true"
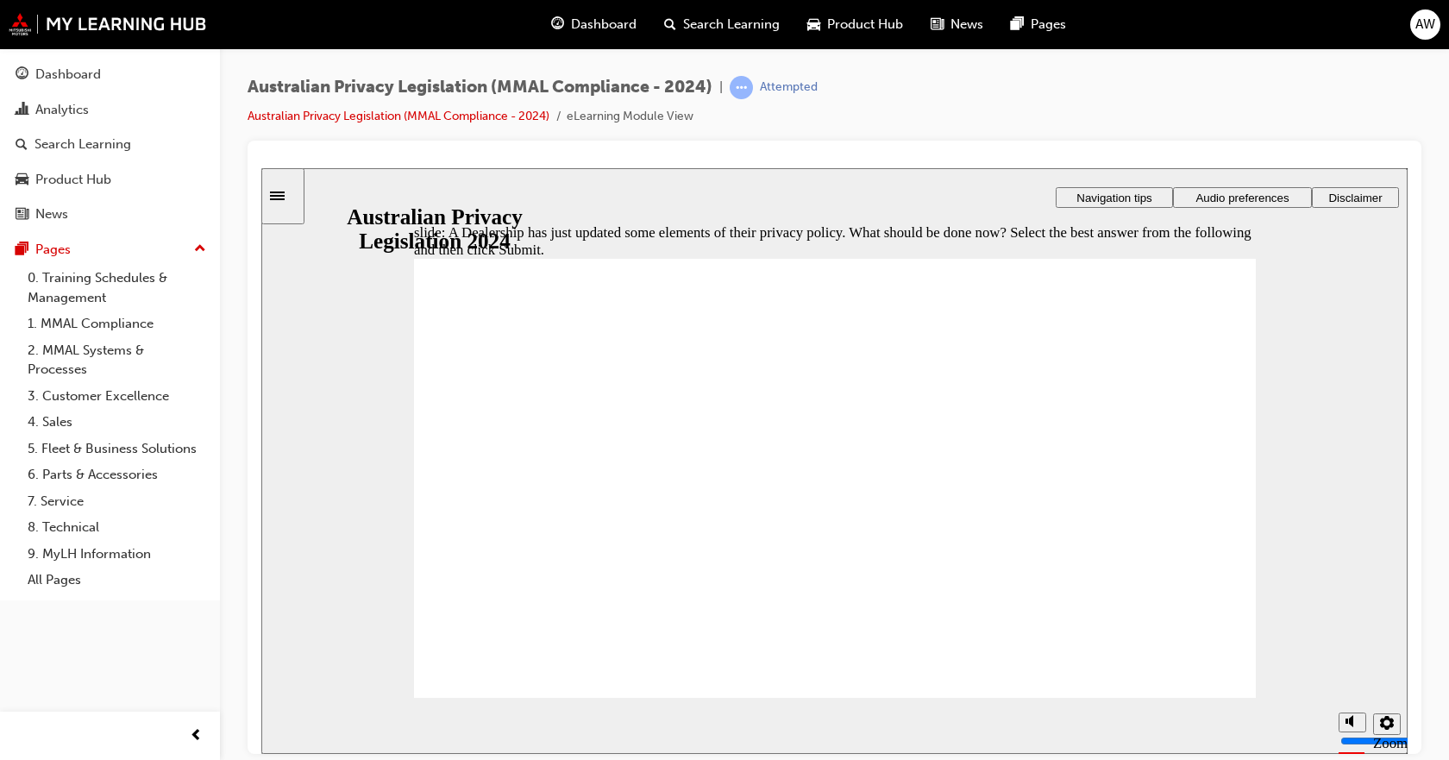
radio input "true"
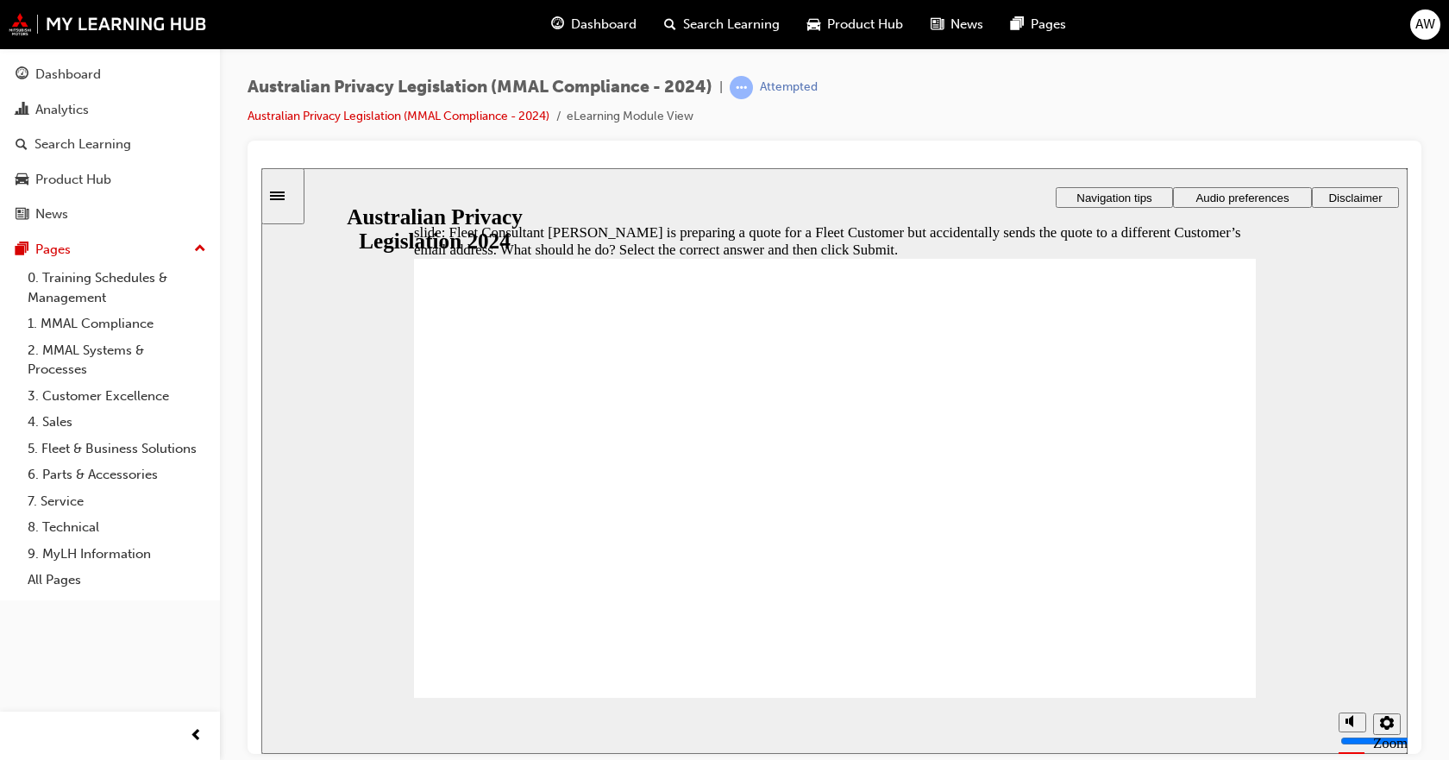
radio input "true"
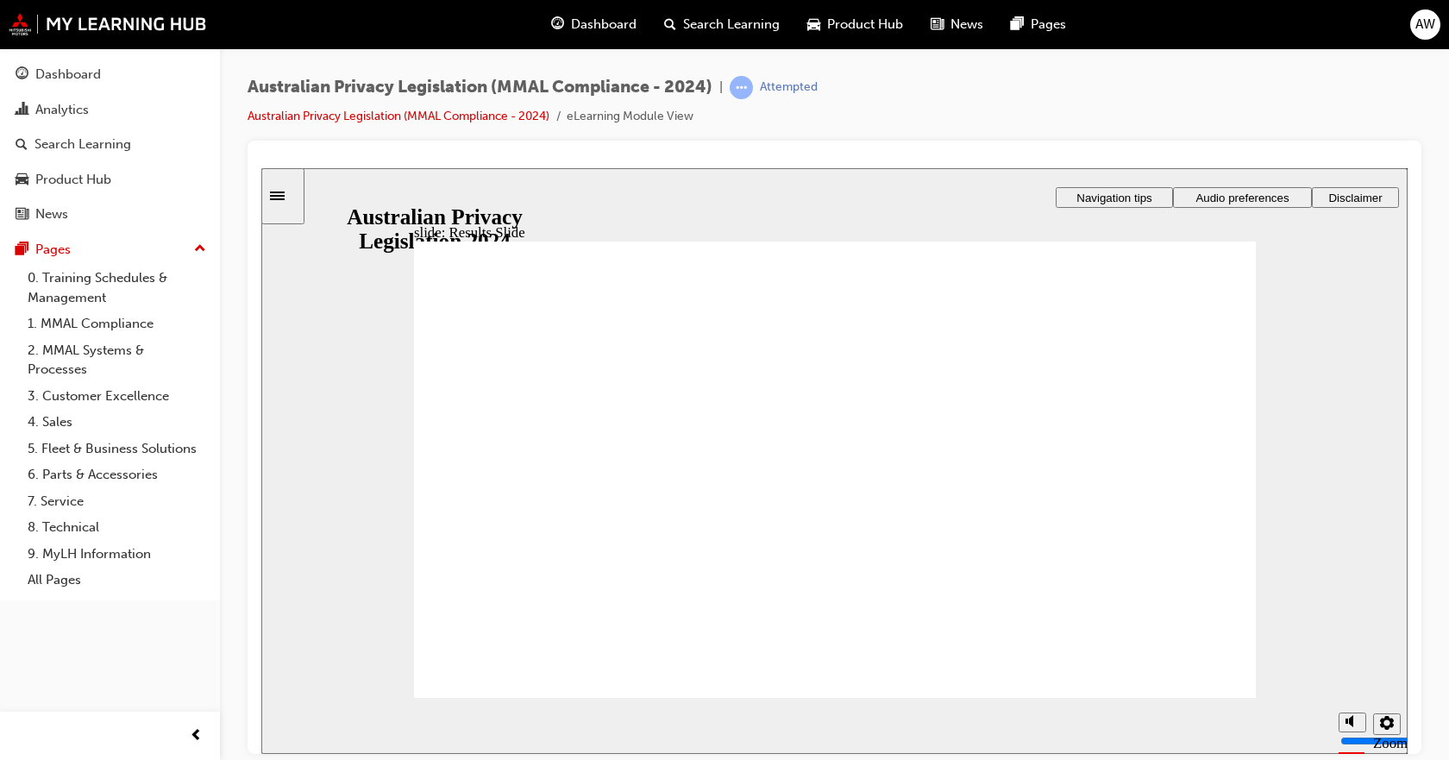
checkbox input "true"
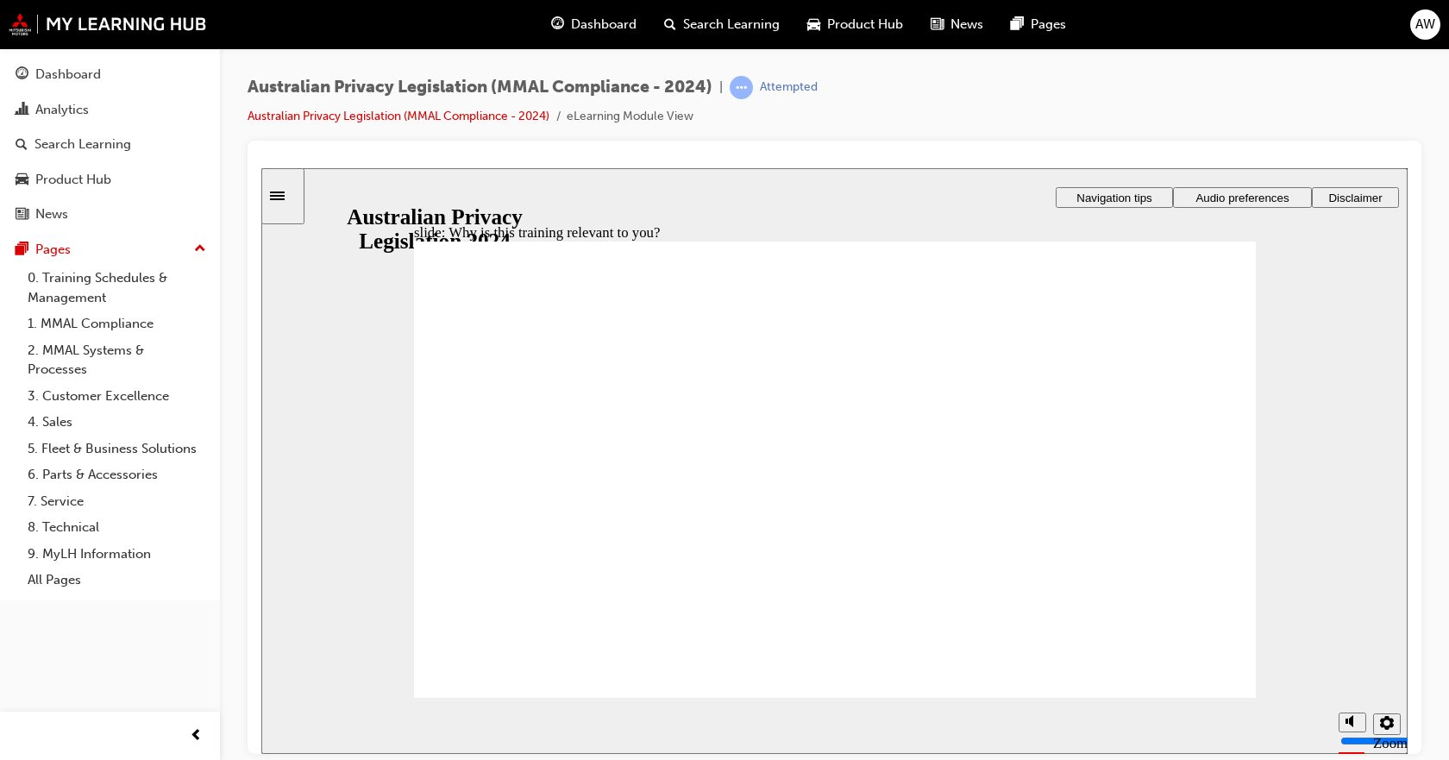
checkbox input "true"
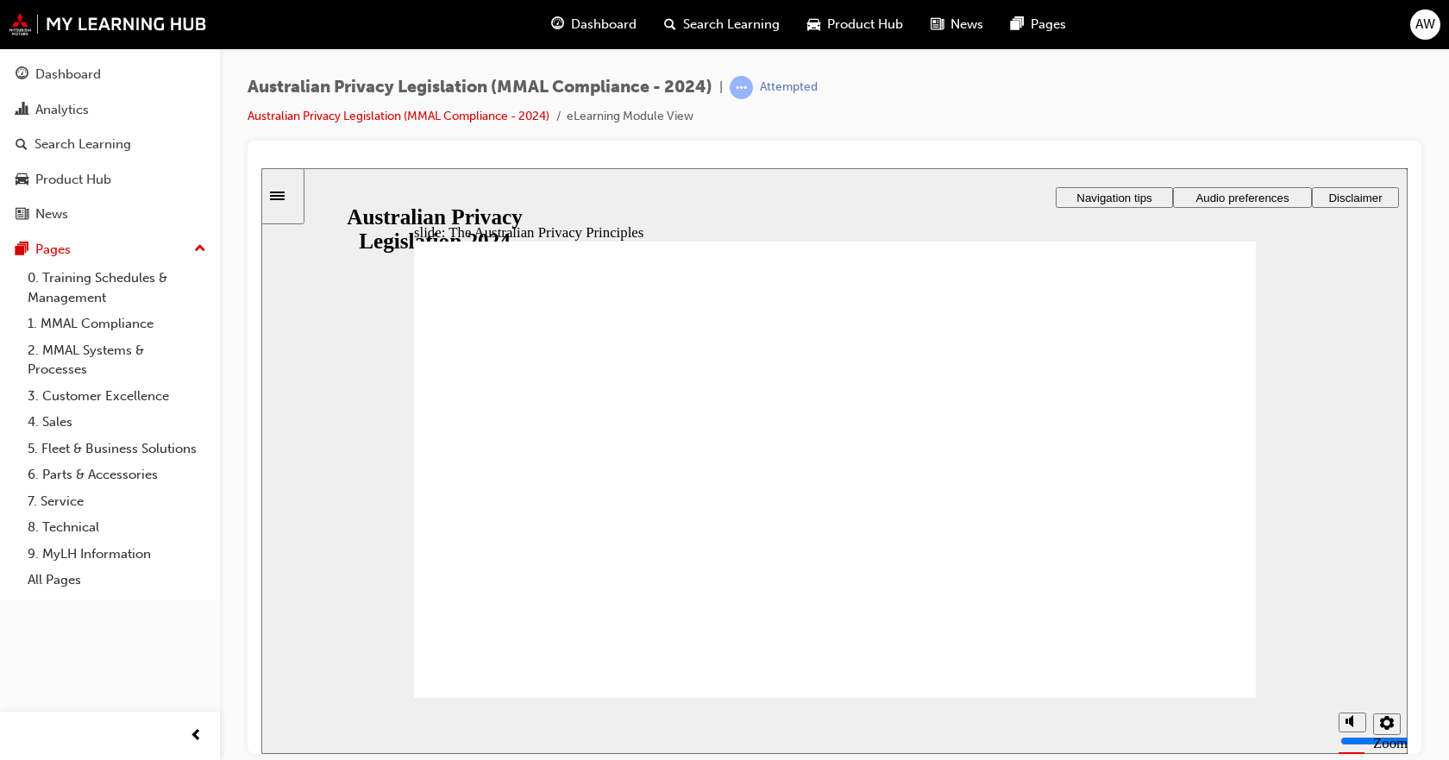
drag, startPoint x: 956, startPoint y: 663, endPoint x: 605, endPoint y: 599, distance: 356.7
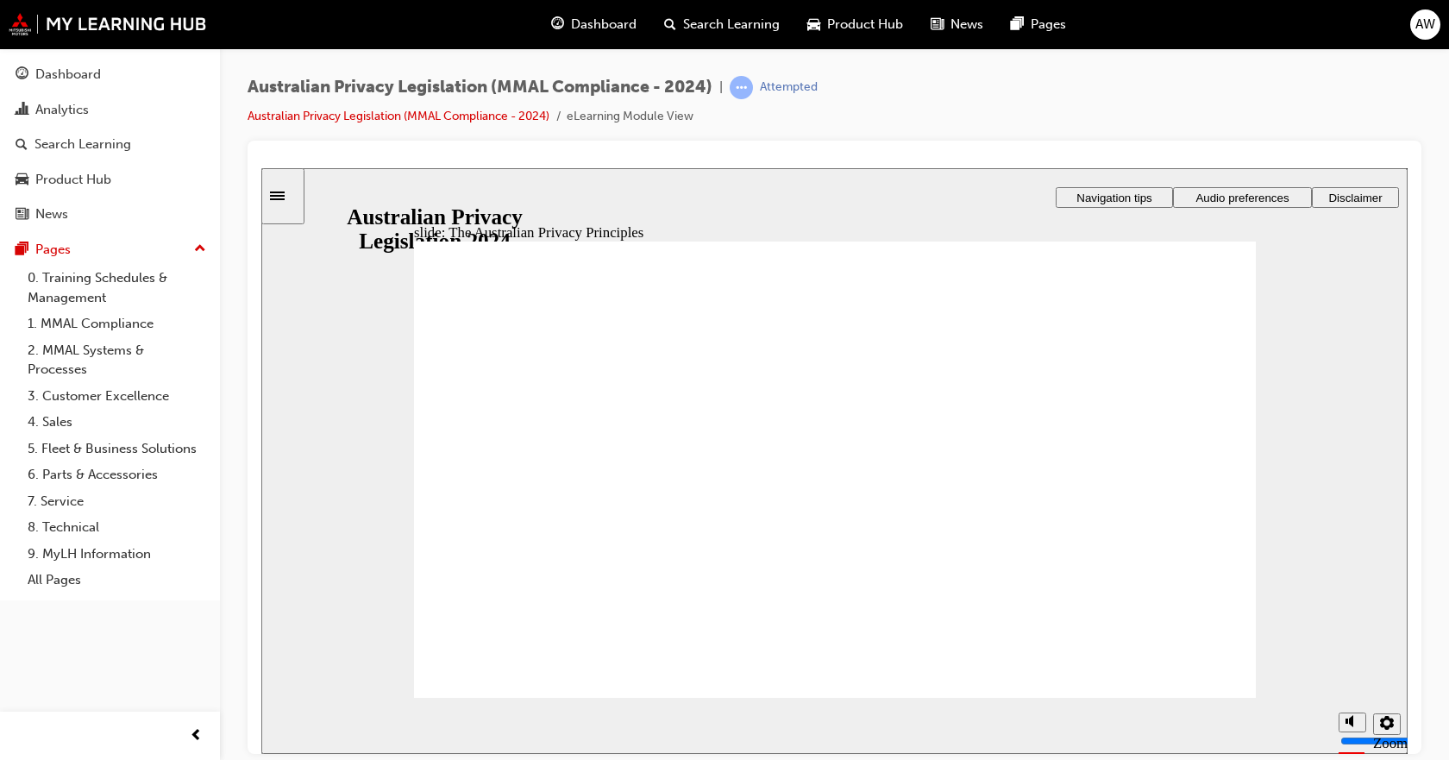
drag, startPoint x: 836, startPoint y: 569, endPoint x: 765, endPoint y: 525, distance: 83.3
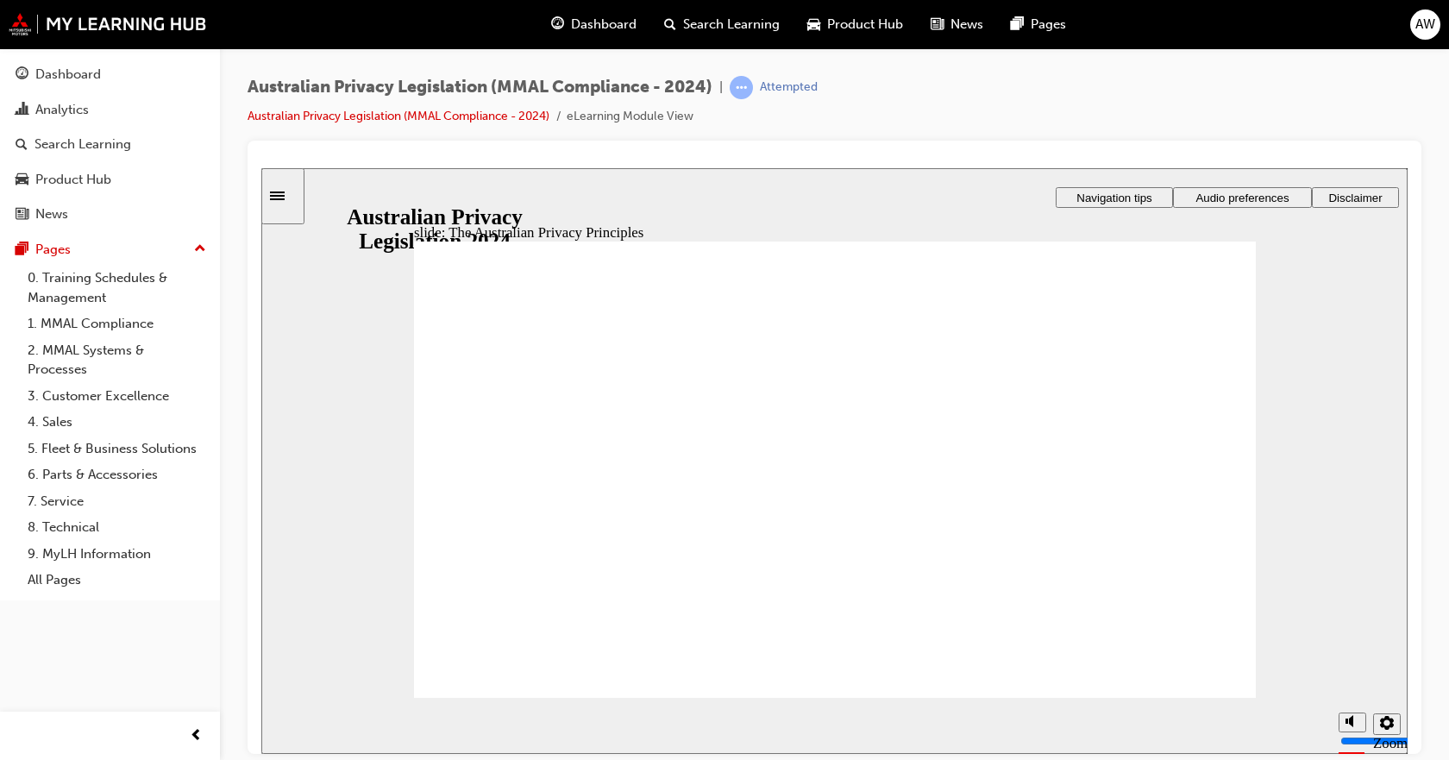
drag, startPoint x: 1086, startPoint y: 655, endPoint x: 1055, endPoint y: 637, distance: 35.2
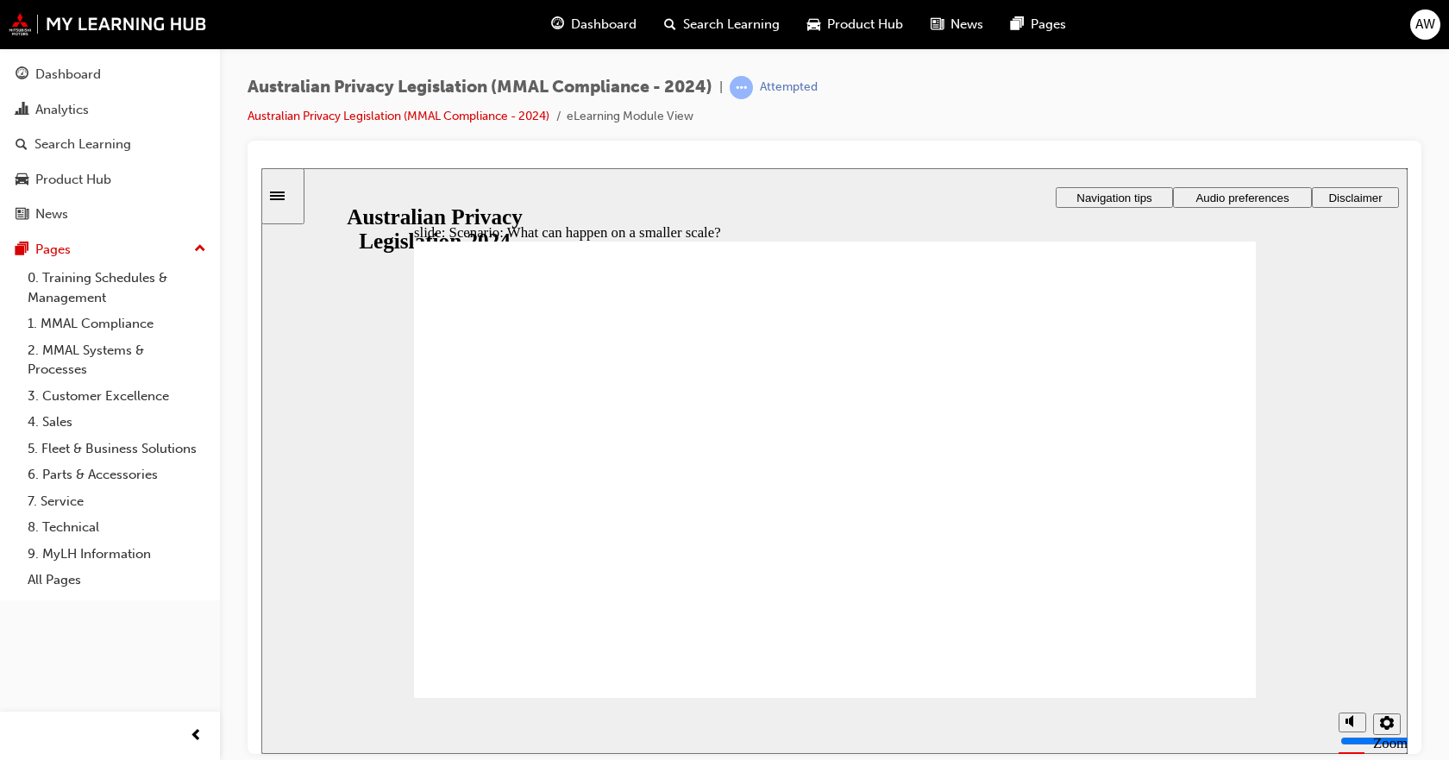
radio input "true"
click at [1318, 128] on div "Australian Privacy Legislation (MMAL Compliance - 2024) | Attempted Australian …" at bounding box center [834, 108] width 1174 height 65
radio input "true"
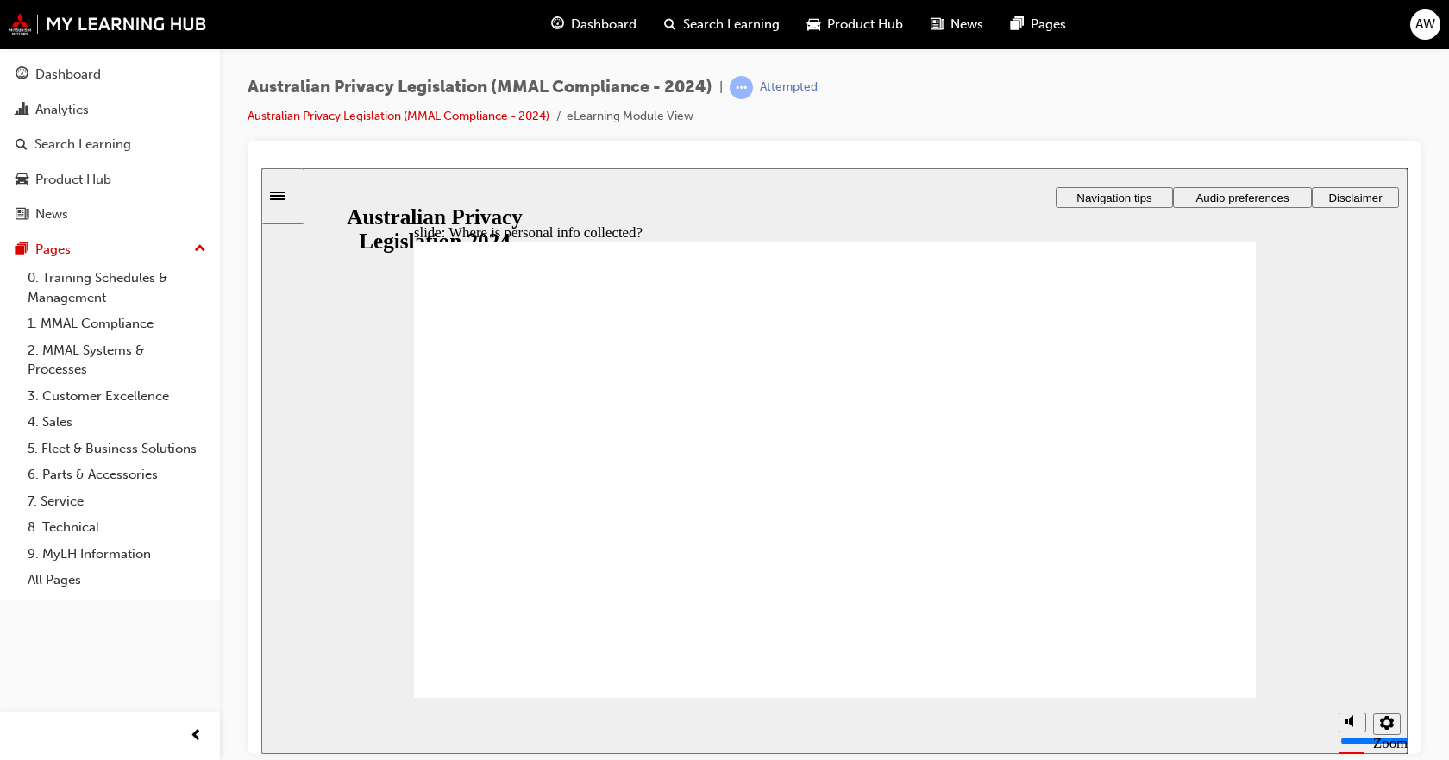
drag, startPoint x: 853, startPoint y: 426, endPoint x: 1126, endPoint y: 551, distance: 300.6
drag, startPoint x: 815, startPoint y: 442, endPoint x: 585, endPoint y: 552, distance: 254.2
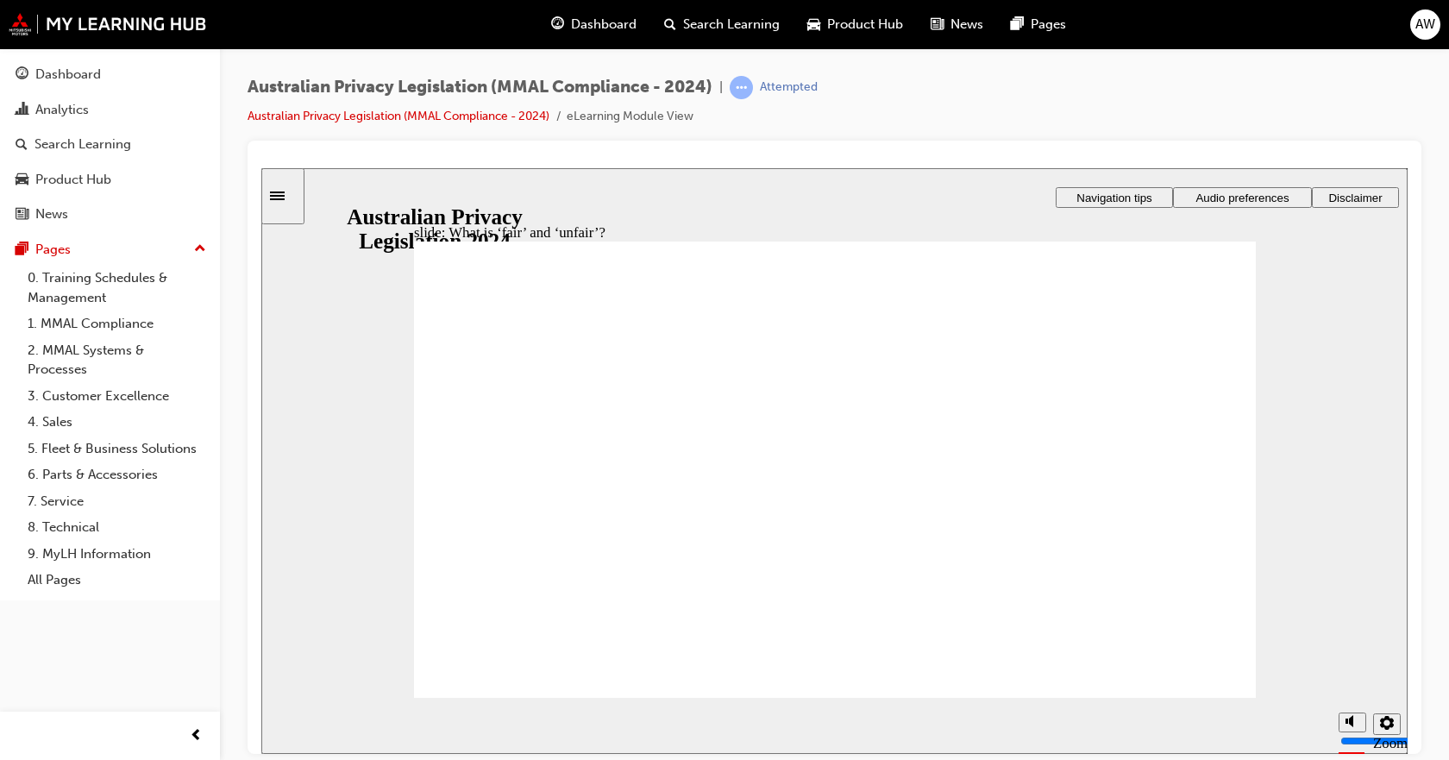
drag, startPoint x: 819, startPoint y: 427, endPoint x: 610, endPoint y: 537, distance: 236.8
drag, startPoint x: 637, startPoint y: 541, endPoint x: 1104, endPoint y: 529, distance: 466.6
drag, startPoint x: 855, startPoint y: 410, endPoint x: 1064, endPoint y: 508, distance: 230.7
drag, startPoint x: 811, startPoint y: 441, endPoint x: 568, endPoint y: 546, distance: 264.6
drag, startPoint x: 906, startPoint y: 423, endPoint x: 640, endPoint y: 533, distance: 288.4
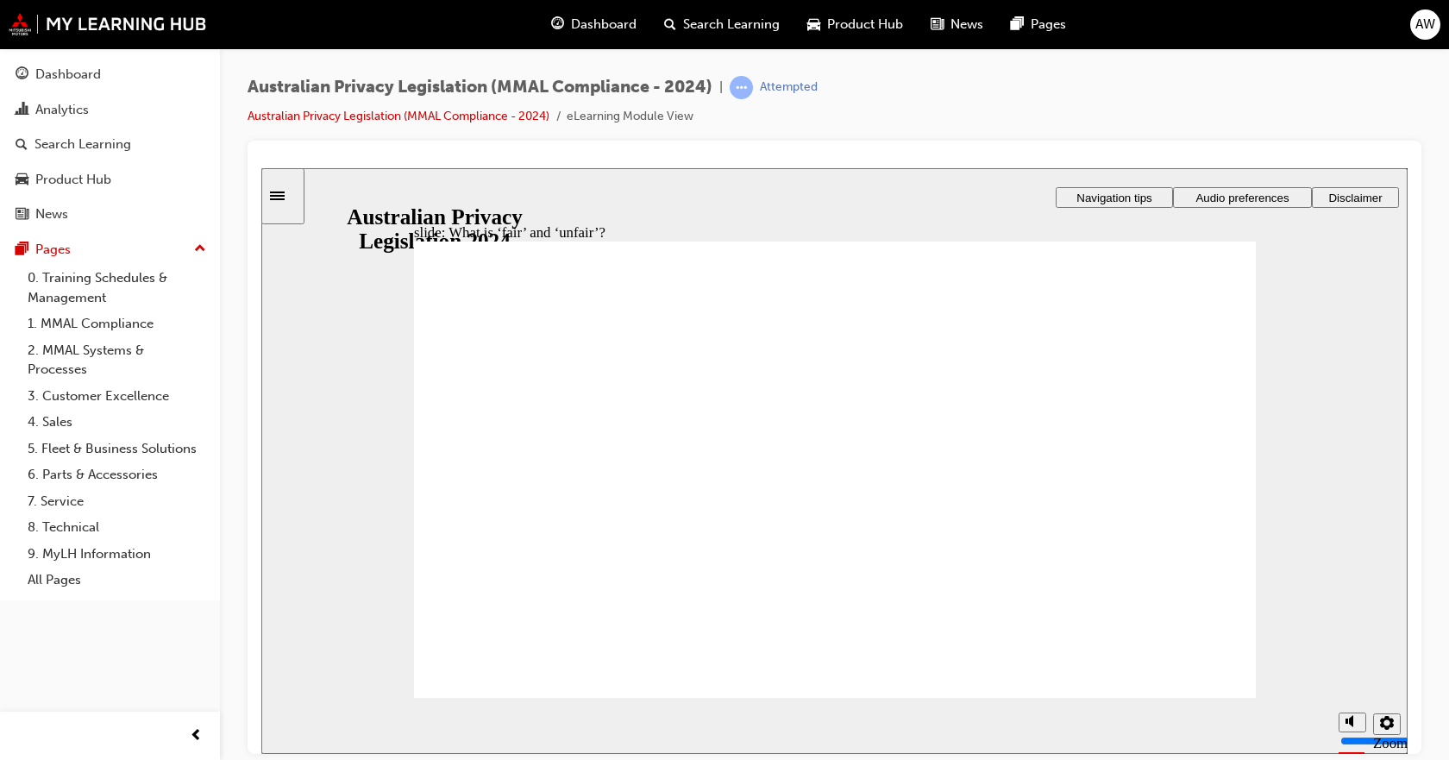
drag, startPoint x: 827, startPoint y: 436, endPoint x: 1078, endPoint y: 519, distance: 264.2
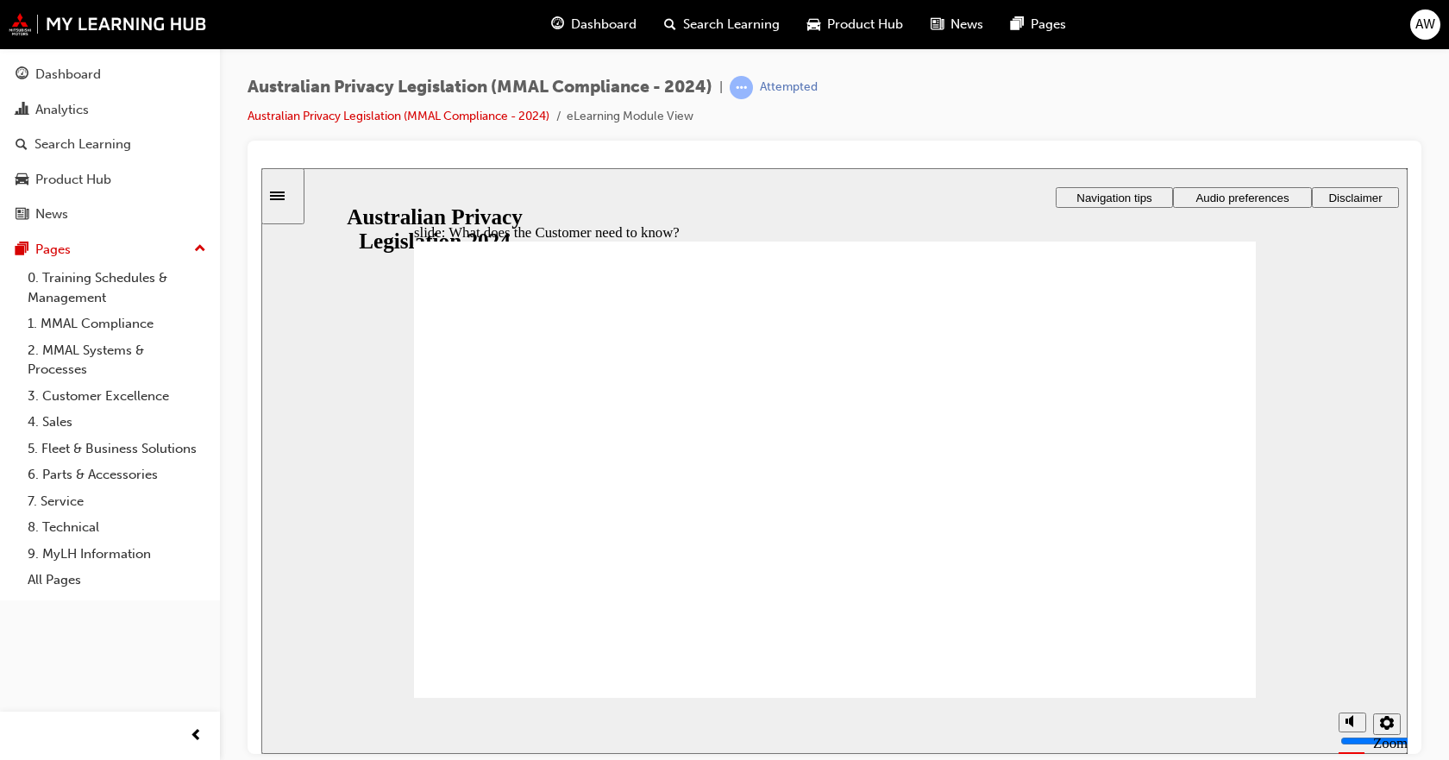
drag, startPoint x: 841, startPoint y: 480, endPoint x: 857, endPoint y: 481, distance: 16.4
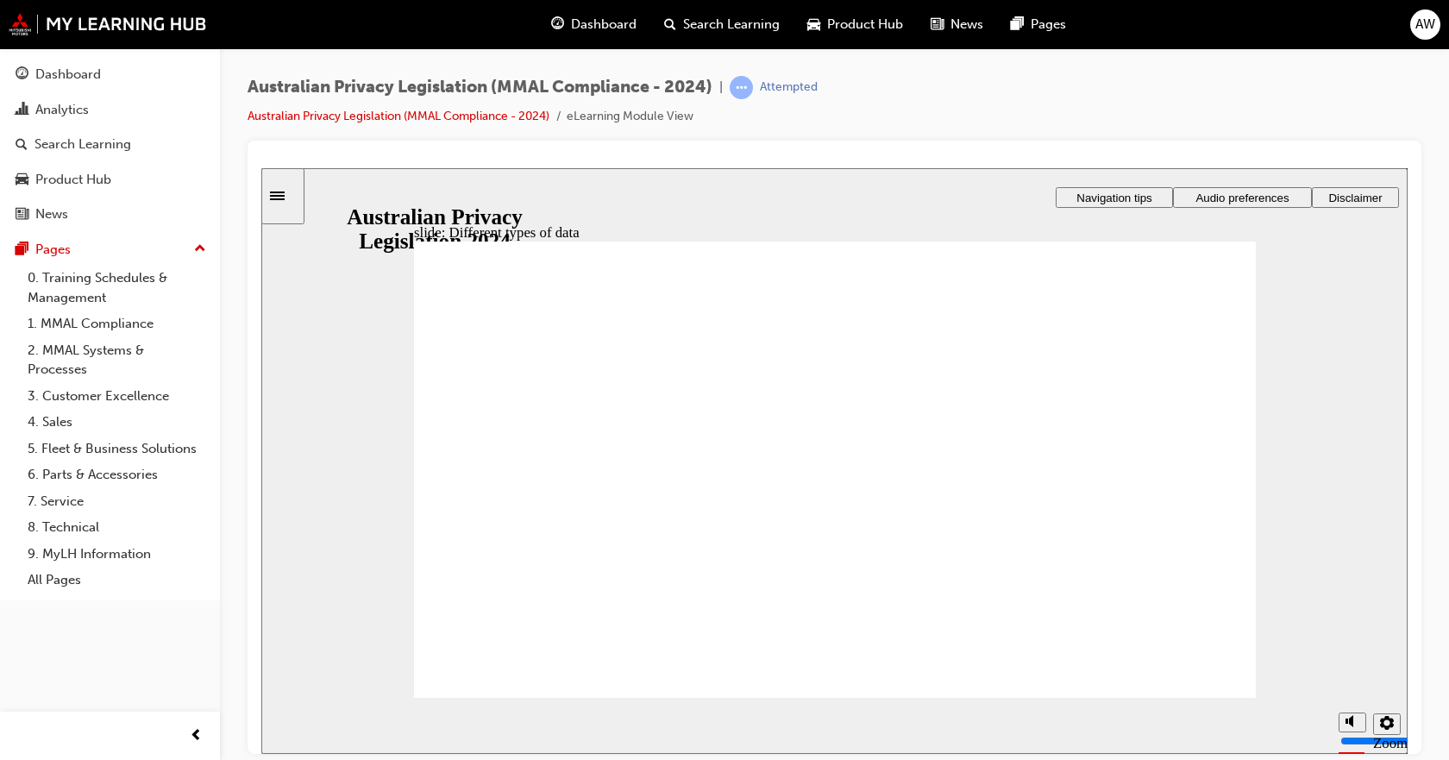
checkbox input "true"
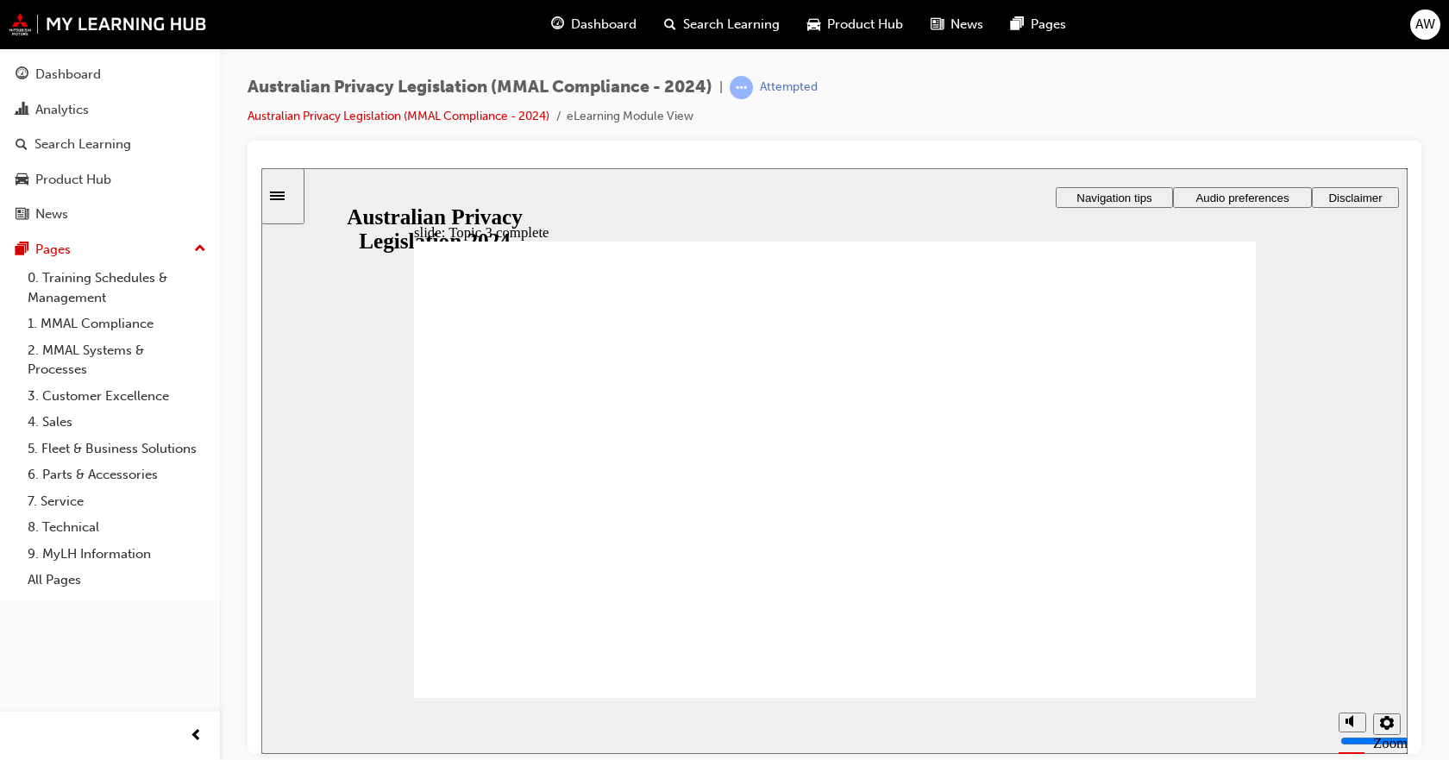
click at [1124, 216] on div "slide: Managing and using personal information APP 7: Direct marketing We can’t…" at bounding box center [834, 459] width 1146 height 585
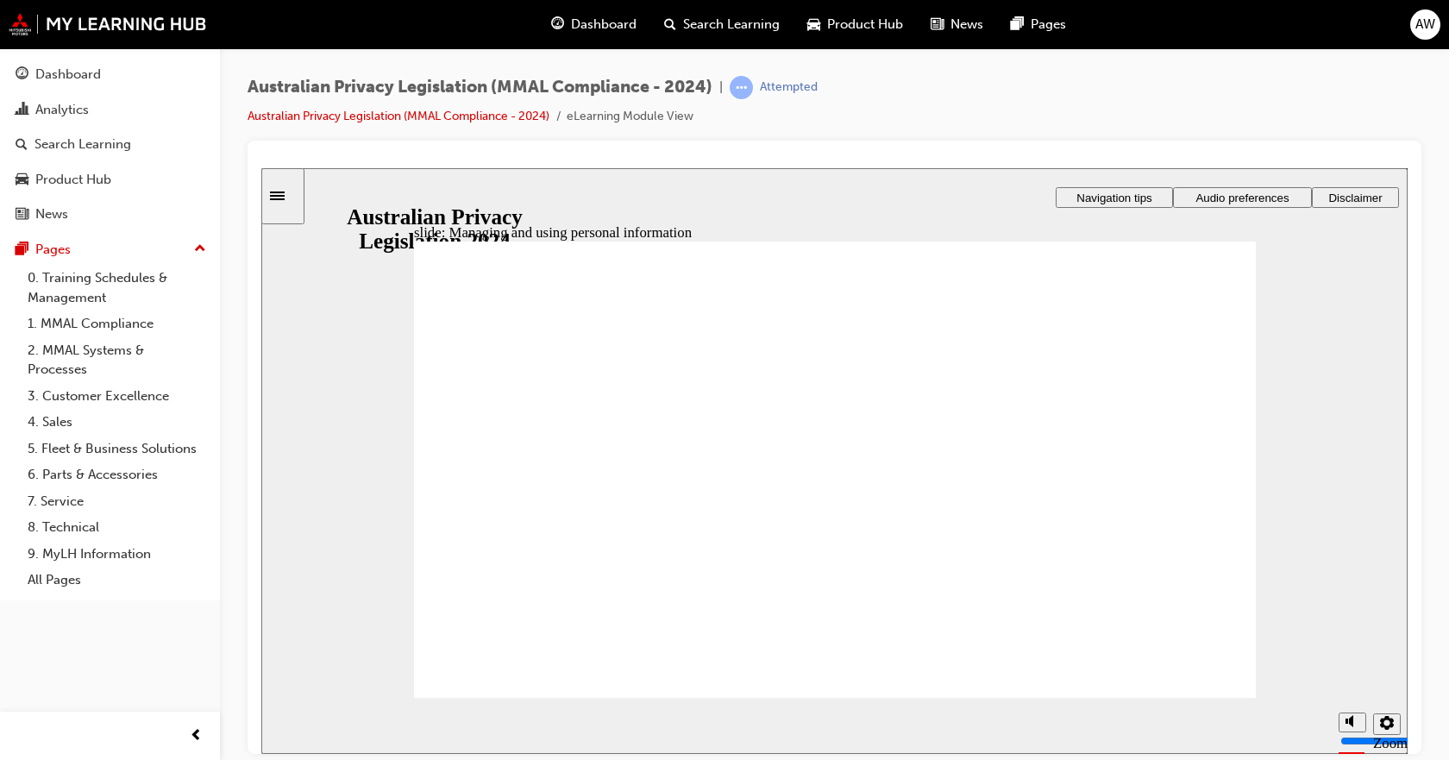
checkbox input "true"
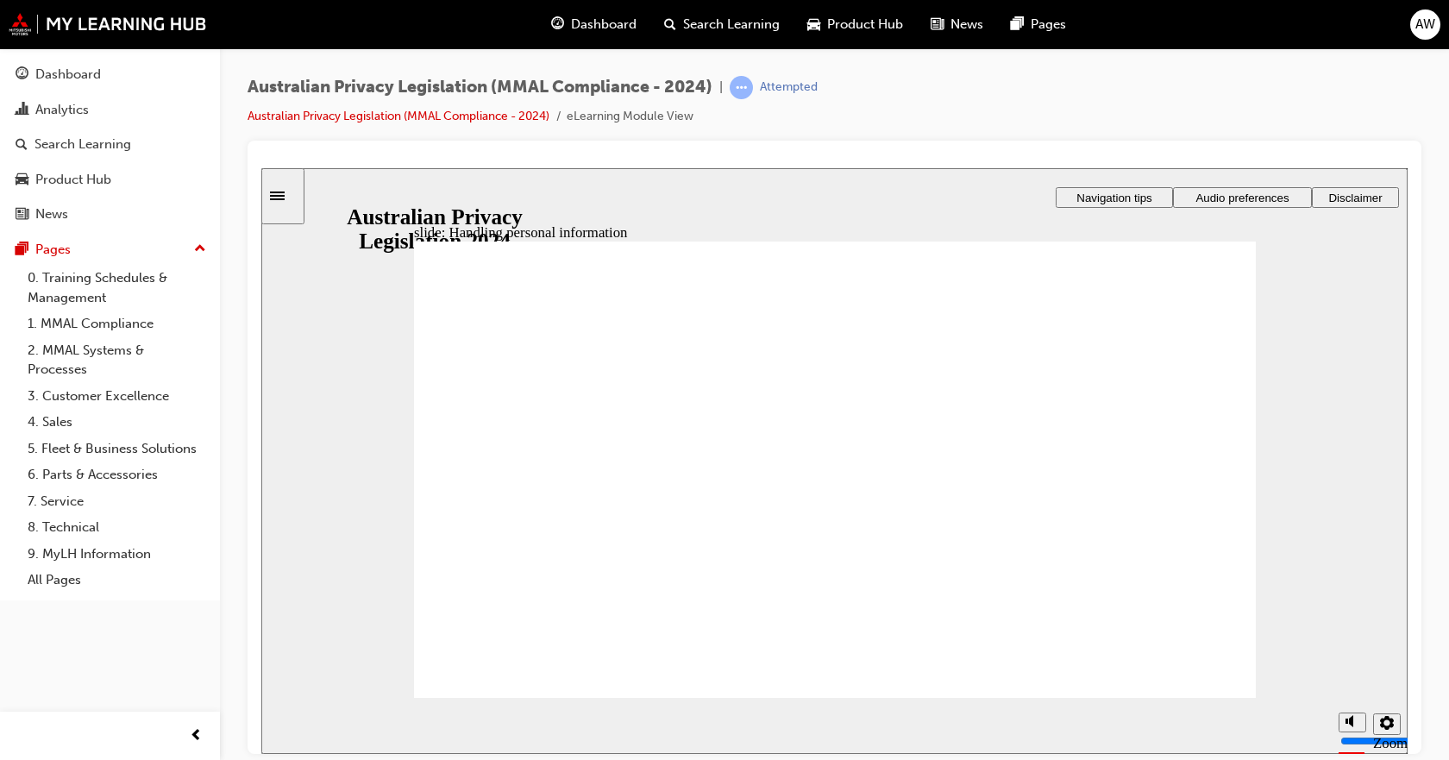
checkbox input "true"
